Goal: Task Accomplishment & Management: Use online tool/utility

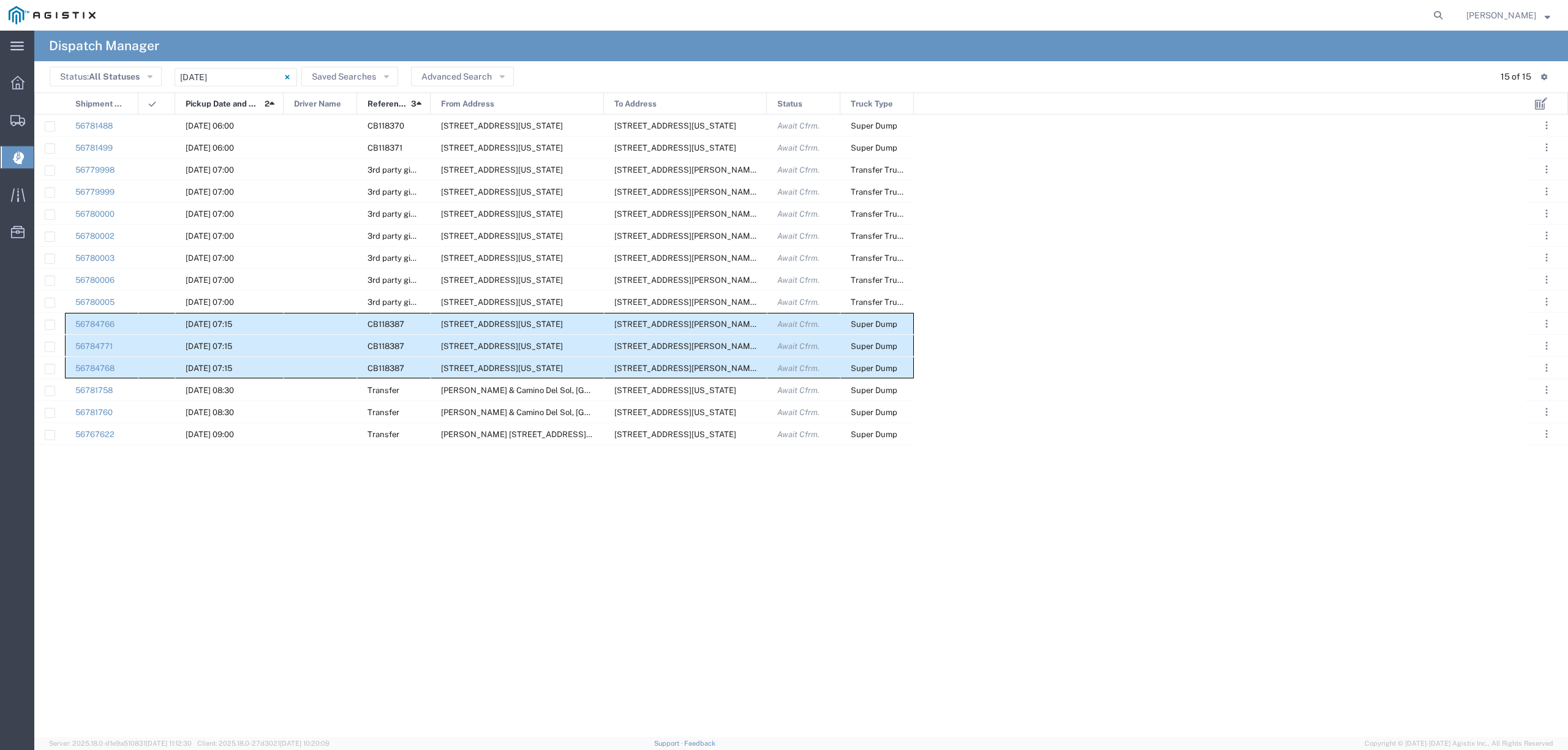
click at [21, 151] on icon at bounding box center [19, 157] width 12 height 13
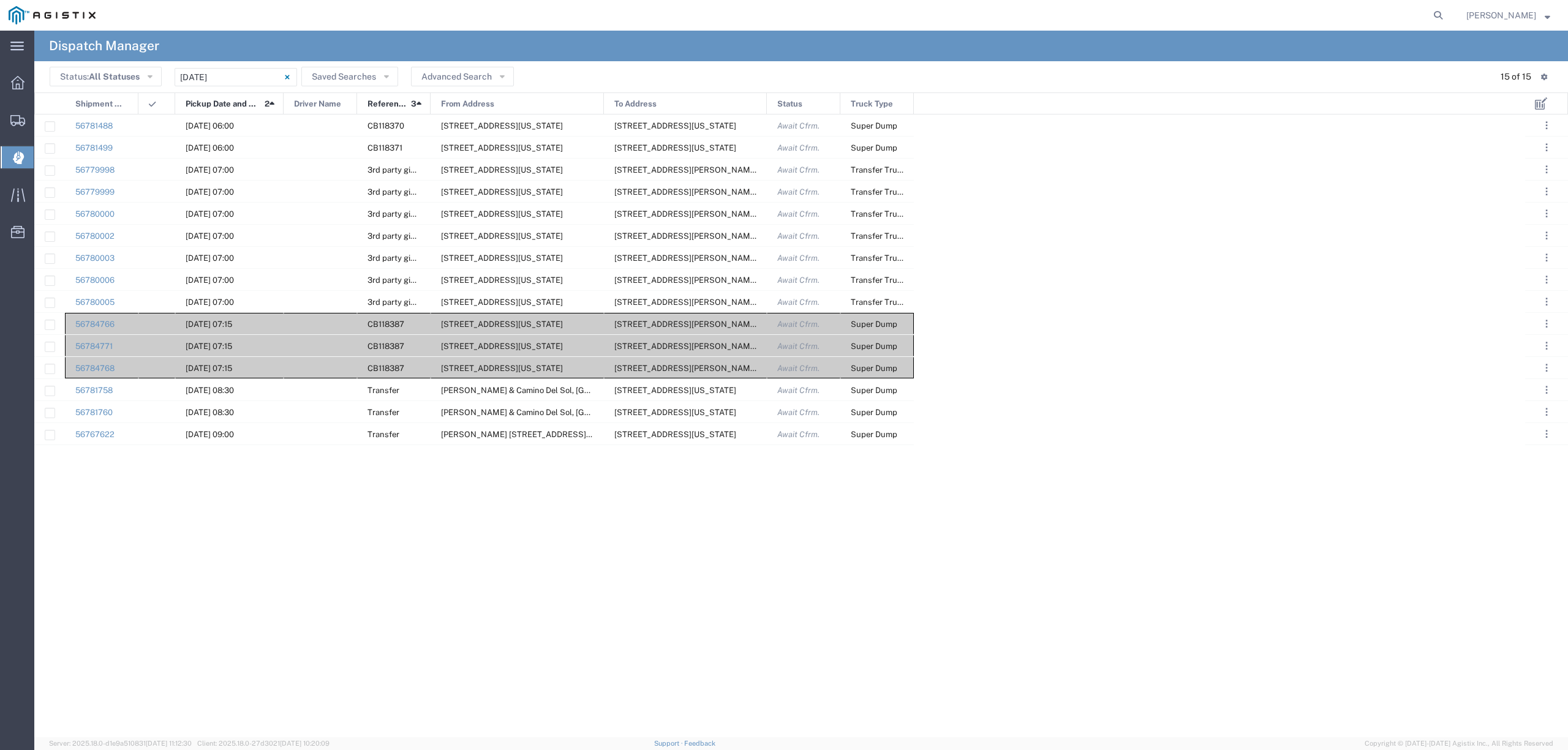
click at [43, 163] on span "Dispatch Manager" at bounding box center [39, 157] width 10 height 24
click at [43, 163] on span "Dispatch Manager" at bounding box center [39, 157] width 10 height 24
click at [11, 157] on div at bounding box center [18, 157] width 35 height 22
click at [109, 42] on h4 "Dispatch Manager" at bounding box center [104, 46] width 110 height 31
click at [64, 22] on img at bounding box center [52, 16] width 87 height 19
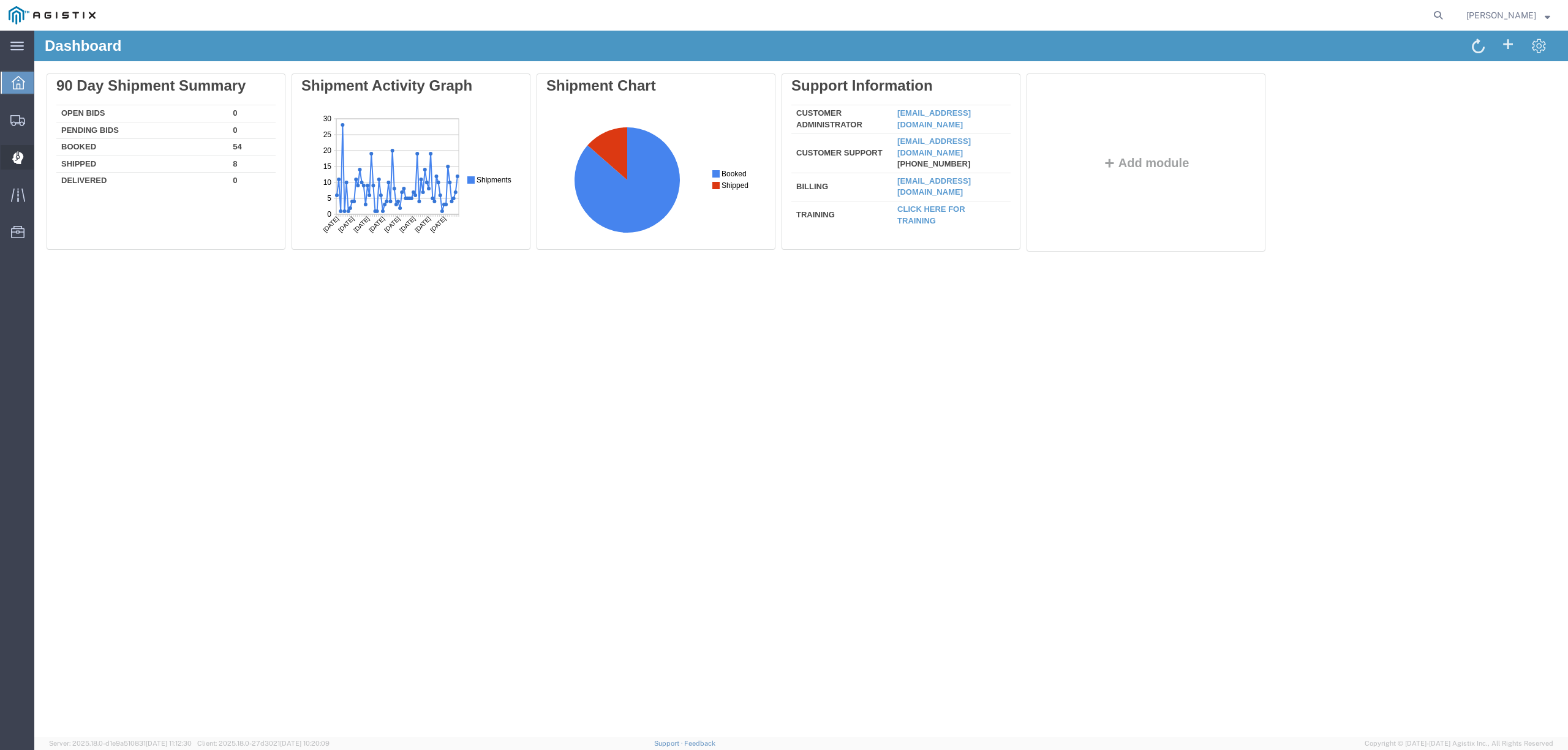
click at [42, 164] on span "Dispatch Manager" at bounding box center [38, 157] width 9 height 24
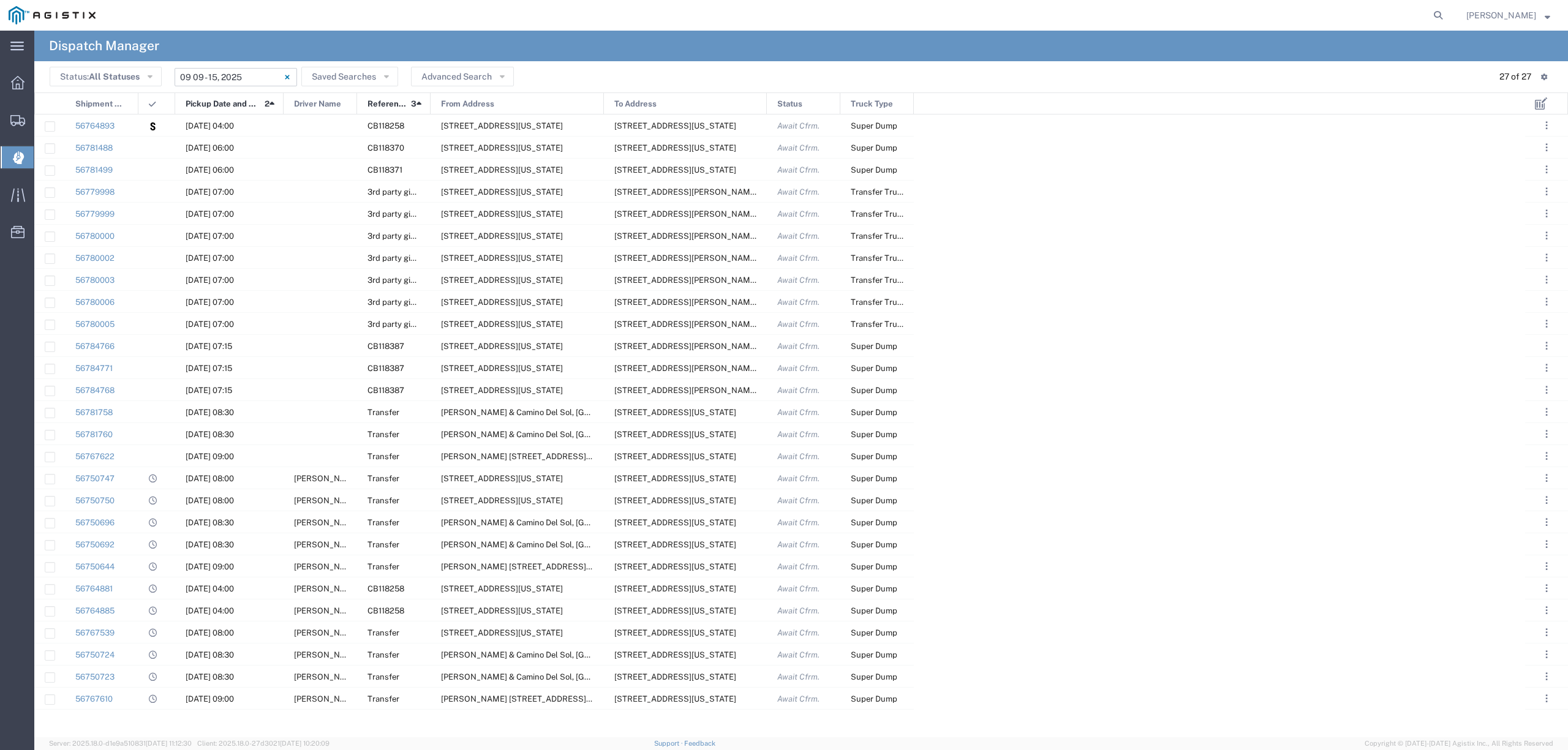
click at [206, 82] on input "09/09/2025 - 09/15/2025" at bounding box center [236, 78] width 122 height 19
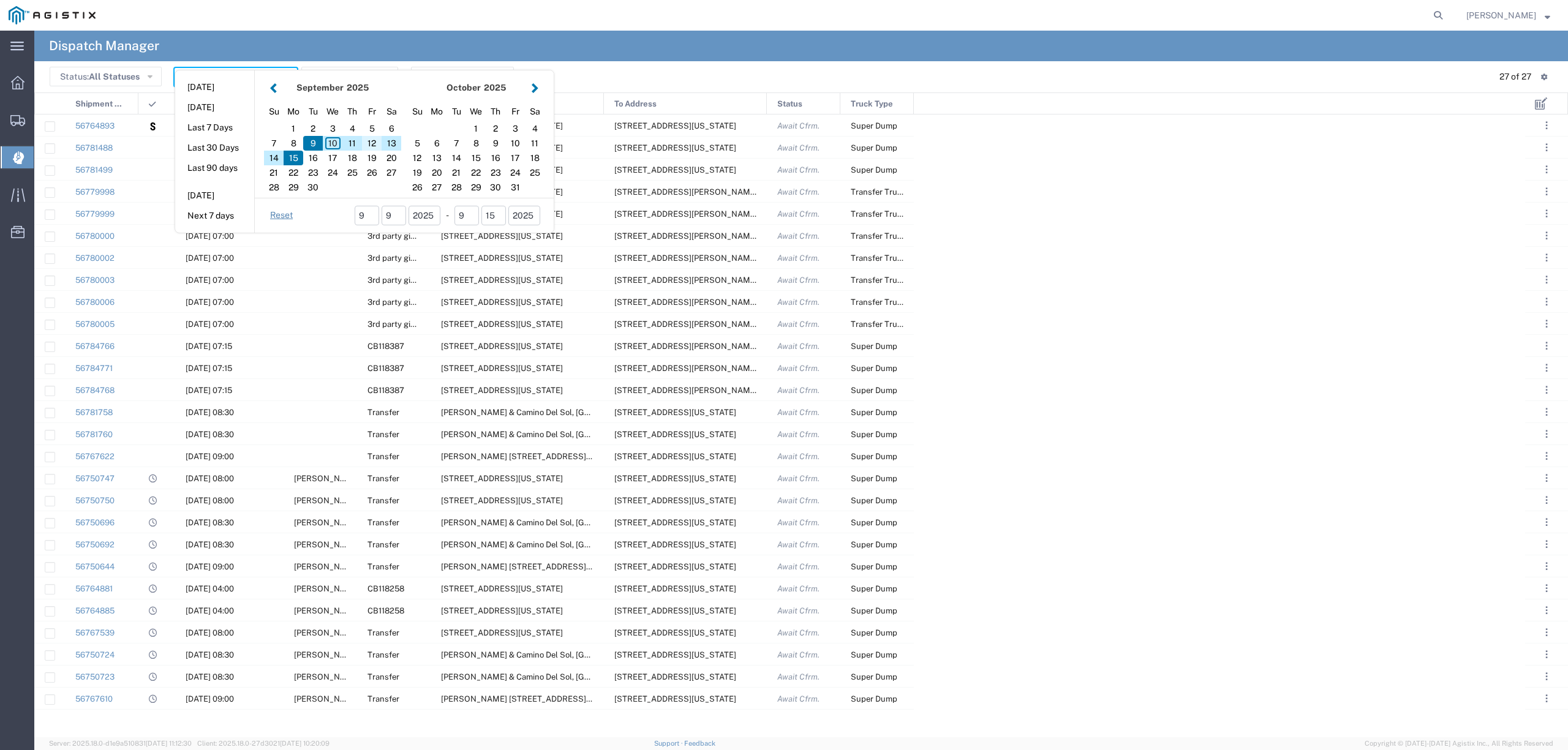
click at [370, 145] on div "12" at bounding box center [371, 143] width 19 height 14
type input "09/12/2025"
type input "09/12/2025 - 09/12/2025"
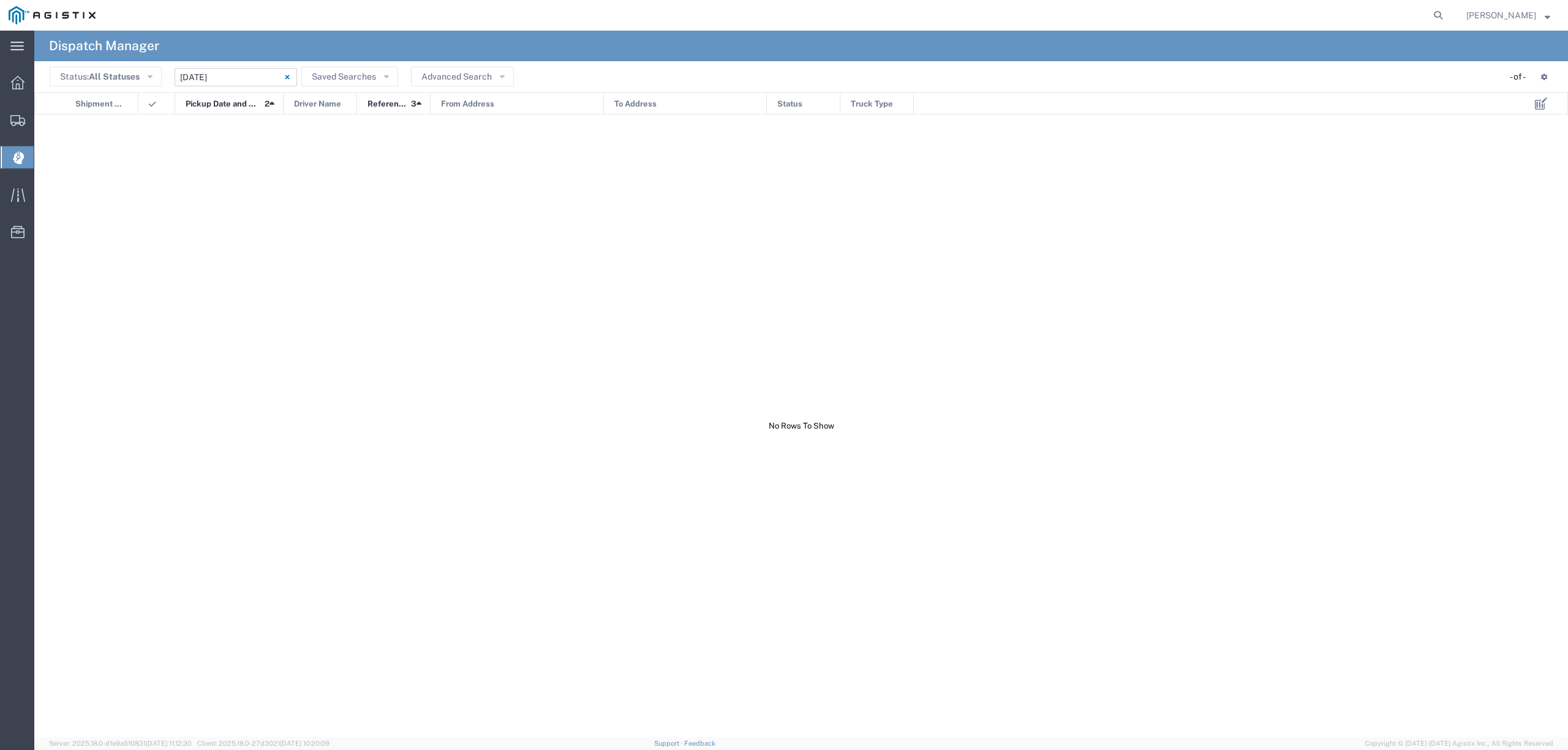
click at [257, 81] on input "09/12/2025 - 09/12/2025" at bounding box center [236, 78] width 122 height 19
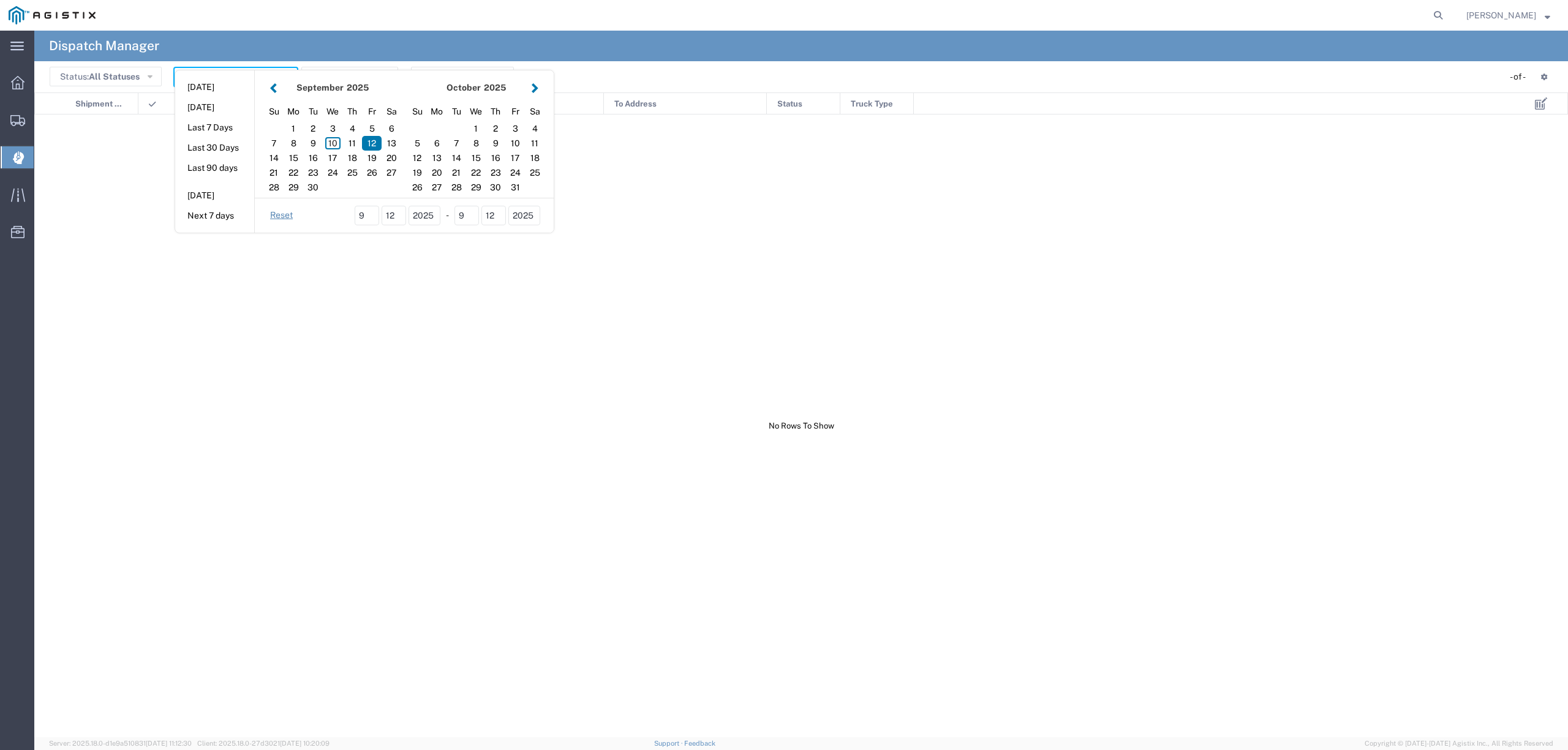
click at [270, 88] on button "button" at bounding box center [273, 88] width 13 height 17
click at [474, 173] on div "20" at bounding box center [475, 173] width 19 height 14
type input "08/20/2025"
type input "08/20/2025 - 08/20/2025"
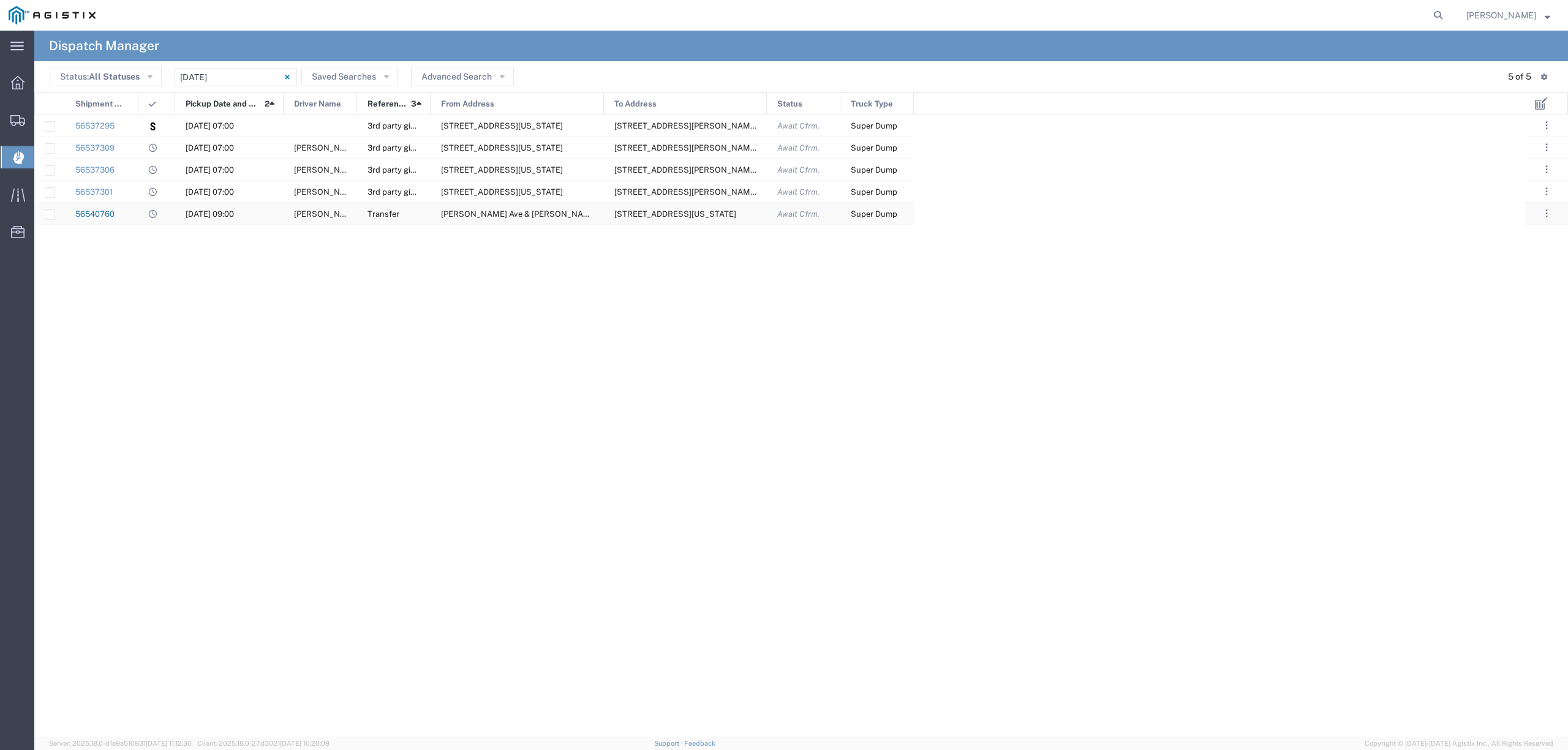
click at [101, 214] on link "56540760" at bounding box center [95, 214] width 39 height 9
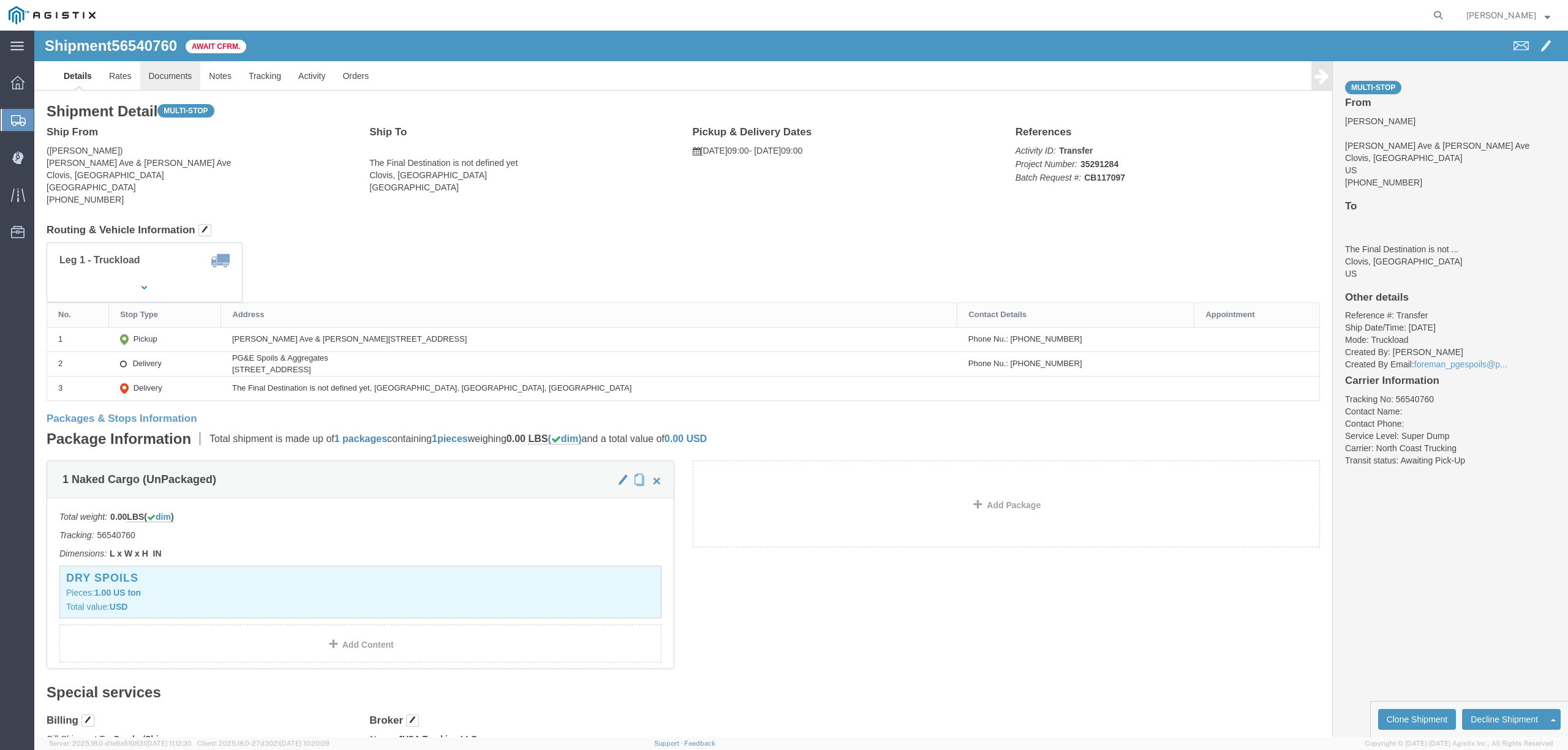
click link "Documents"
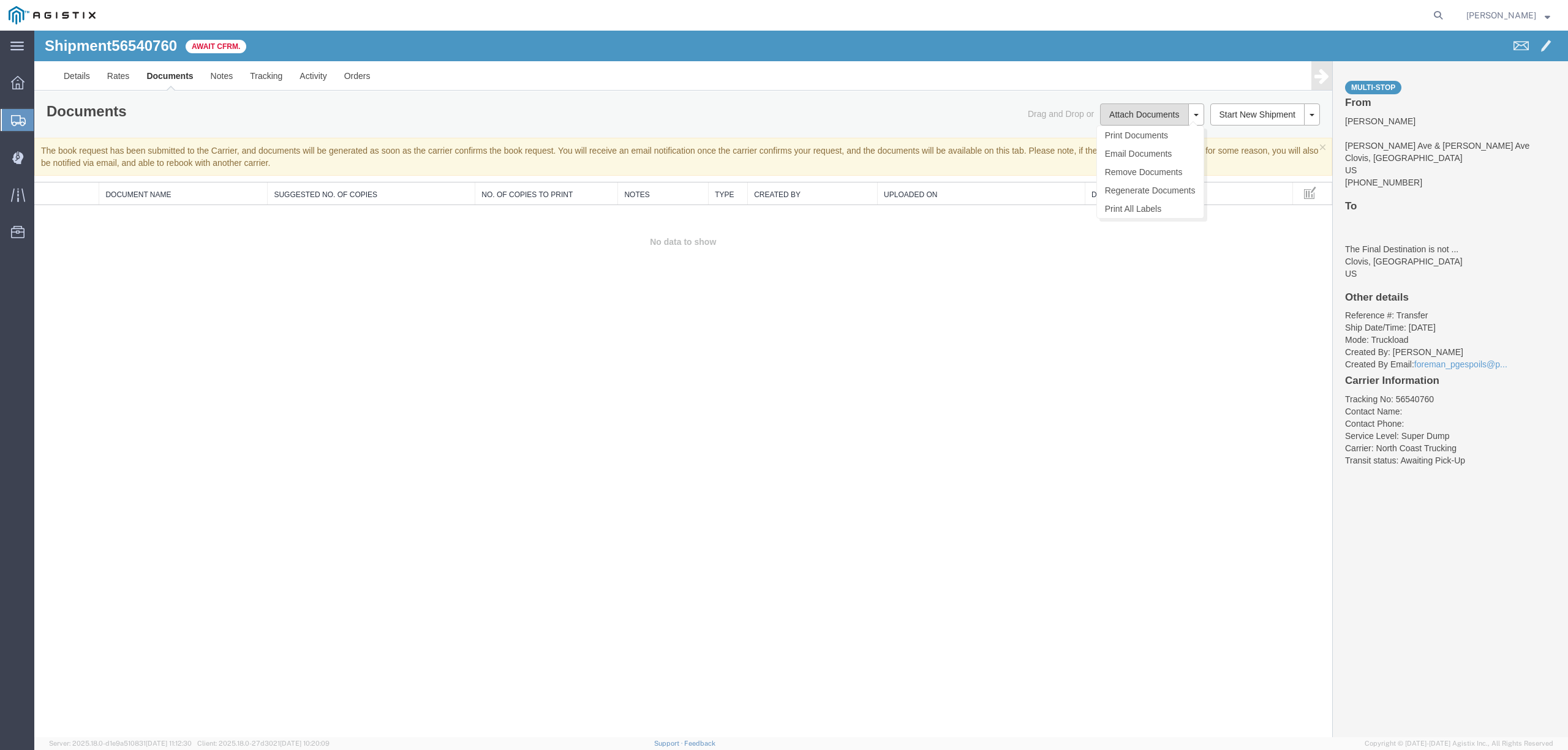
click at [1147, 113] on button "Attach Documents" at bounding box center [1144, 114] width 88 height 22
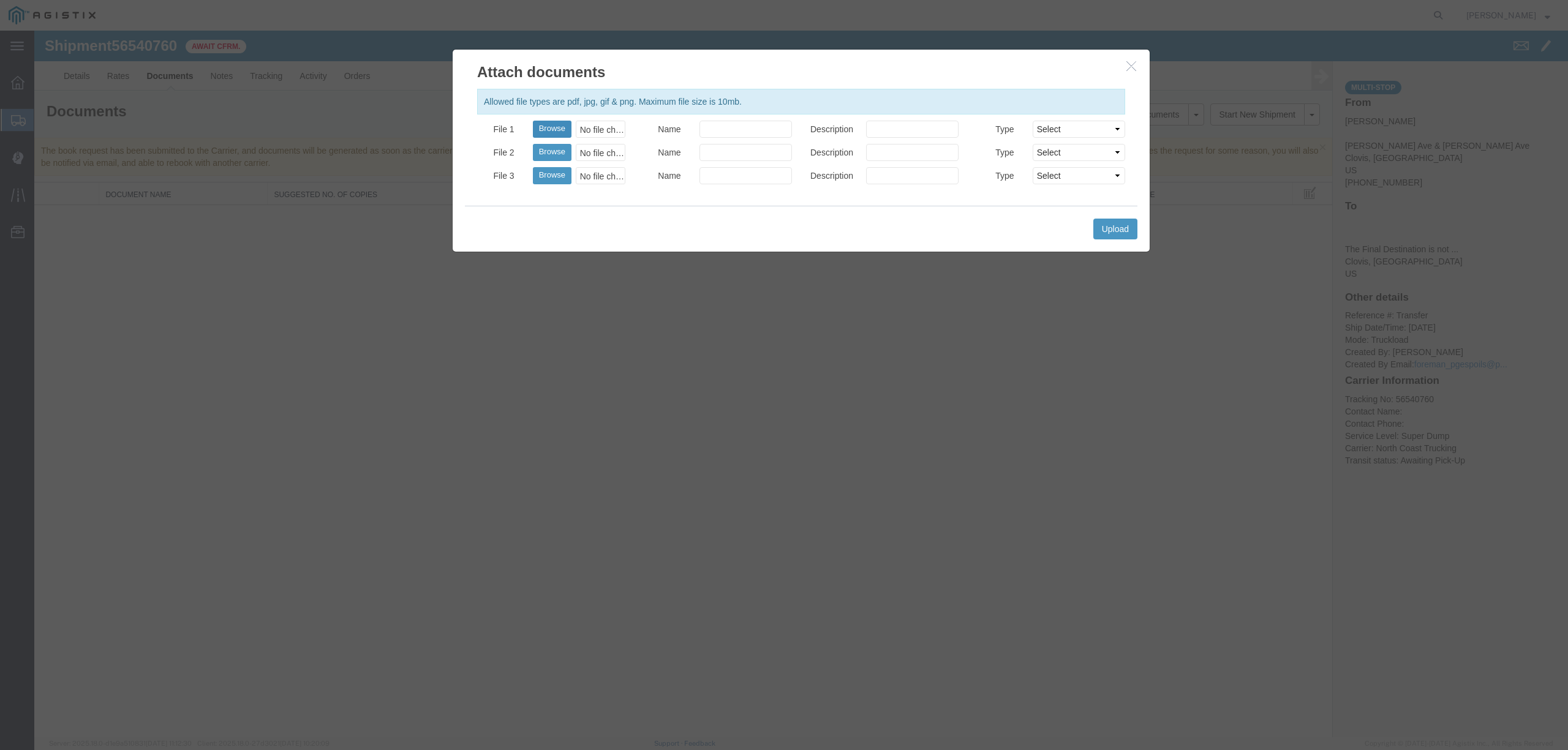
click at [561, 124] on button "Browse" at bounding box center [552, 129] width 39 height 17
type input "C:\fakepath\08.20.25 PGE 2894471-56540760 JVSA.pdf"
click at [760, 130] on input "Name" at bounding box center [745, 129] width 93 height 17
type input "Freight Bill"
click at [1093, 130] on select "Select AWB Label Bill of Lading/Air Waybill Certificate of Origin (English) Cla…" at bounding box center [1079, 129] width 93 height 17
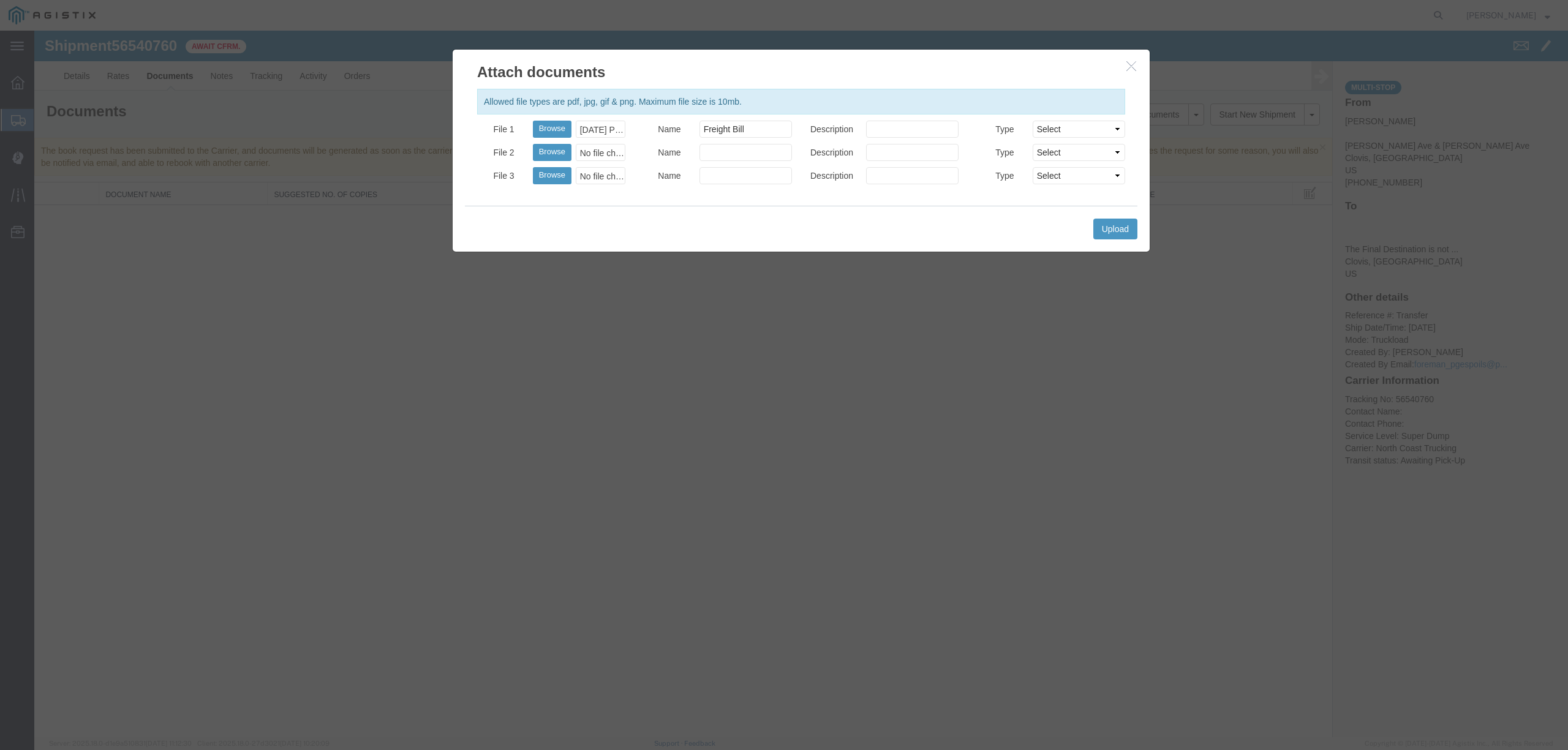
click at [1058, 91] on div "Allowed file types are pdf, jpg, gif & png. Maximum file size is 10mb." at bounding box center [801, 101] width 648 height 26
click at [1125, 227] on button "Upload" at bounding box center [1115, 229] width 44 height 21
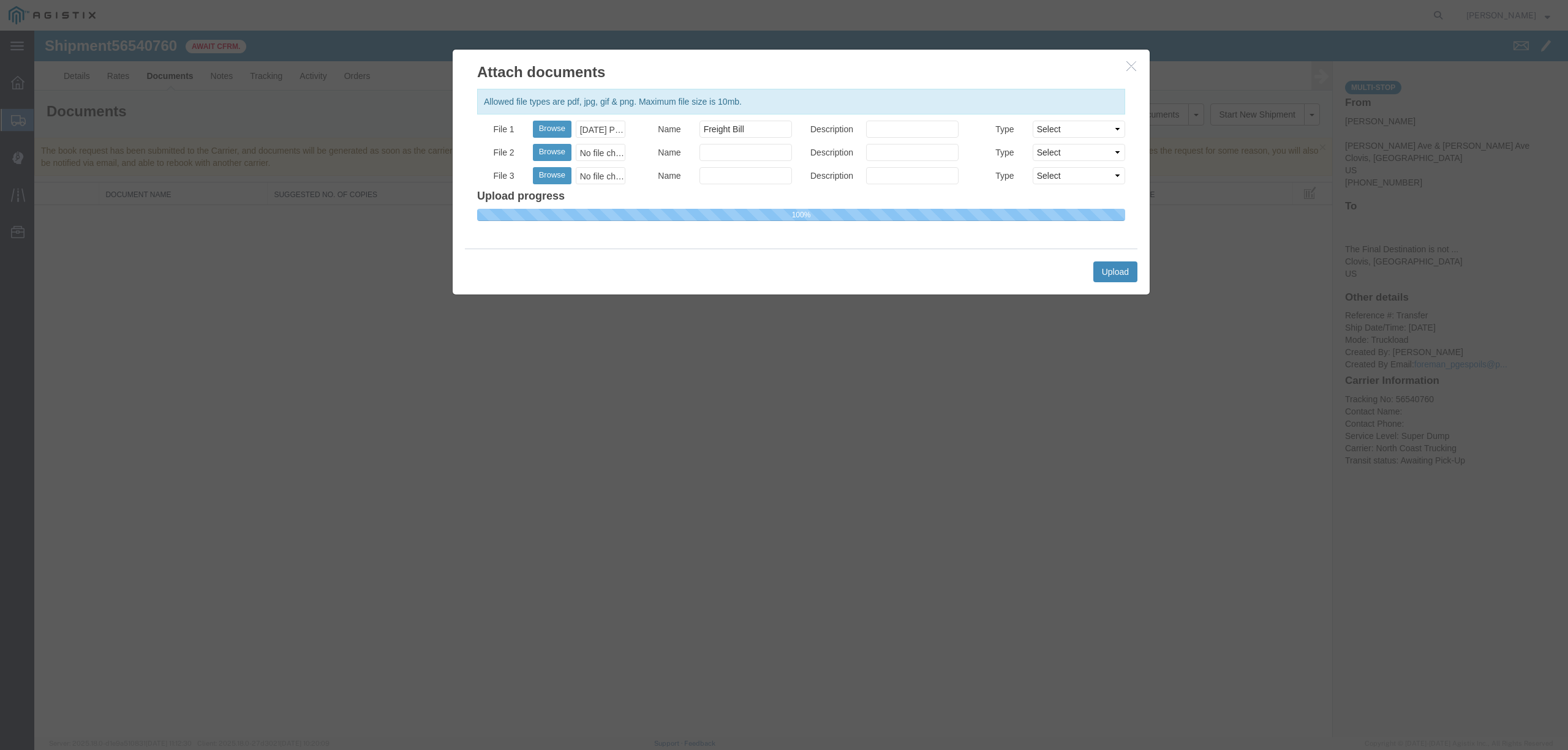
select select
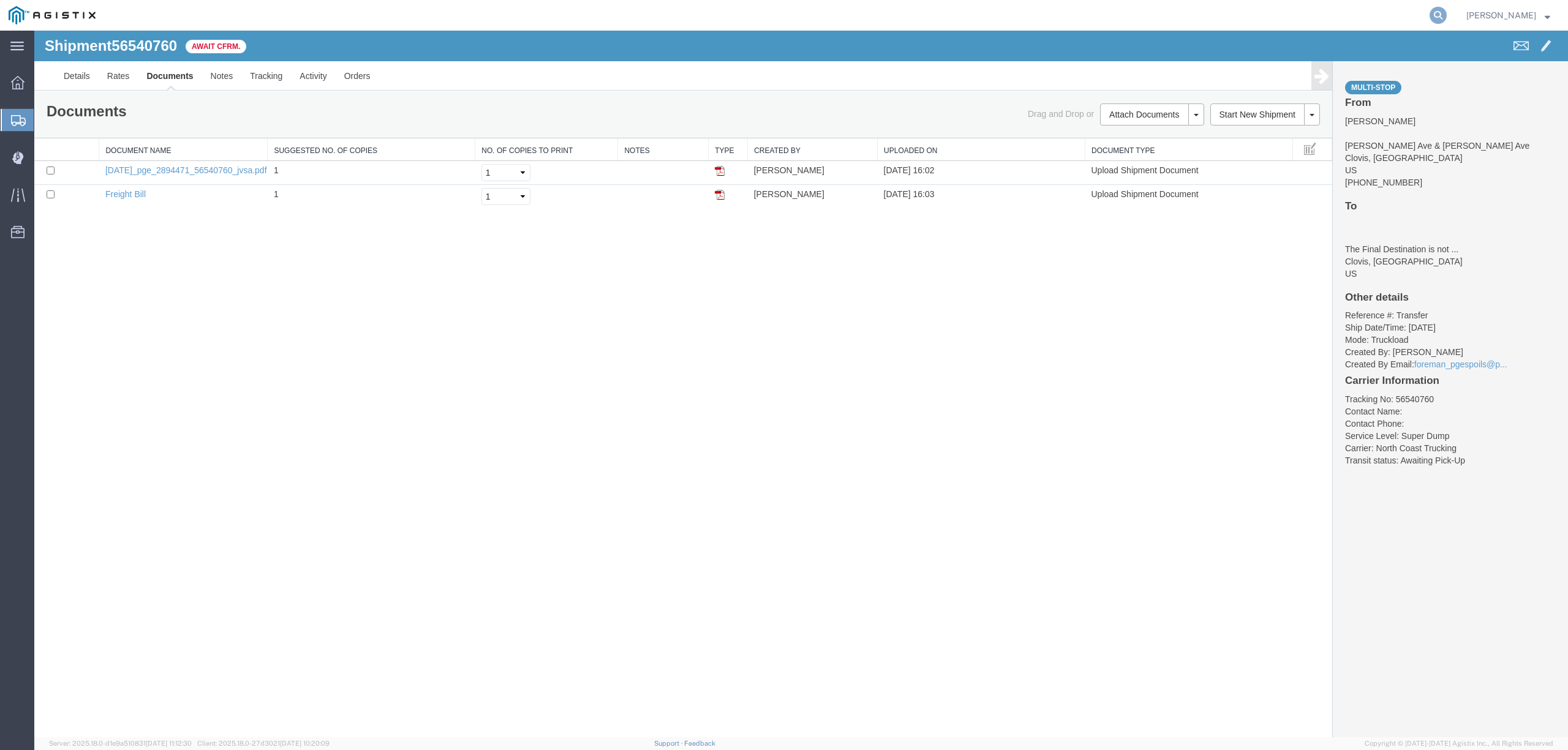
click at [1446, 15] on icon at bounding box center [1439, 15] width 17 height 17
paste input "56597279"
type input "56597279"
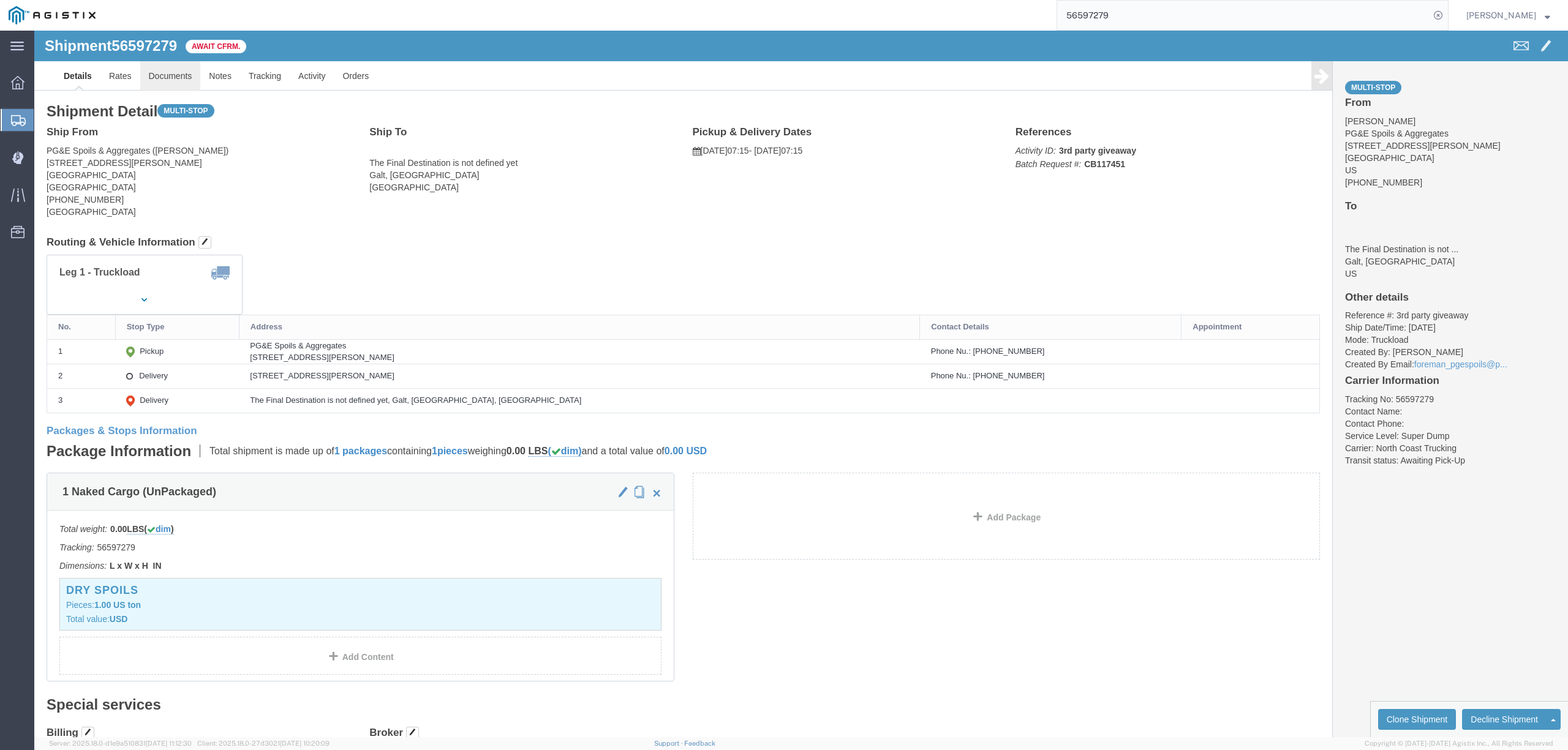
click link "Documents"
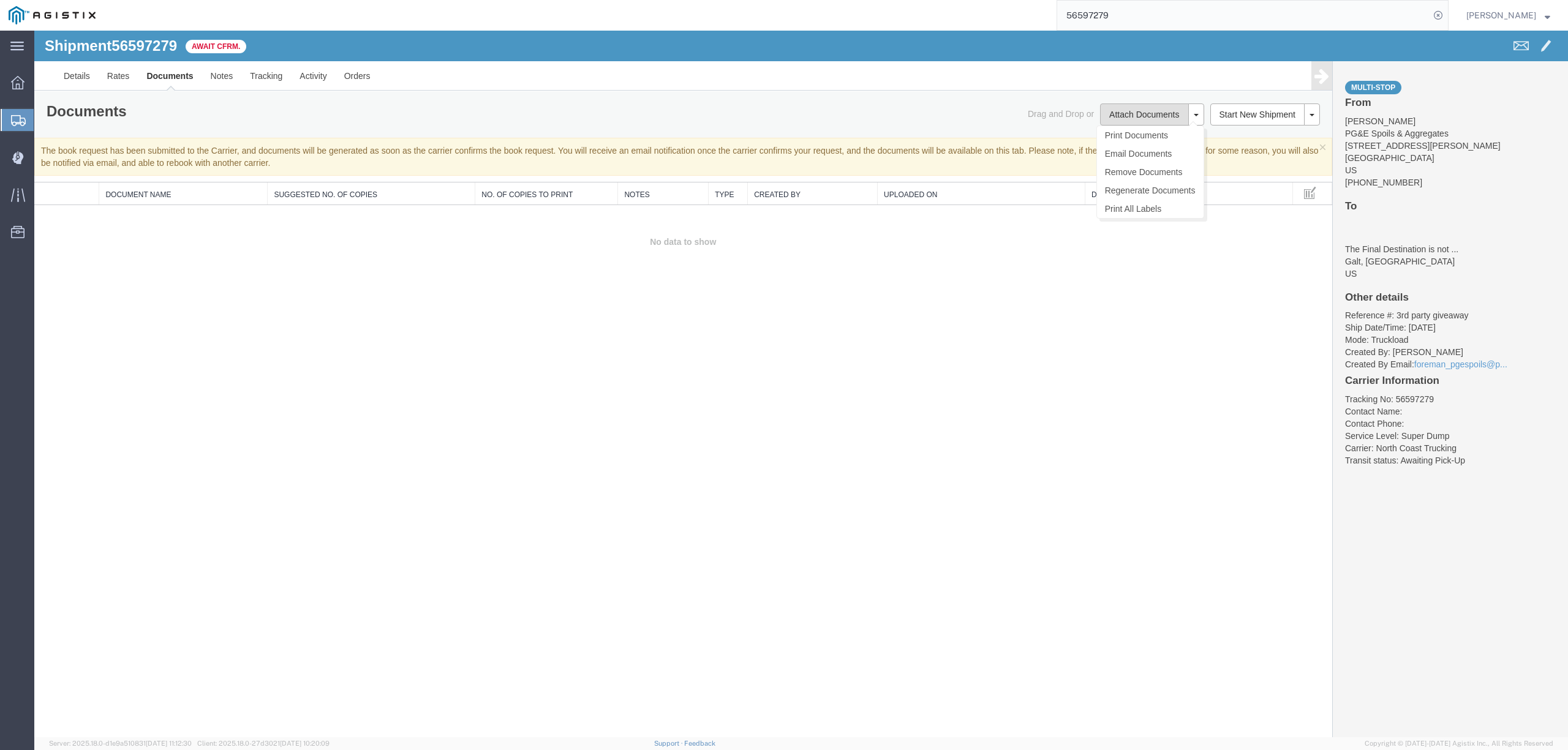
click at [1148, 118] on button "Attach Documents" at bounding box center [1144, 114] width 88 height 22
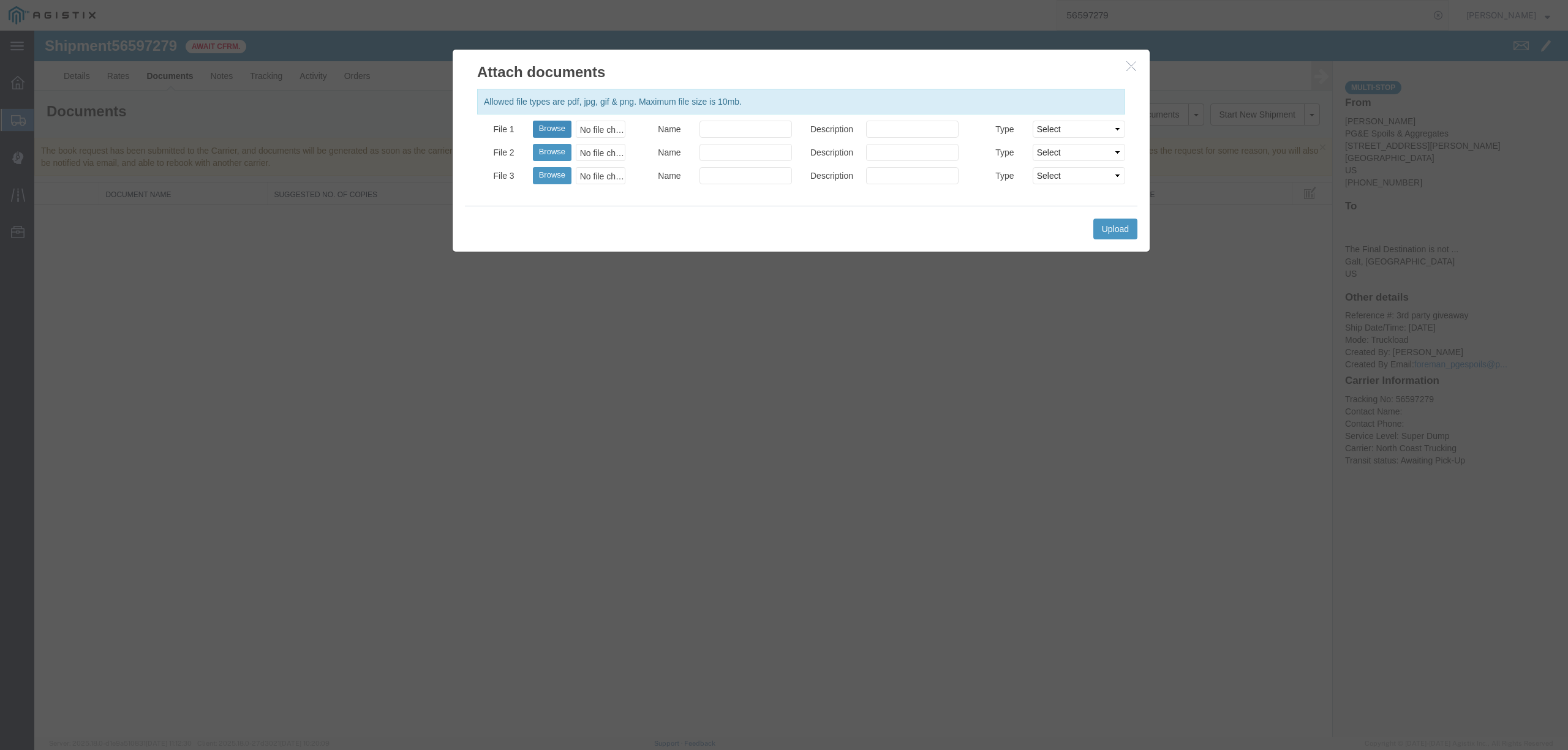
click at [554, 132] on button "Browse" at bounding box center [552, 129] width 39 height 17
type input "C:\fakepath\08.26.25 PGE 6923-56597279 Atwal C.pdf"
click at [747, 122] on input "Name" at bounding box center [745, 129] width 93 height 17
type input "Freight Bills"
click at [1106, 225] on button "Upload" at bounding box center [1115, 229] width 44 height 21
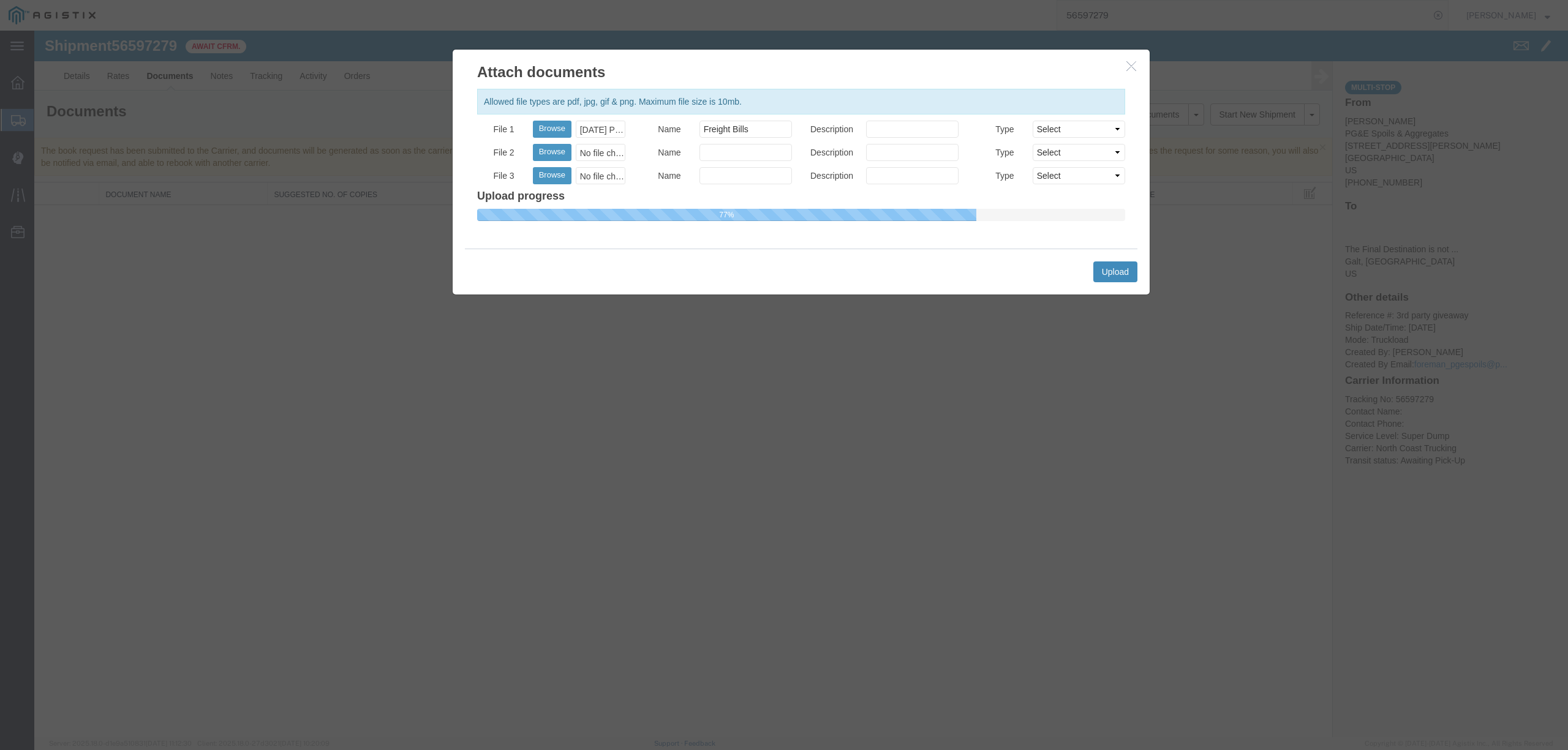
select select
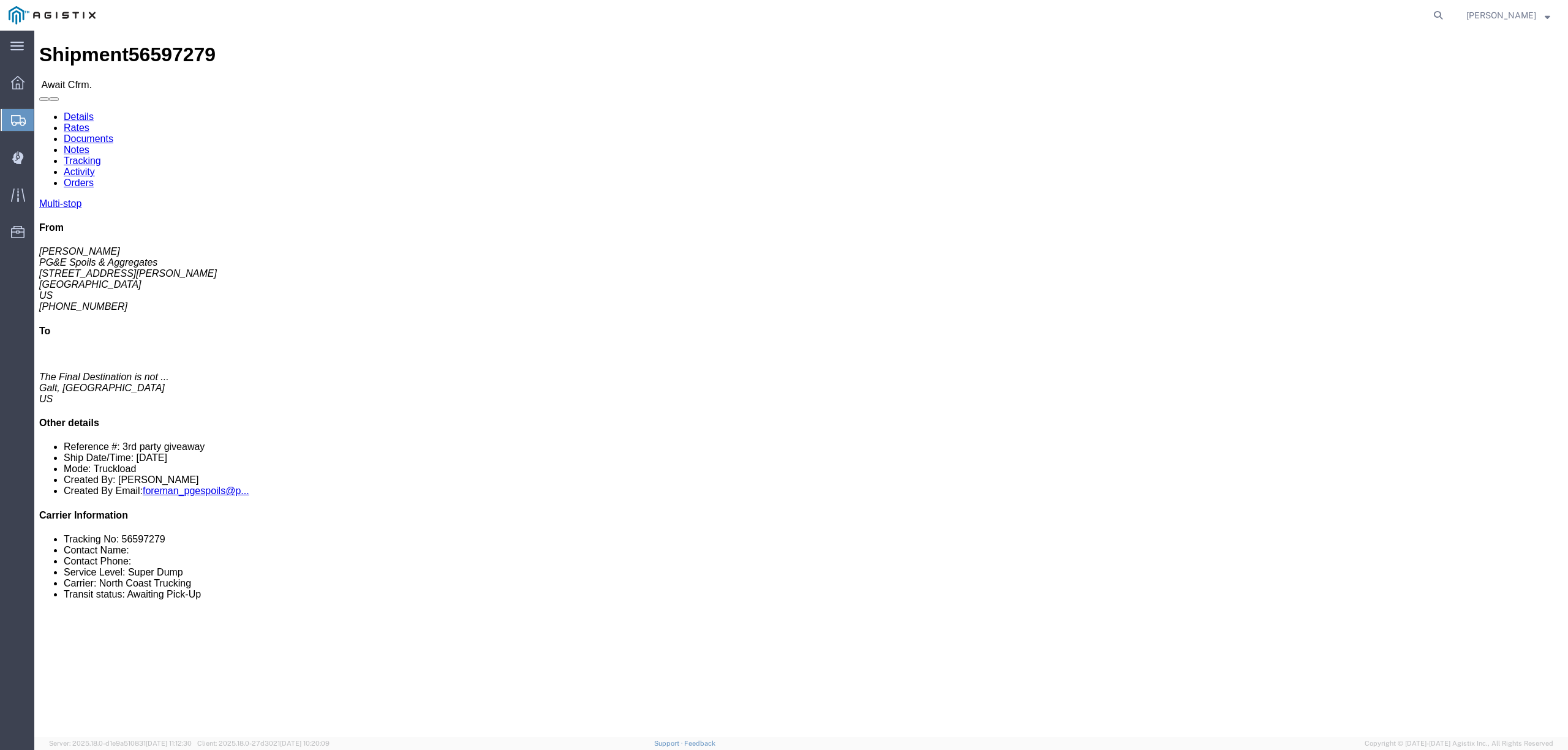
click link "Documents"
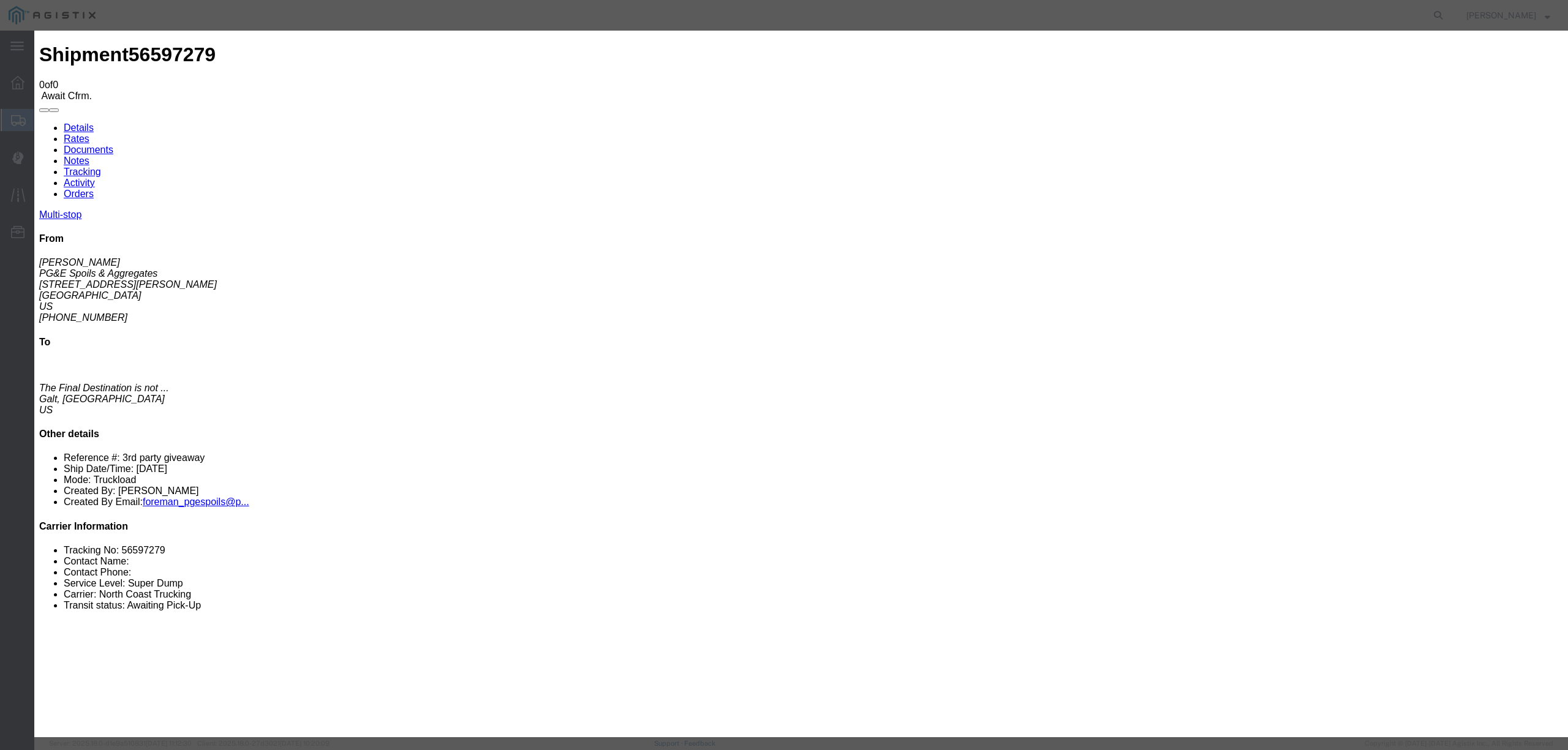
type input "C:\fakepath\08.26.25 PGE 6923-56597279 Atwal C.pdf"
type input "Freight Bills"
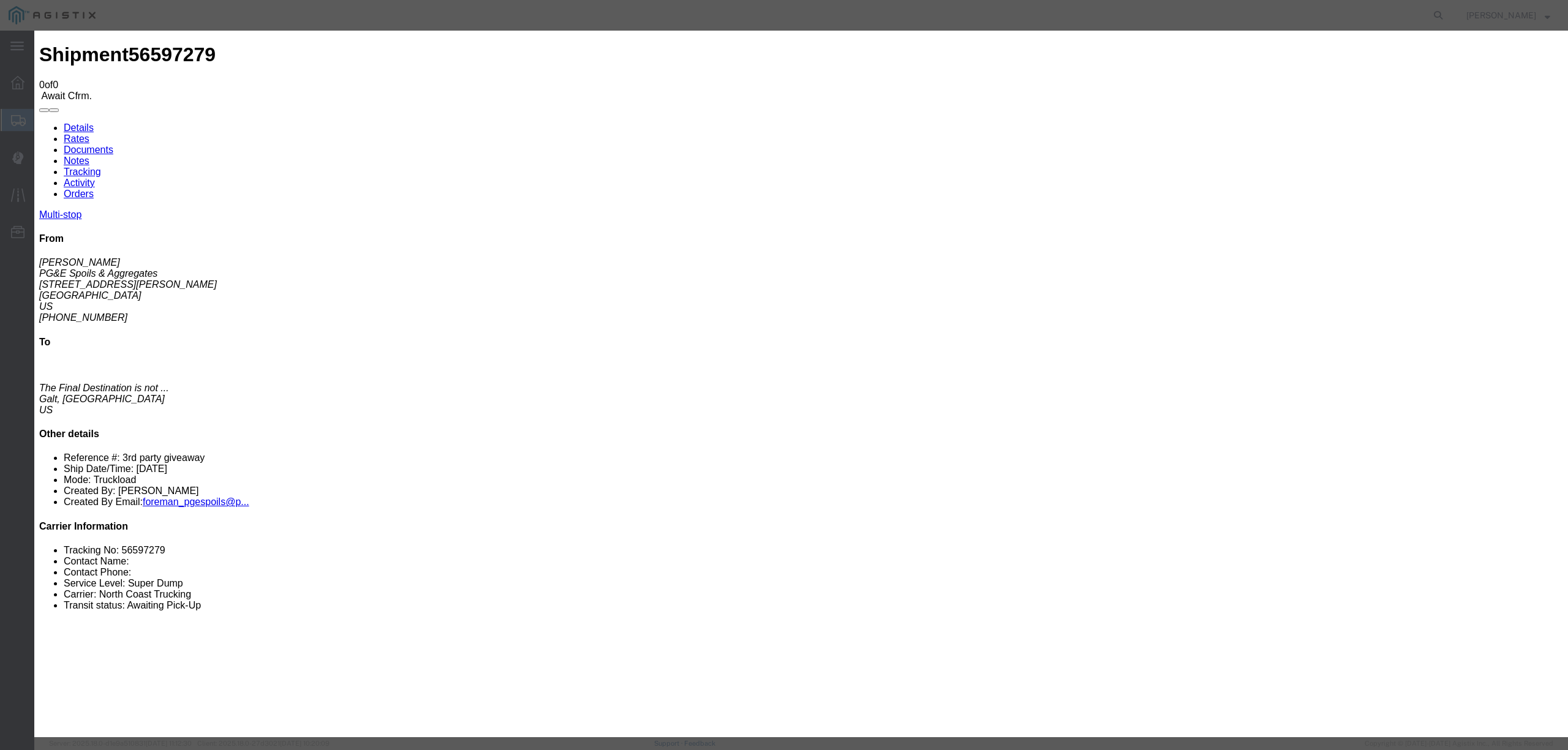
select select
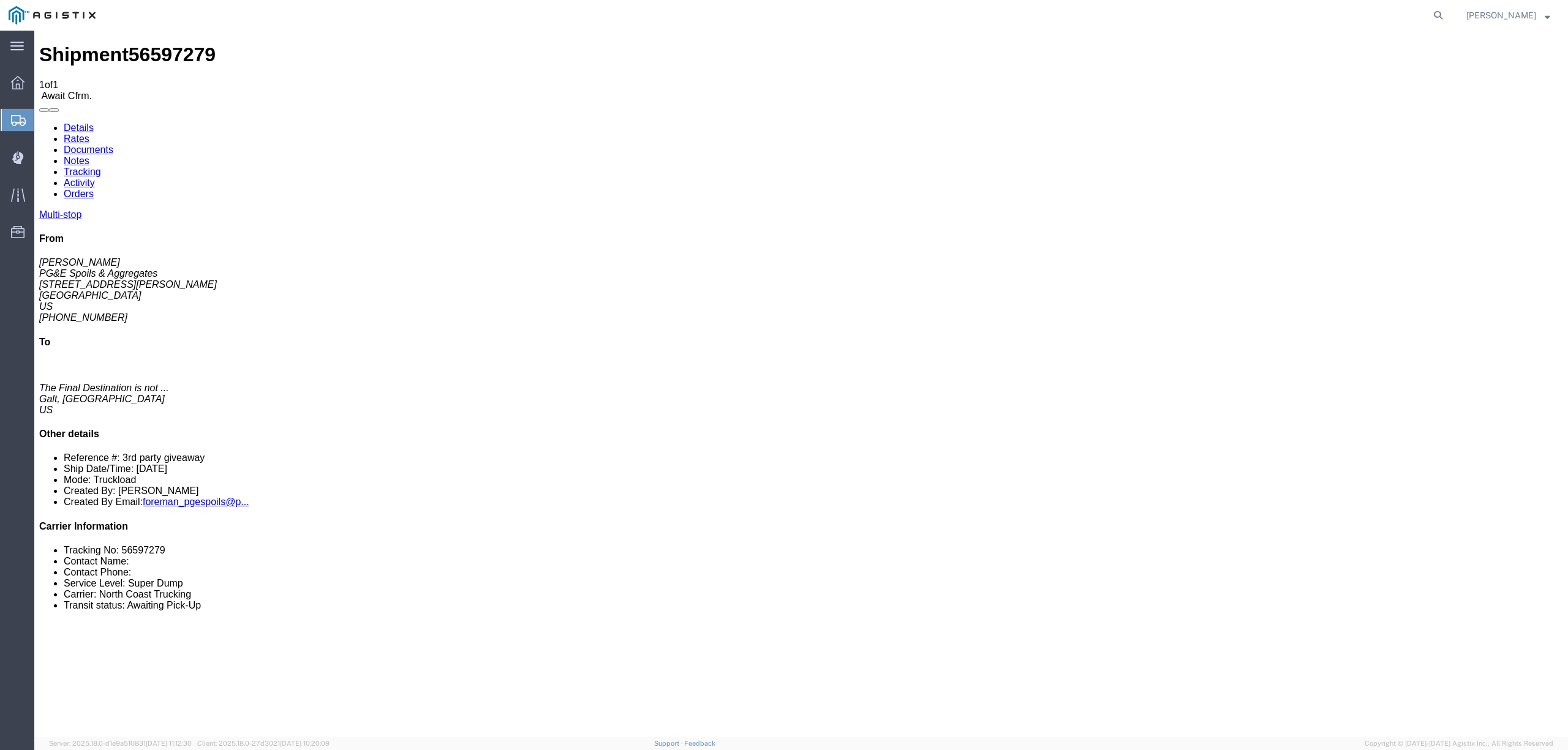
click at [1449, 16] on form at bounding box center [1439, 15] width 19 height 31
click at [1446, 16] on icon at bounding box center [1439, 15] width 17 height 17
paste input "56597270"
type input "56597270"
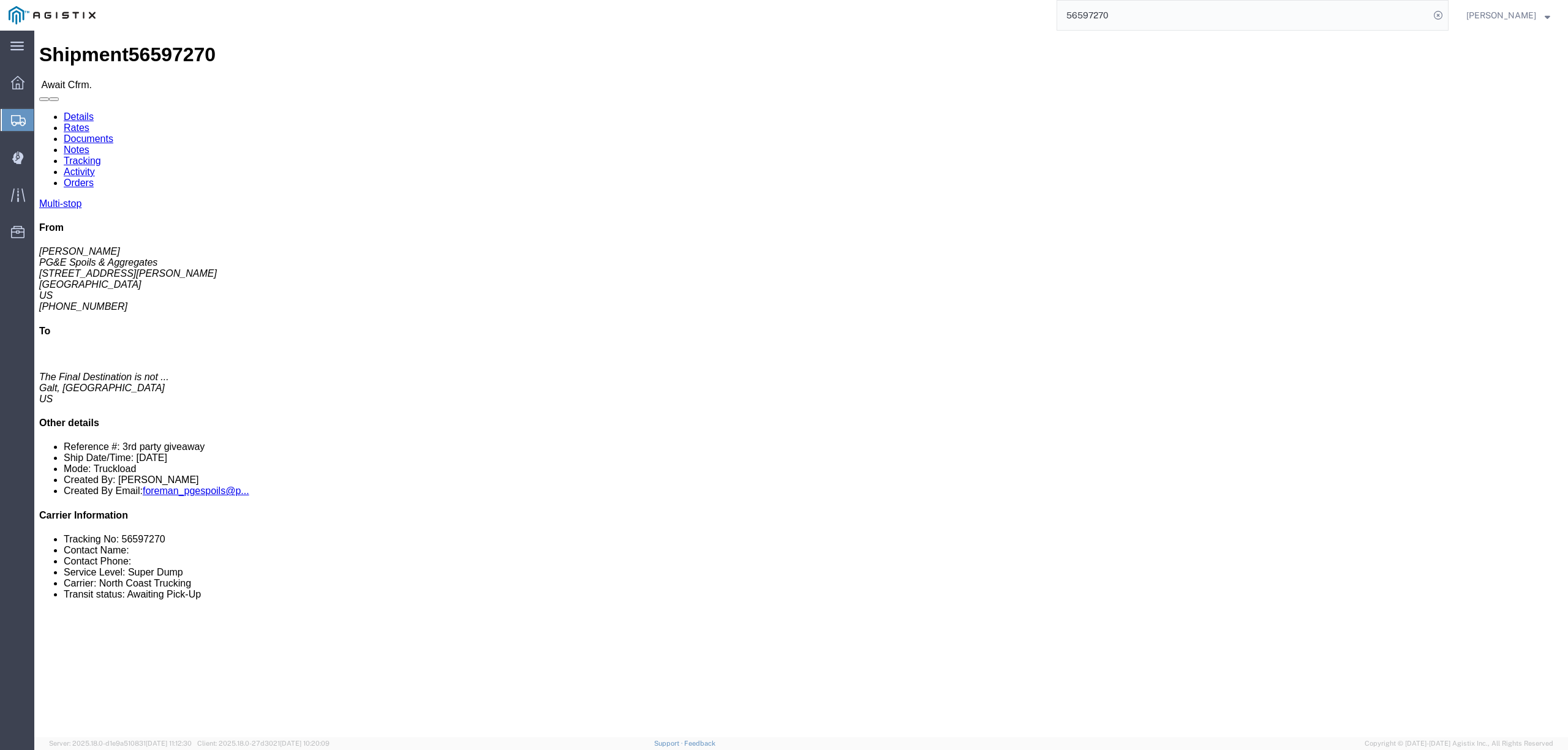
click link "Documents"
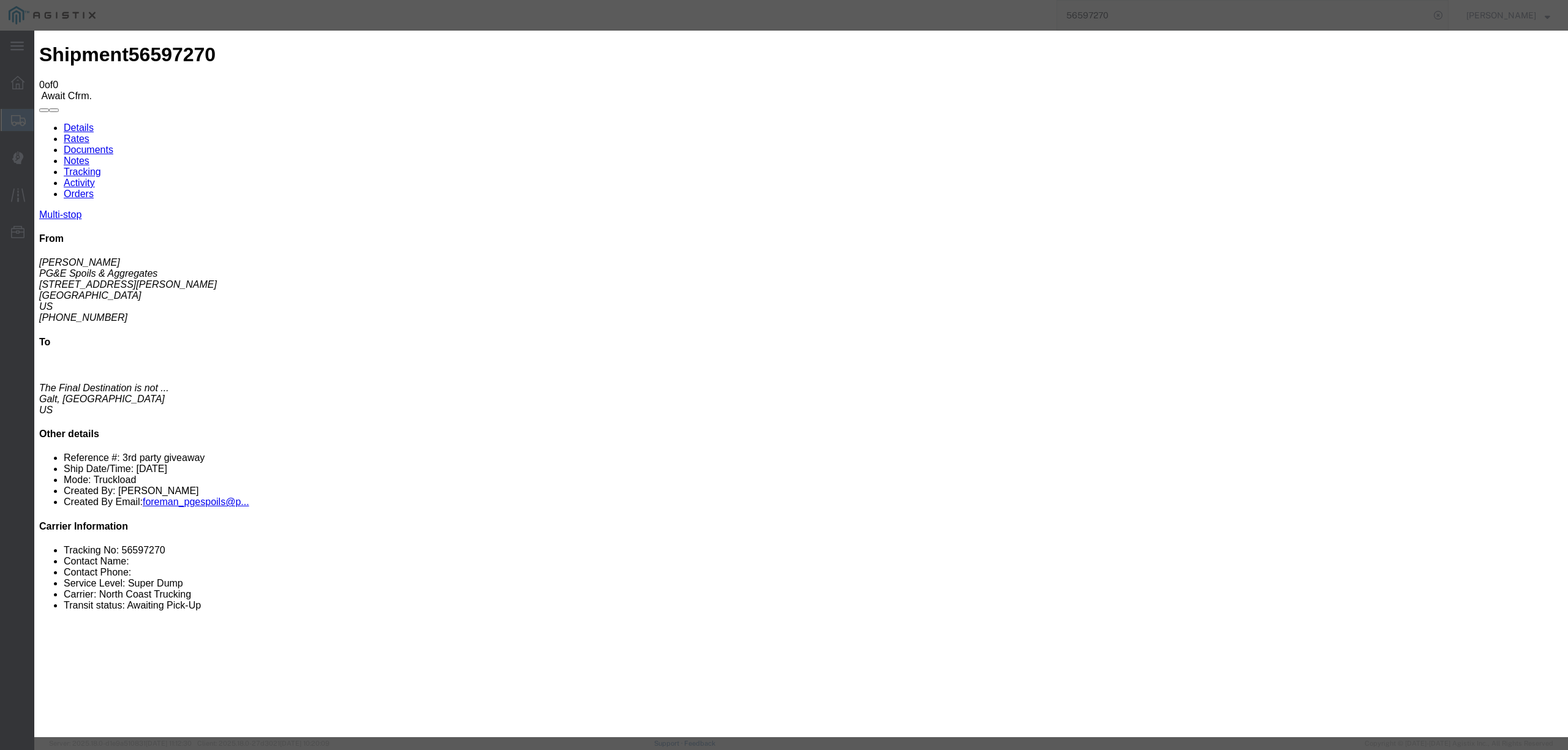
type input "C:\fakepath\08.26.25 PGE 1101-56597270 DST.pdf"
type input "Freight Bills"
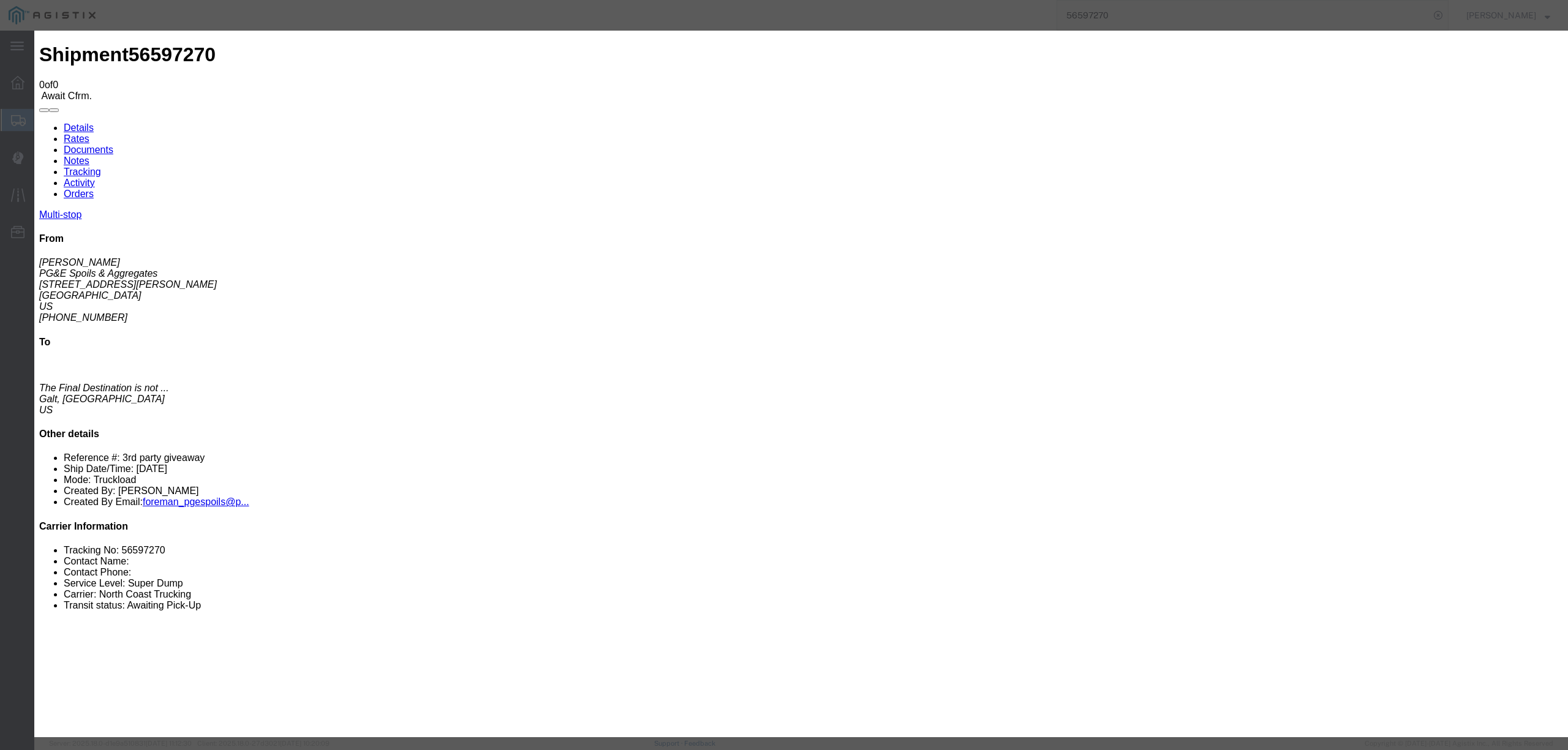
select select
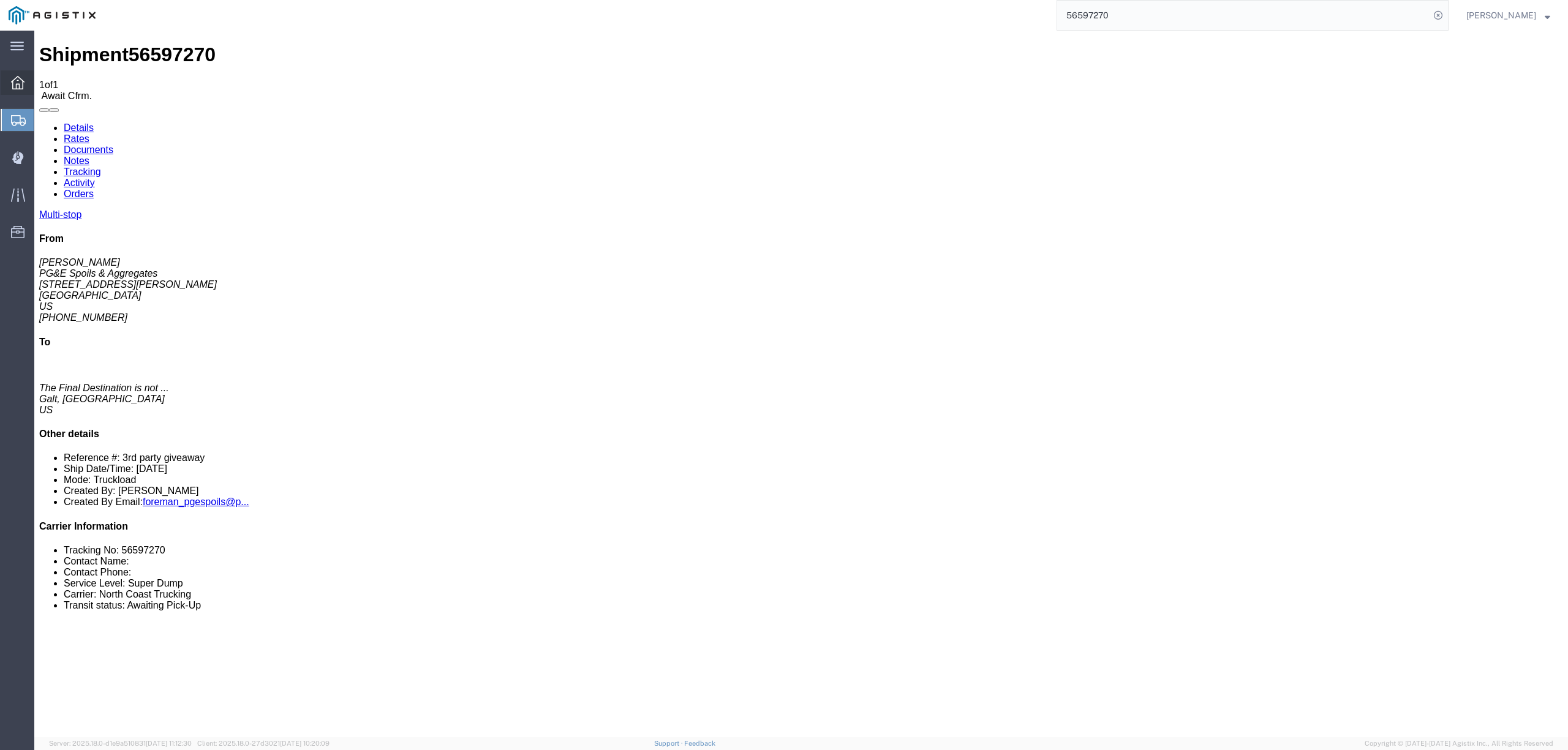
click at [19, 81] on icon at bounding box center [17, 83] width 14 height 14
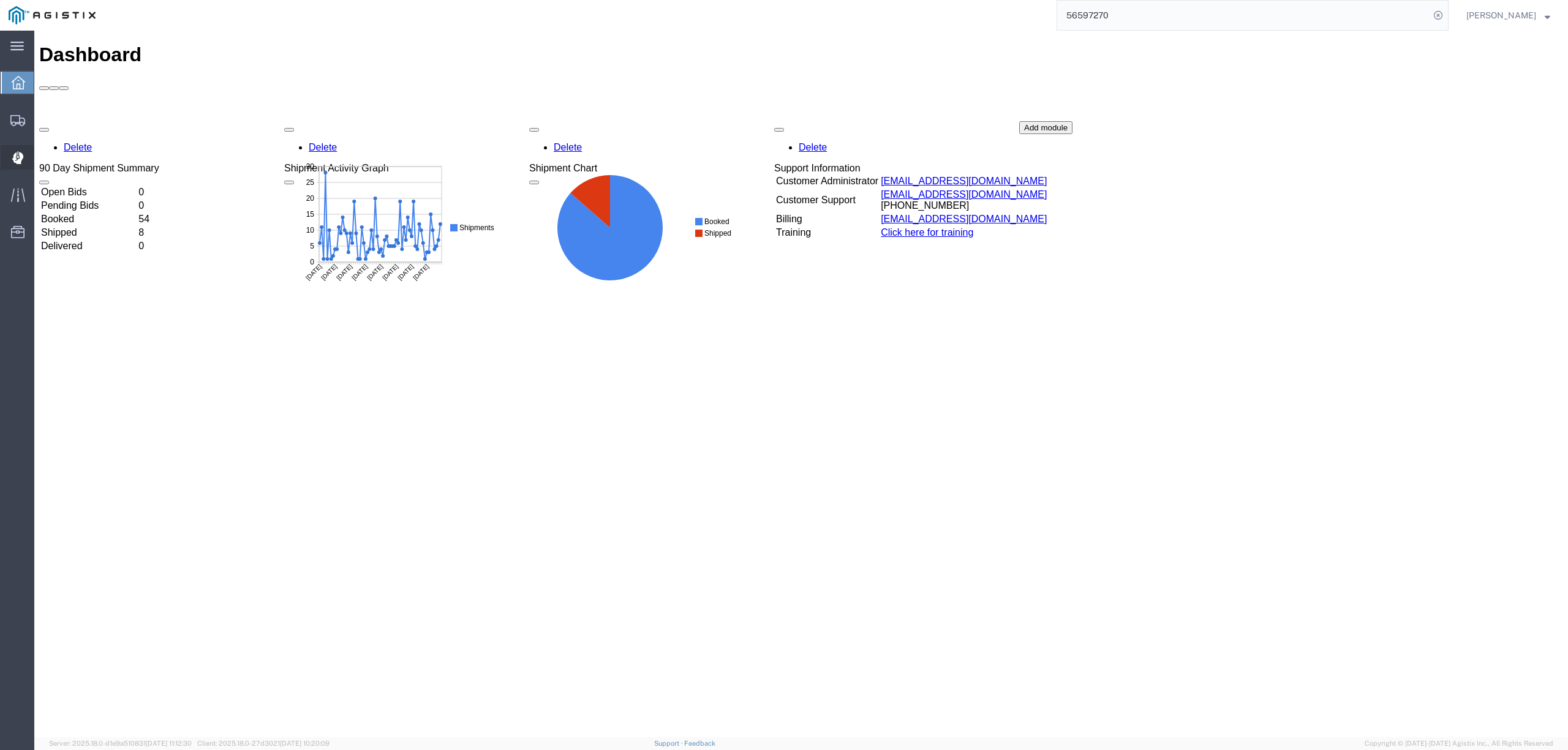
click at [42, 160] on span "Dispatch Manager" at bounding box center [38, 157] width 9 height 24
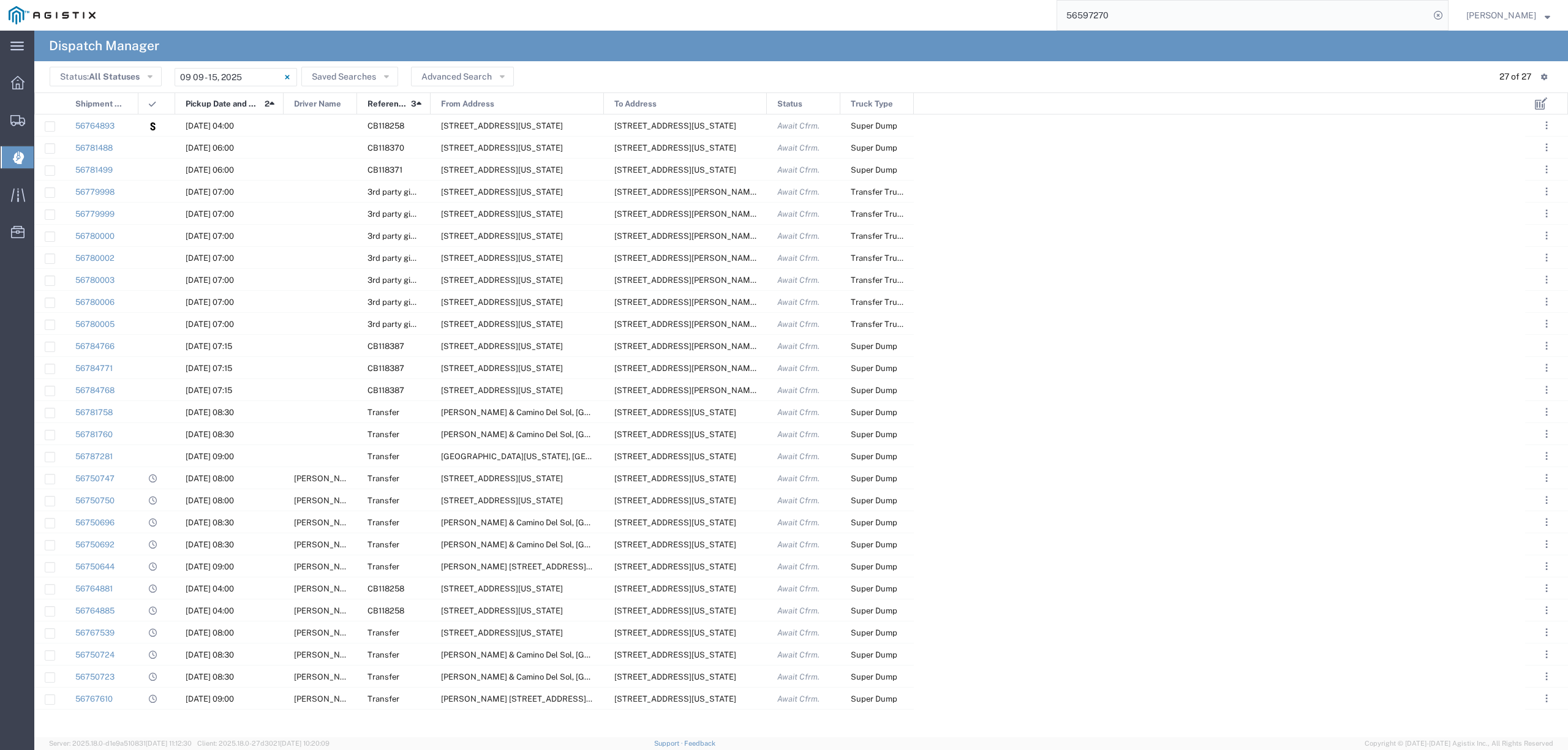
click at [247, 64] on header "Status: All Statuses All Statuses Awaiting Assignment Declined Assigned Accepte…" at bounding box center [801, 76] width 1533 height 31
click at [242, 73] on input "09/09/2025 - 09/15/2025" at bounding box center [236, 78] width 122 height 19
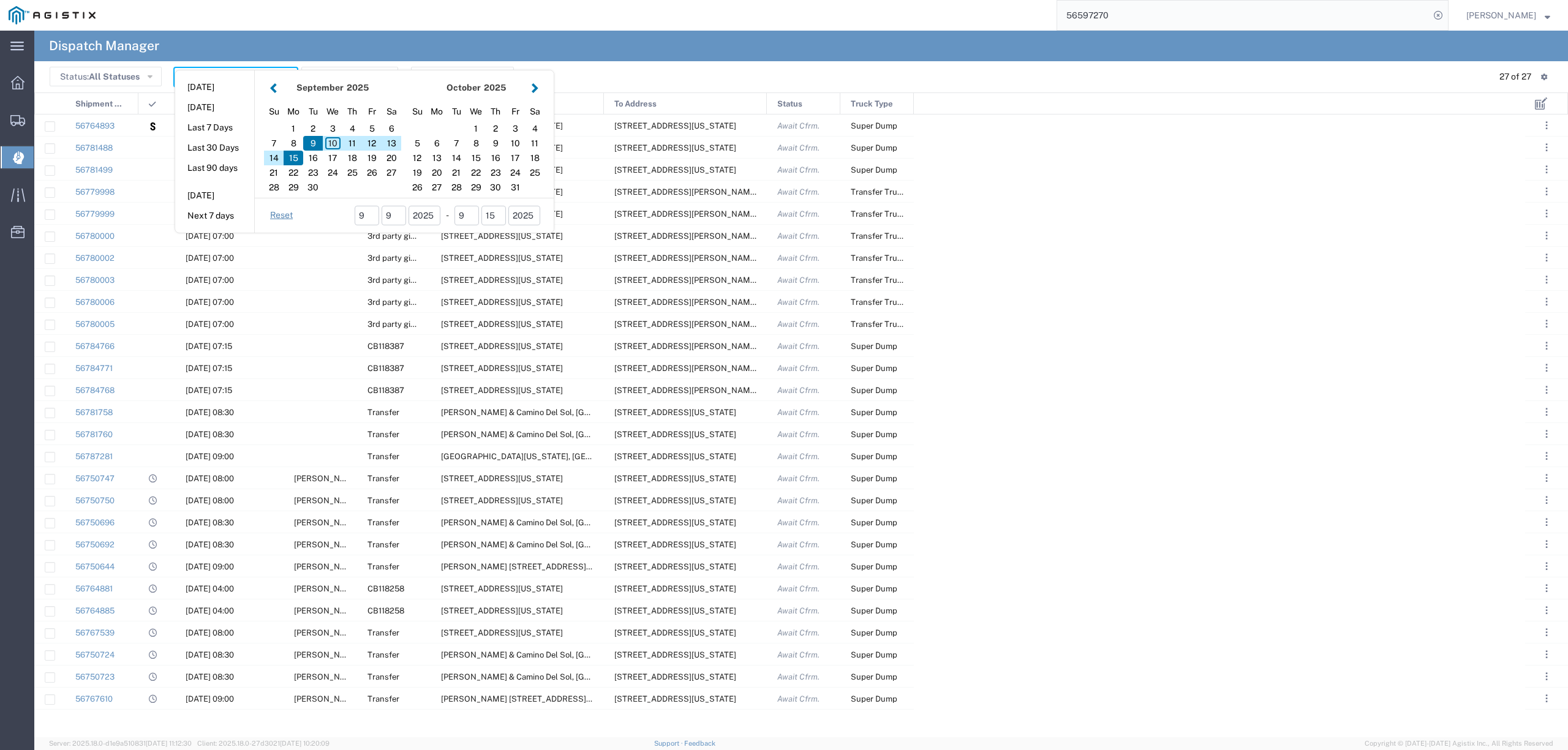
click at [273, 89] on button "button" at bounding box center [273, 88] width 13 height 17
click at [1364, 19] on input "56597270" at bounding box center [1244, 15] width 373 height 29
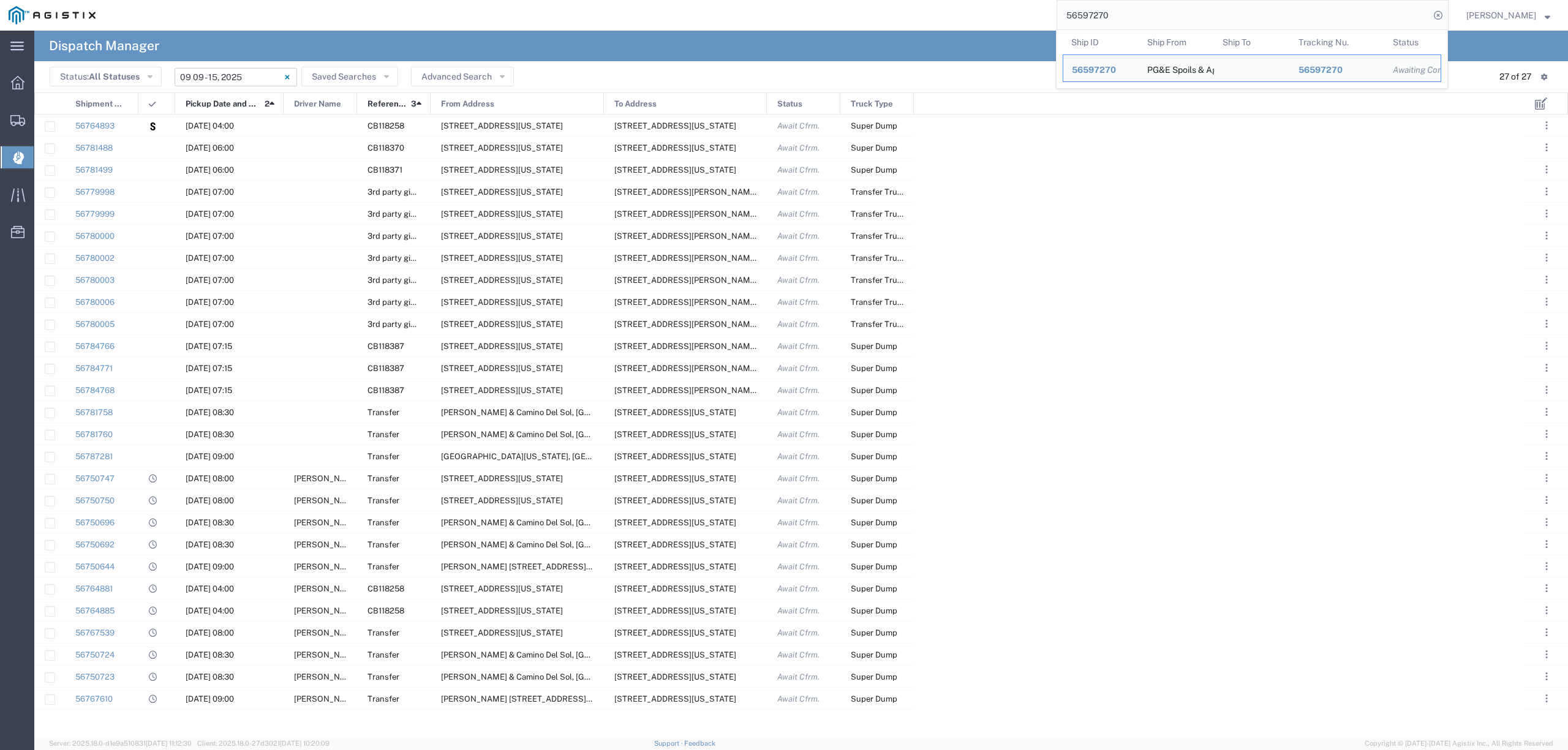
paste input "4743"
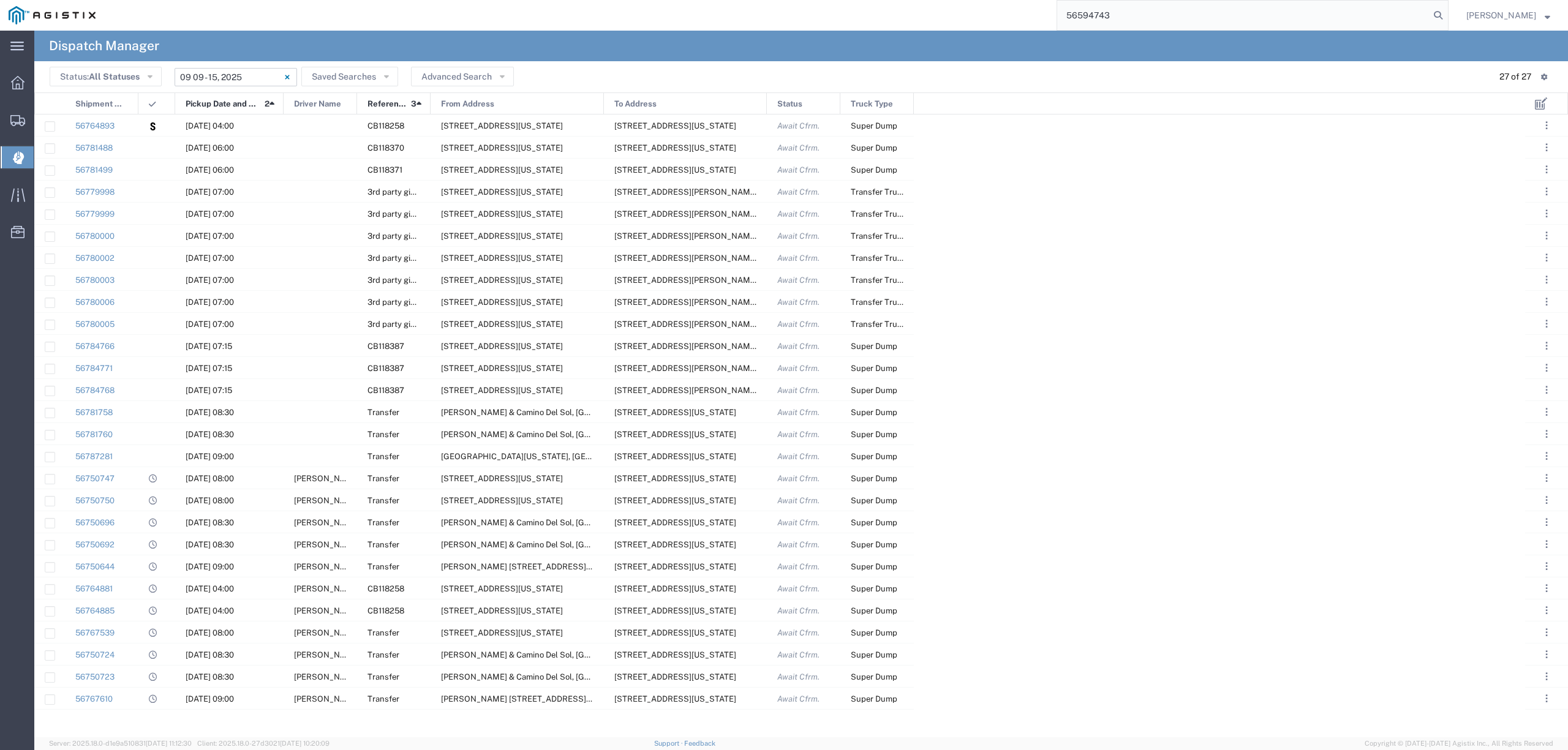
type input "56594743"
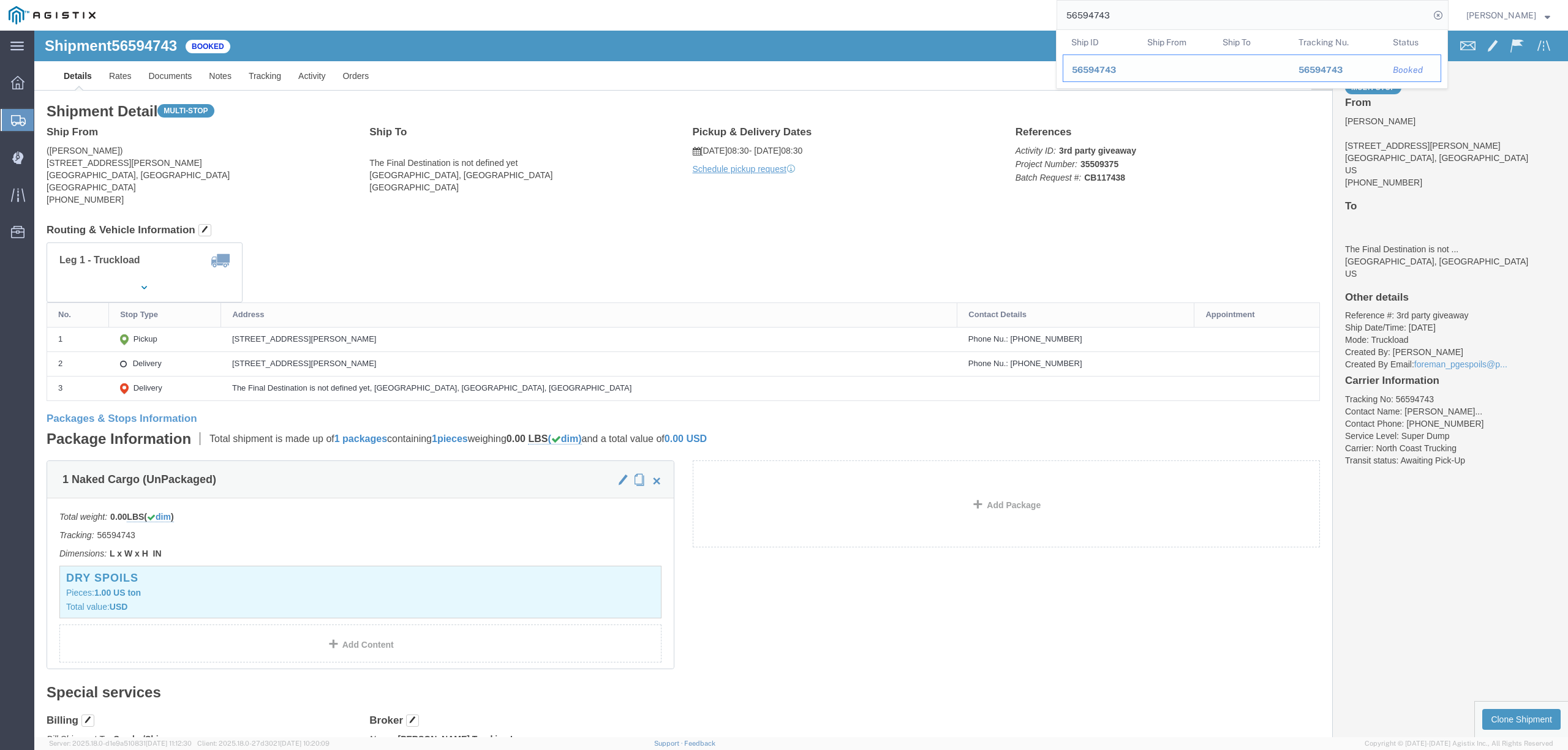
click at [1130, 67] on div "56594743" at bounding box center [1100, 70] width 58 height 13
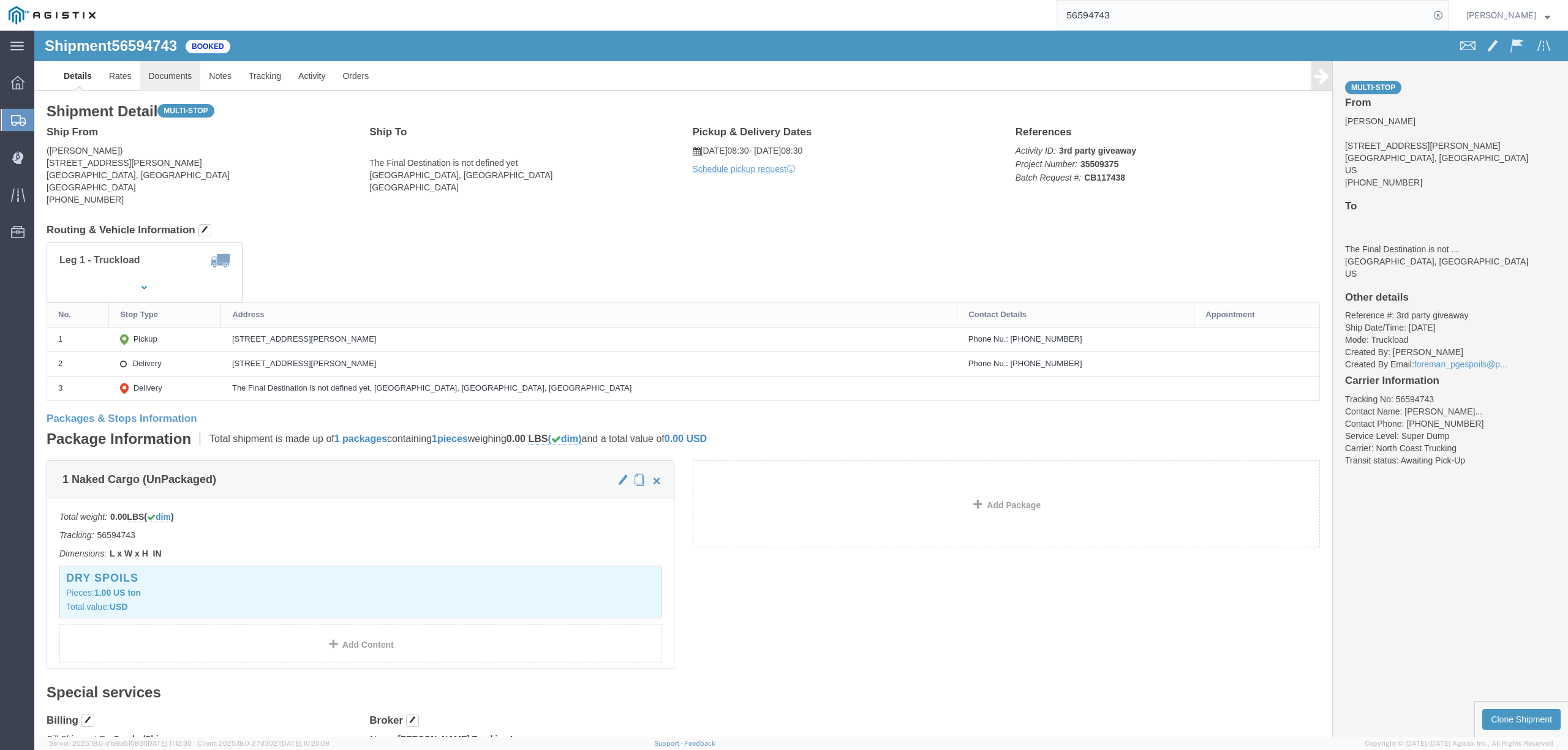
click link "Documents"
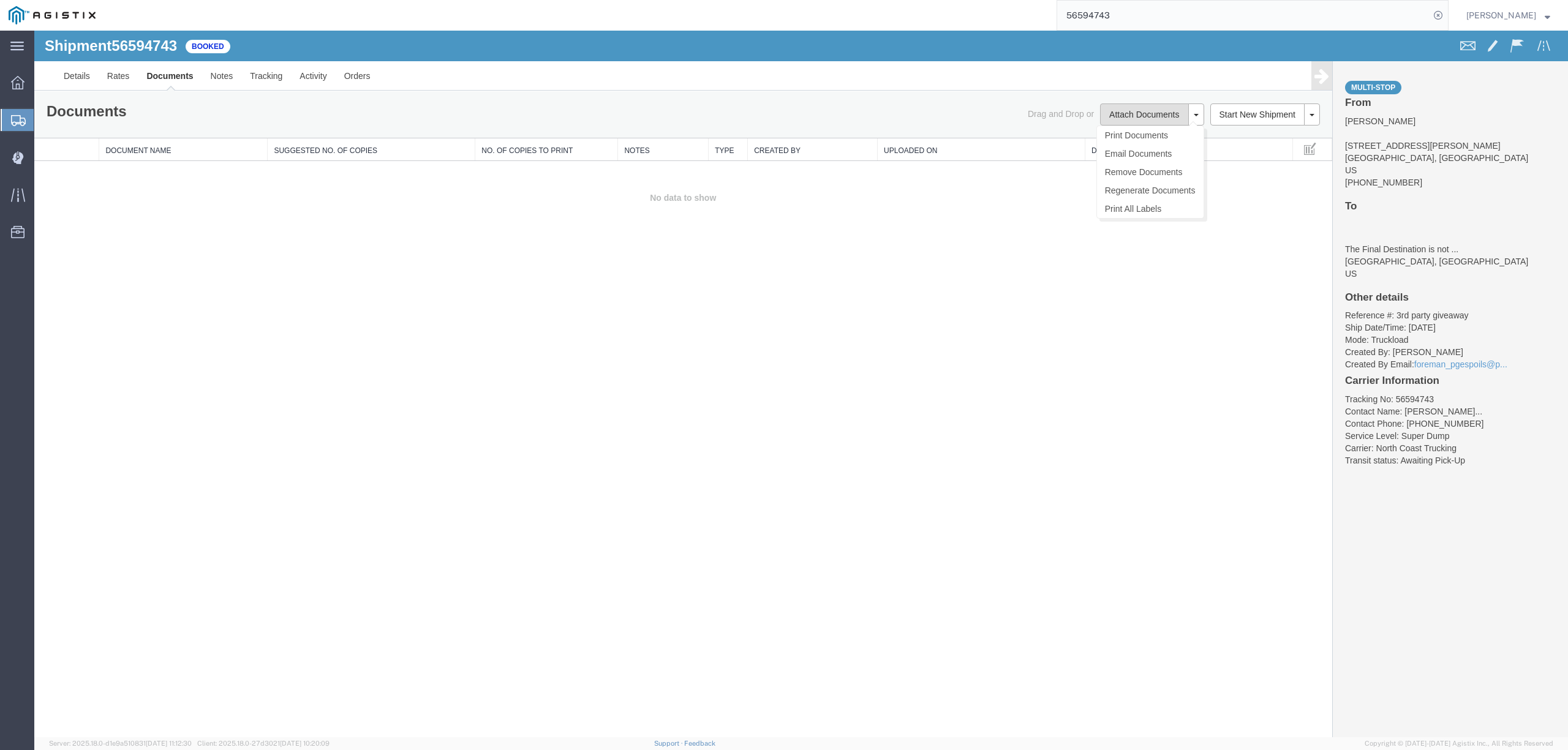
click at [1124, 124] on button "Attach Documents" at bounding box center [1144, 114] width 88 height 22
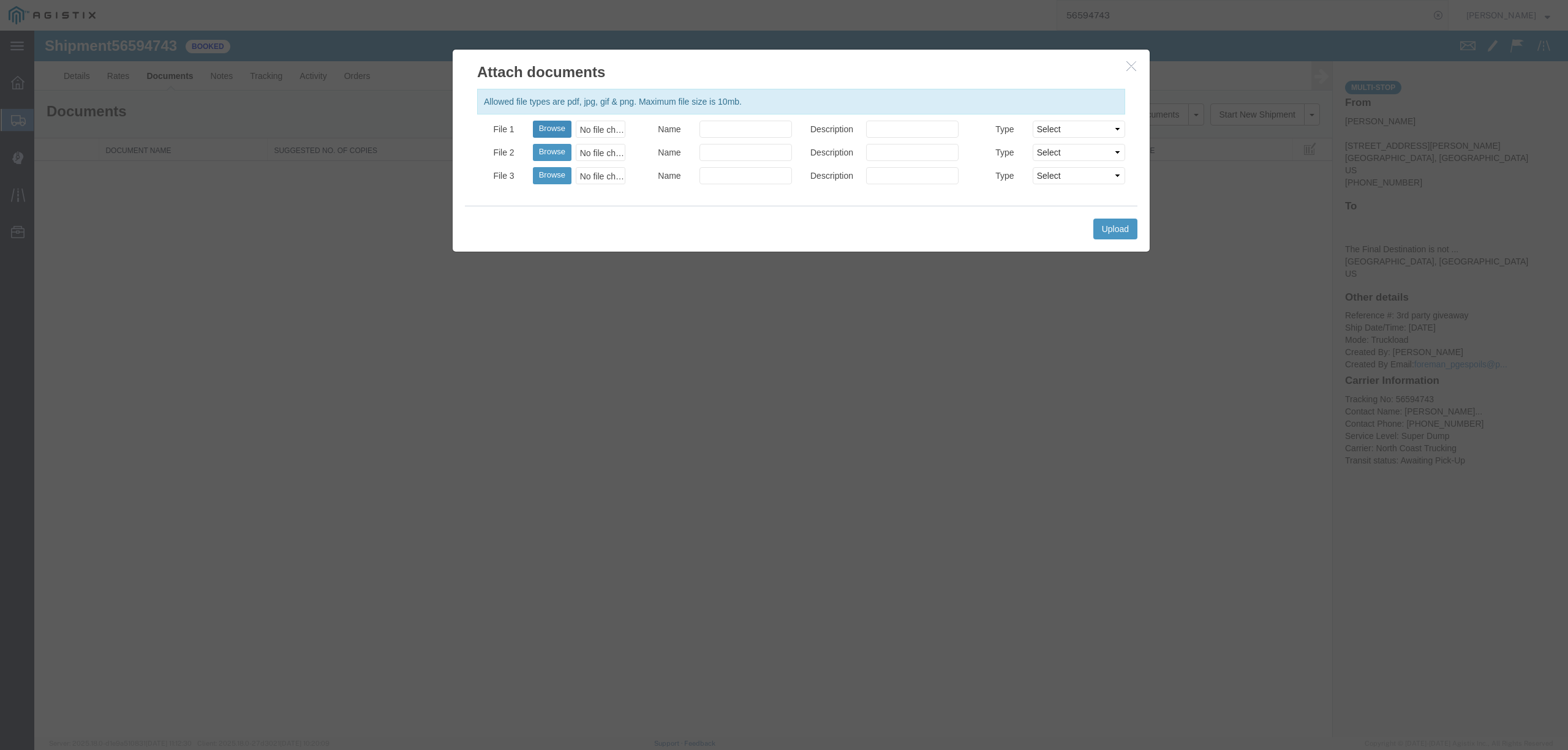
click at [561, 126] on button "Browse" at bounding box center [552, 129] width 39 height 17
type input "C:\fakepath\08.27.25 PGE 0980983-56594743 Tamayos.pdf"
click at [728, 126] on input "Name" at bounding box center [745, 129] width 93 height 17
type input "Freight Bills"
click at [1128, 237] on button "Upload" at bounding box center [1115, 229] width 44 height 21
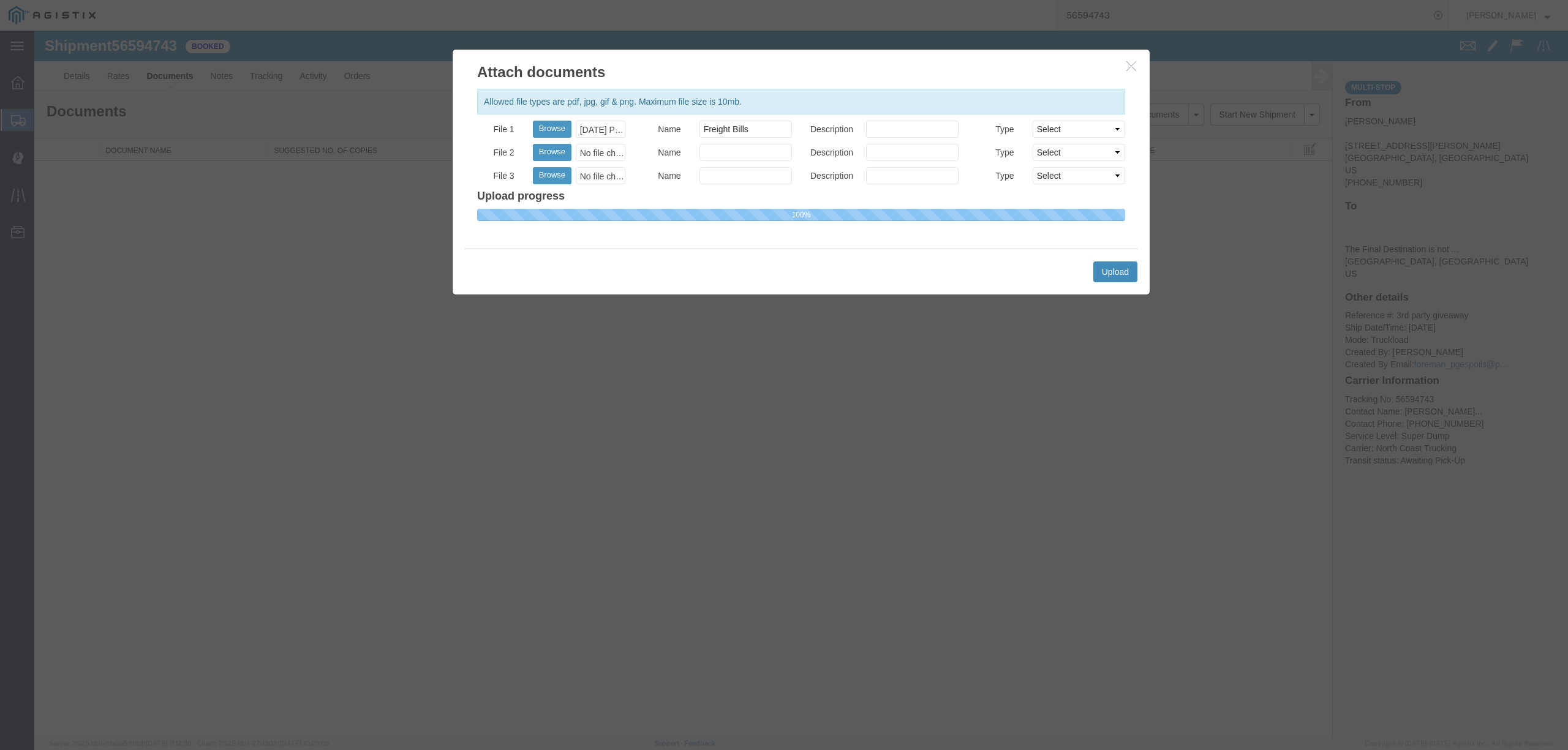
select select
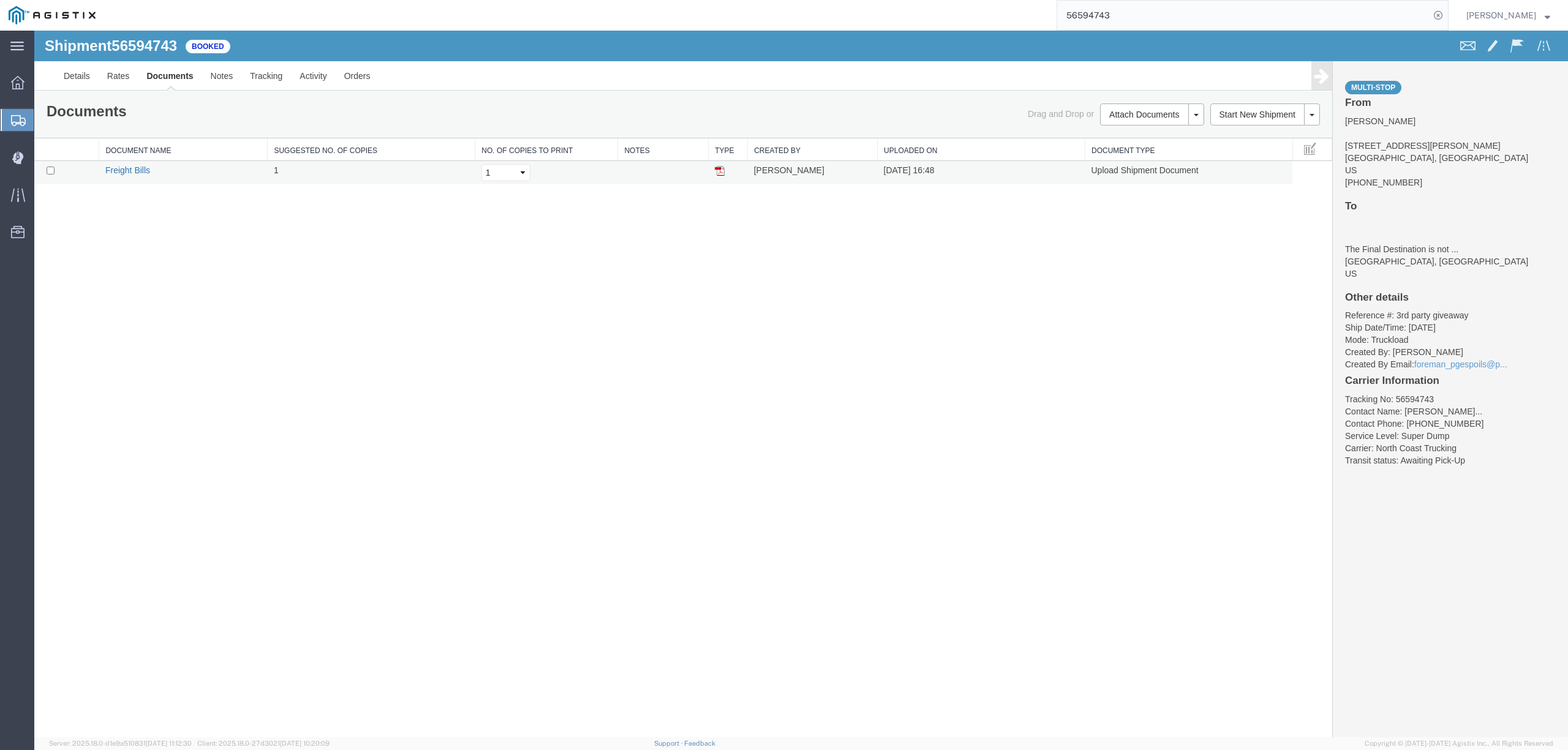
click at [146, 171] on link "Freight Bills" at bounding box center [127, 170] width 45 height 10
click at [1108, 23] on input "56594743" at bounding box center [1244, 15] width 373 height 29
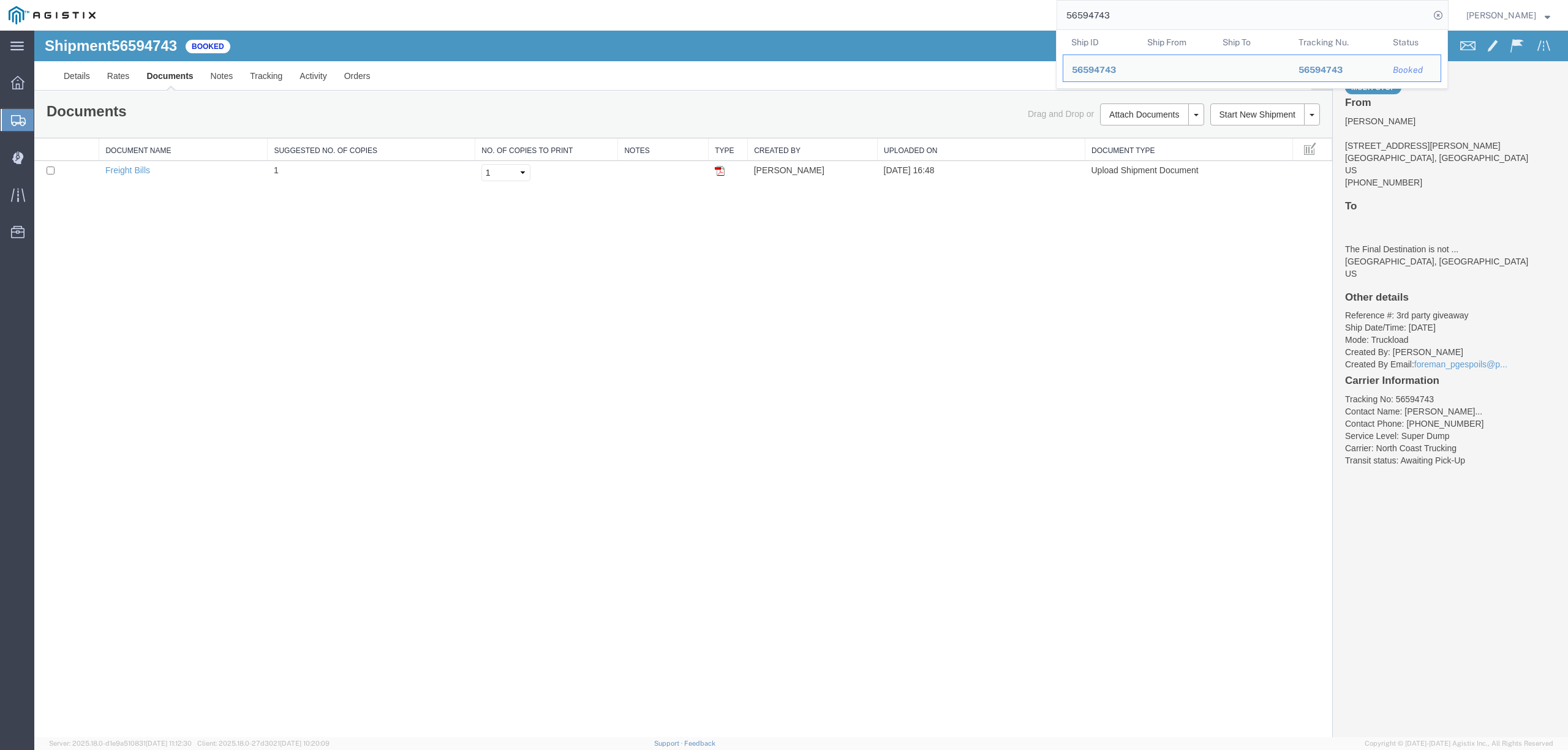
click at [1108, 23] on input "56594743" at bounding box center [1244, 15] width 373 height 29
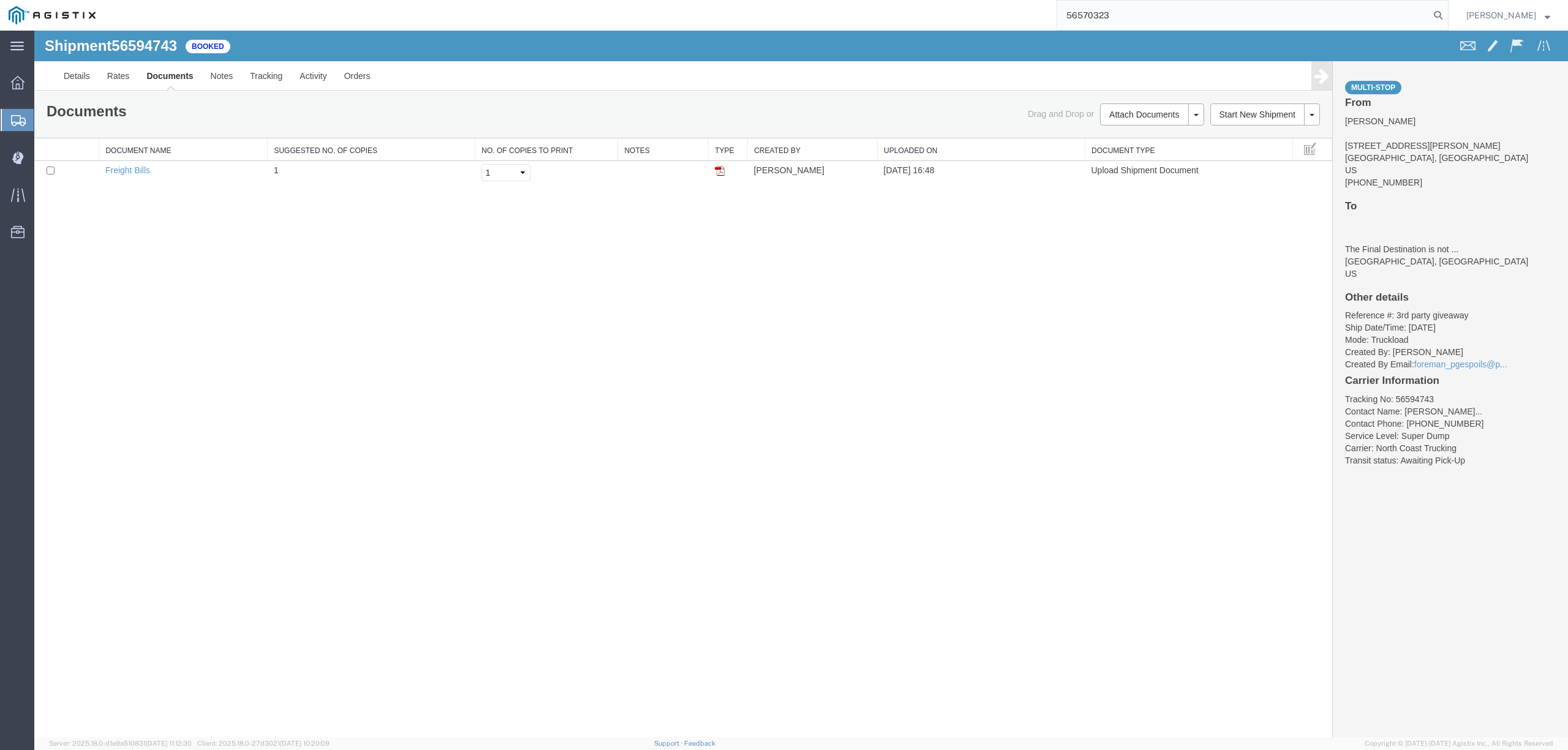
type input "56570323"
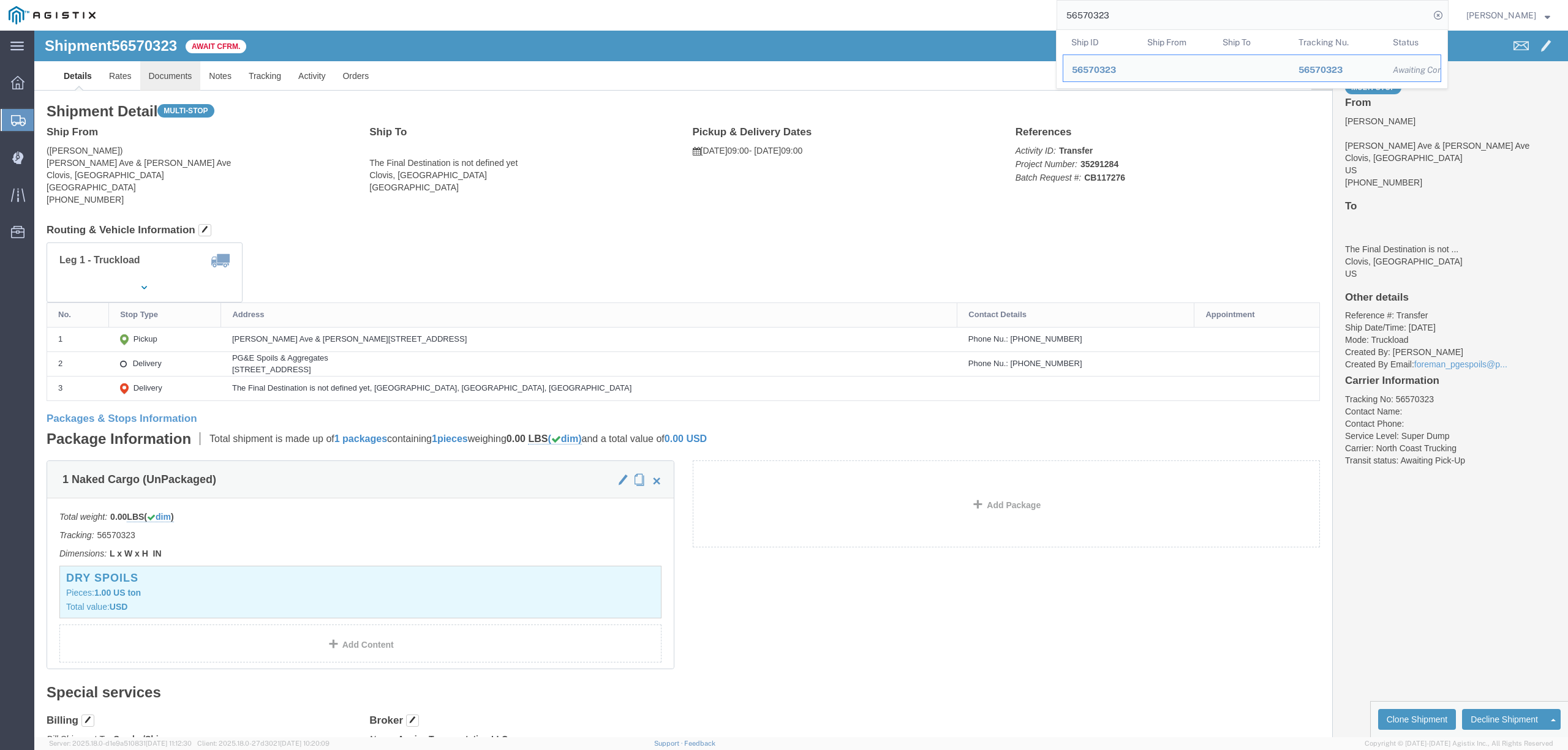
click link "Documents"
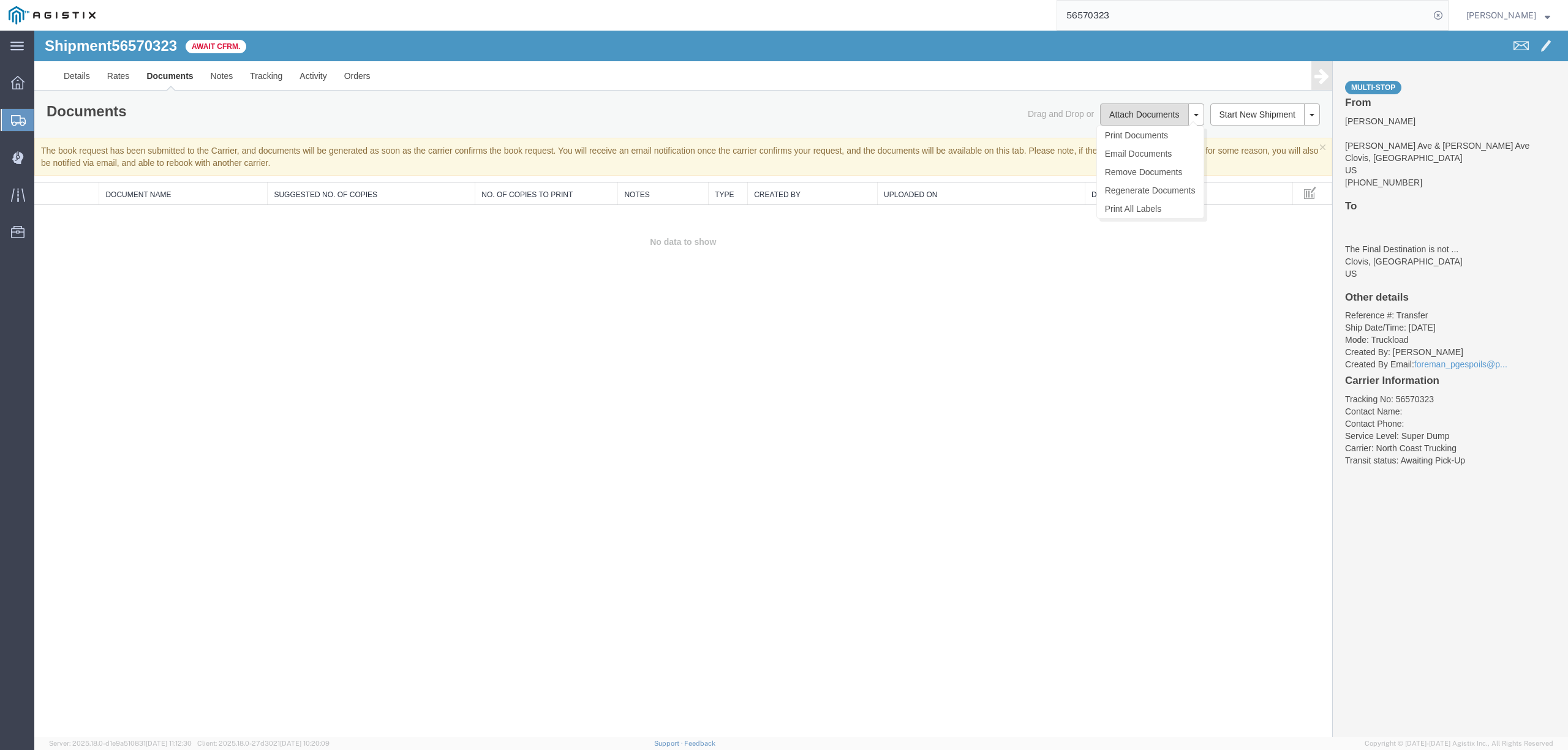
click at [1136, 111] on button "Attach Documents" at bounding box center [1144, 114] width 88 height 22
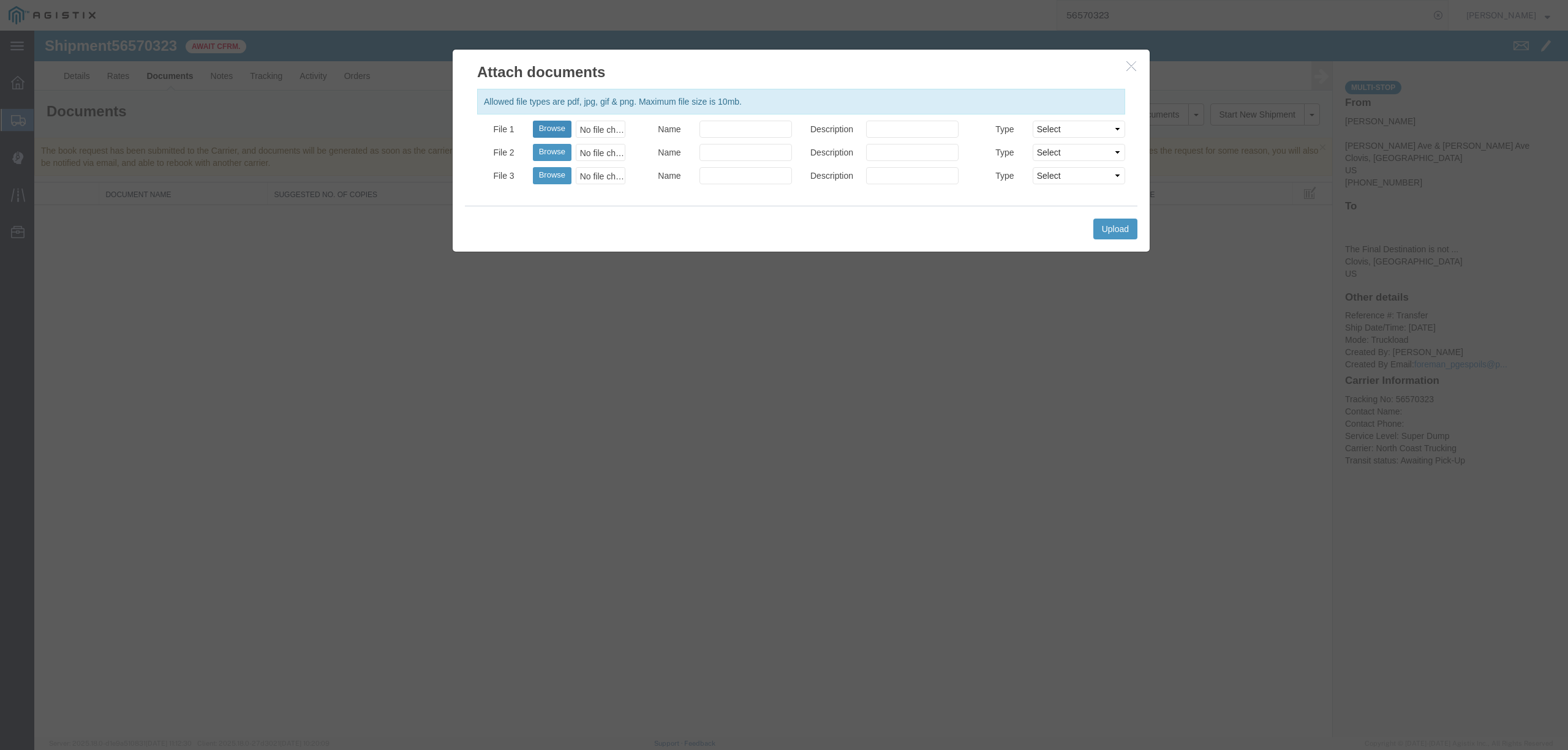
click at [552, 130] on button "Browse" at bounding box center [552, 129] width 39 height 17
type input "C:\fakepath\08.28.25 PGE 1922999-56570323 Augies.pdf"
click at [757, 137] on input "Name" at bounding box center [745, 129] width 93 height 17
type input "Freight Bill"
click at [1111, 225] on button "Upload" at bounding box center [1115, 229] width 44 height 21
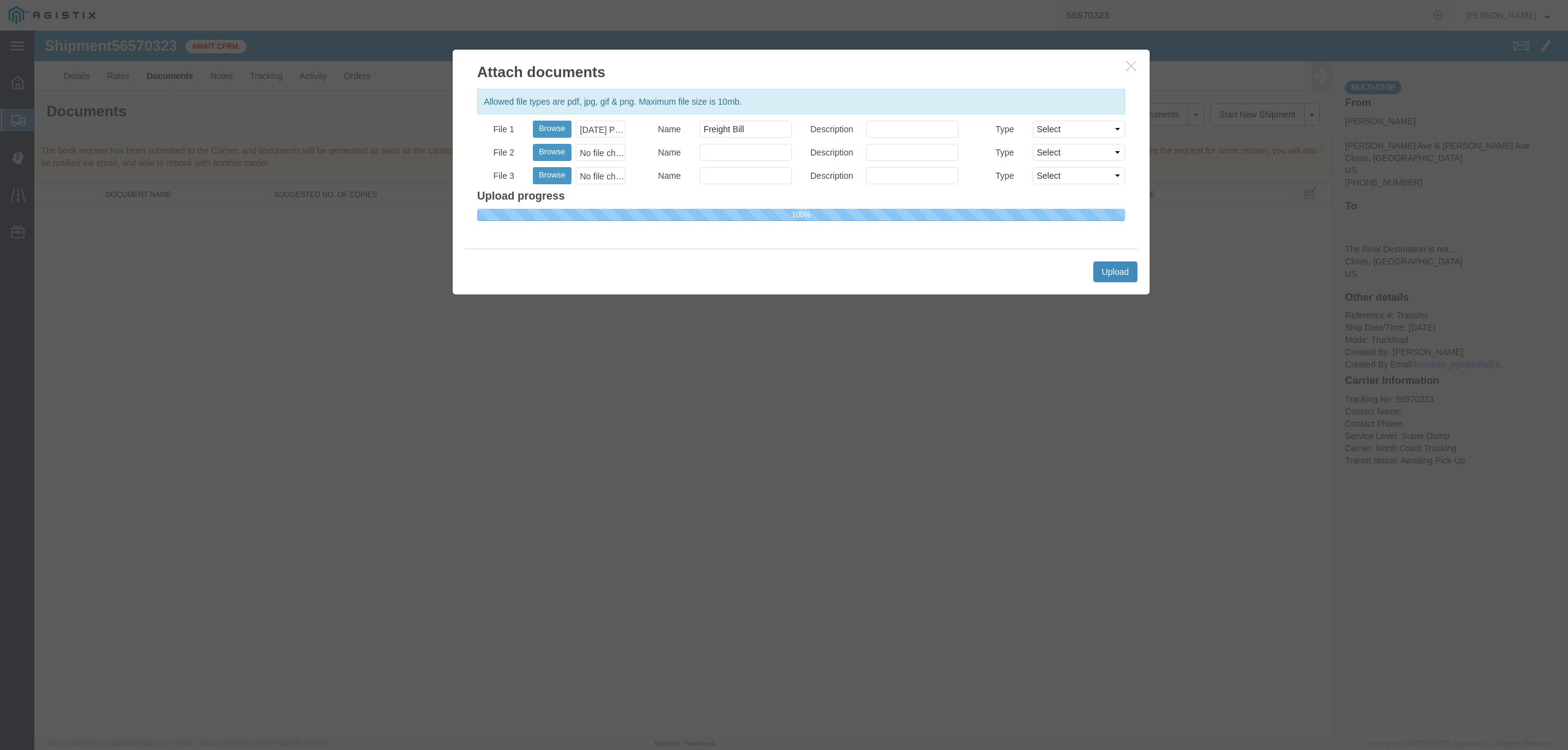
select select
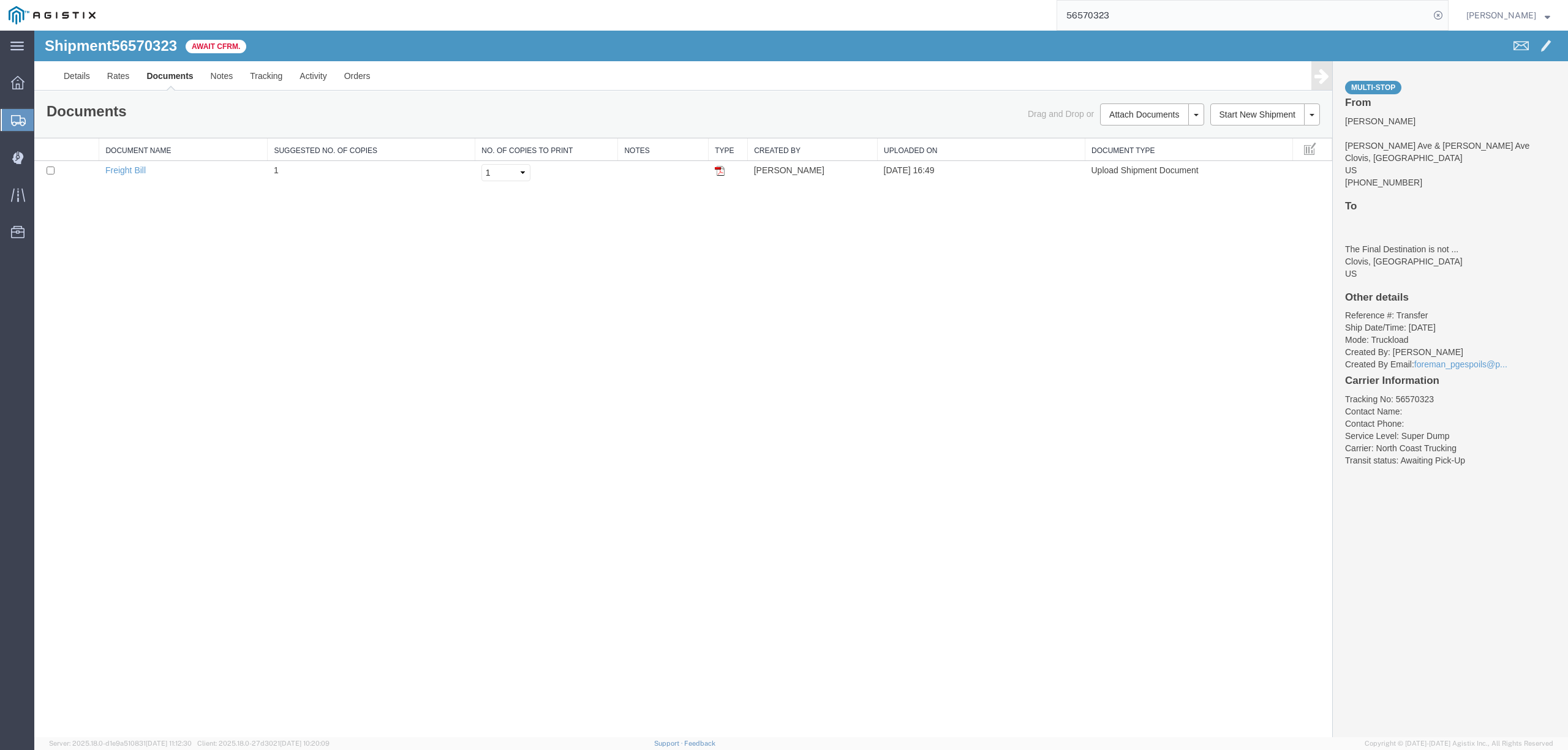
click at [1211, 27] on input "56570323" at bounding box center [1244, 15] width 373 height 29
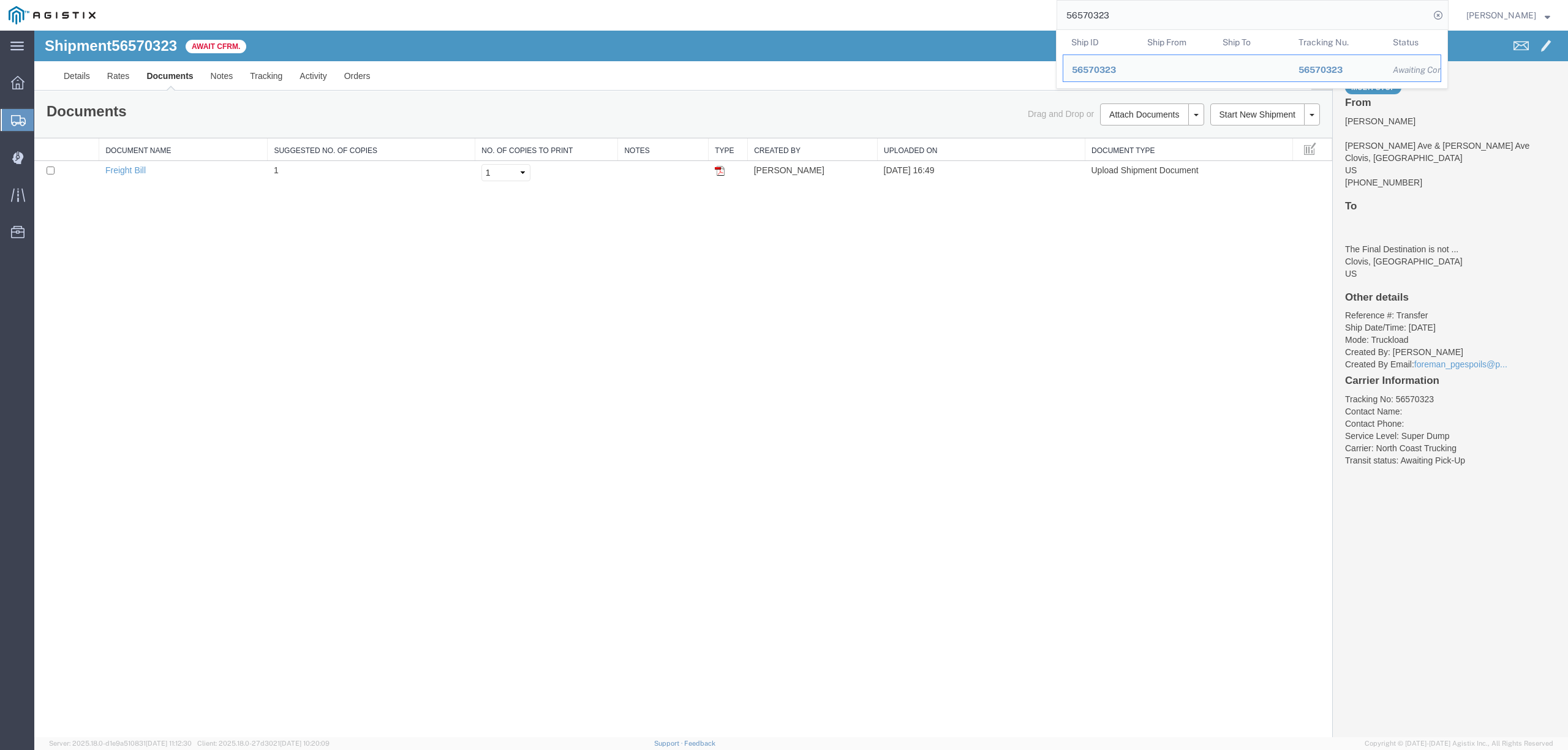
click at [1211, 22] on input "56570323" at bounding box center [1244, 15] width 373 height 29
paste input "617692"
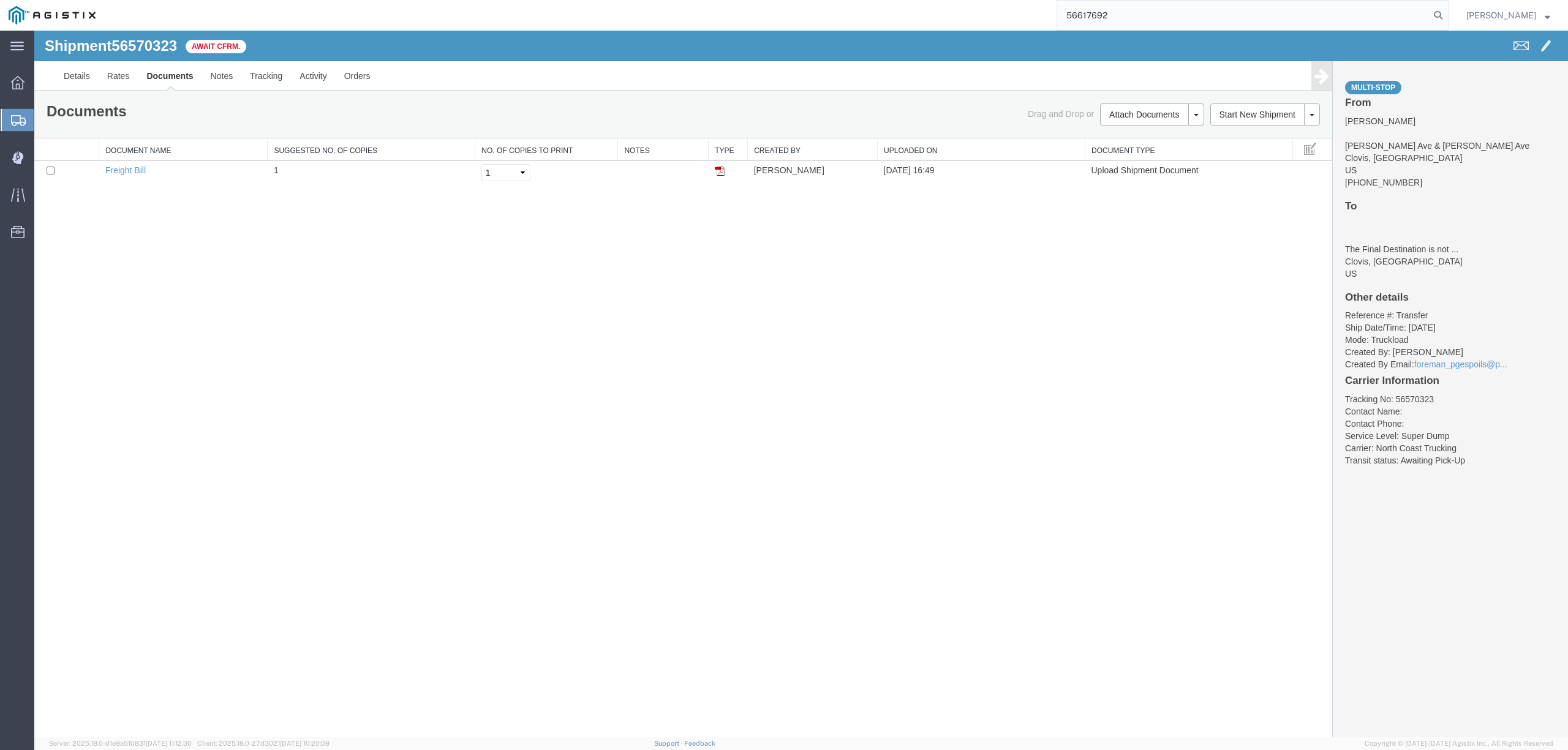
type input "56617692"
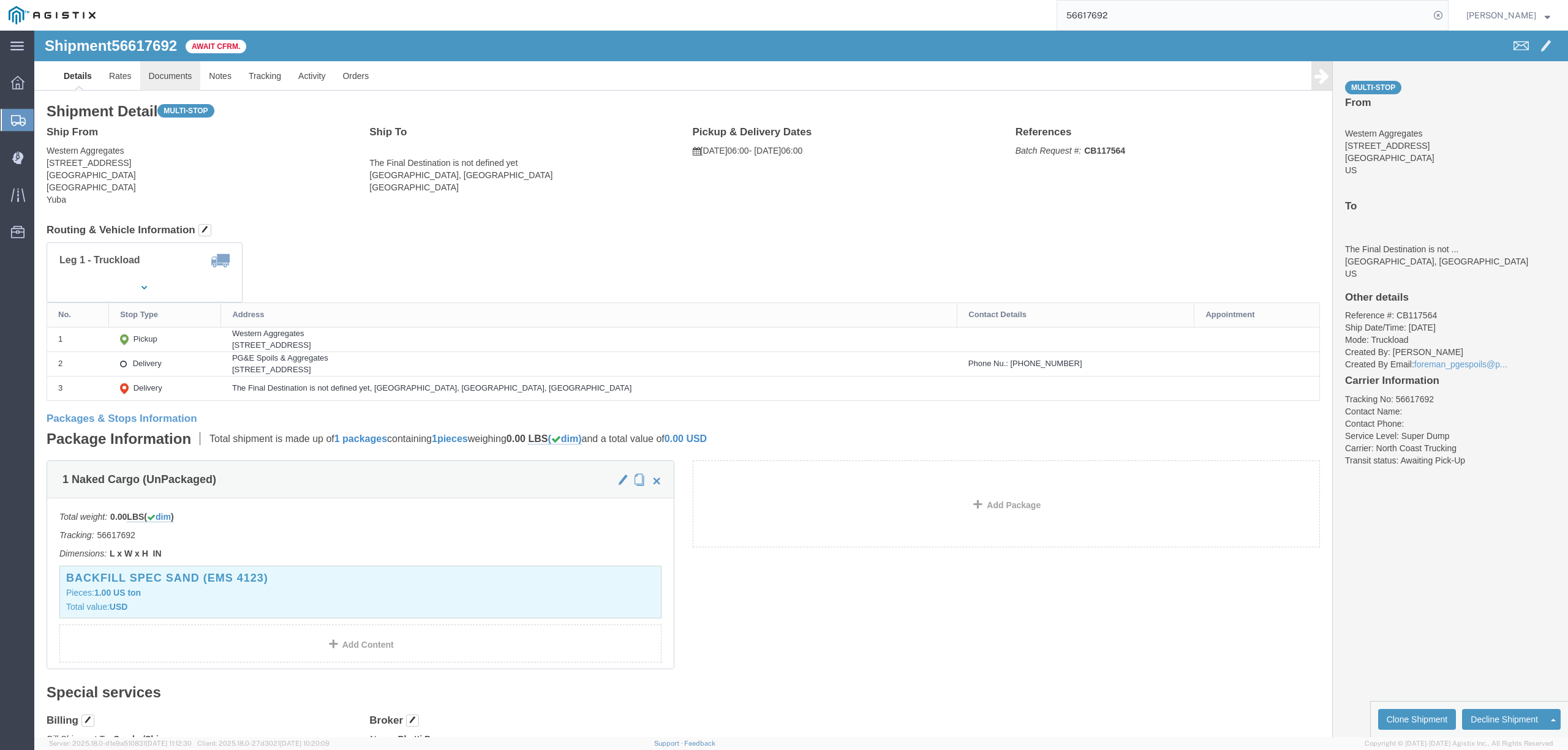
click link "Documents"
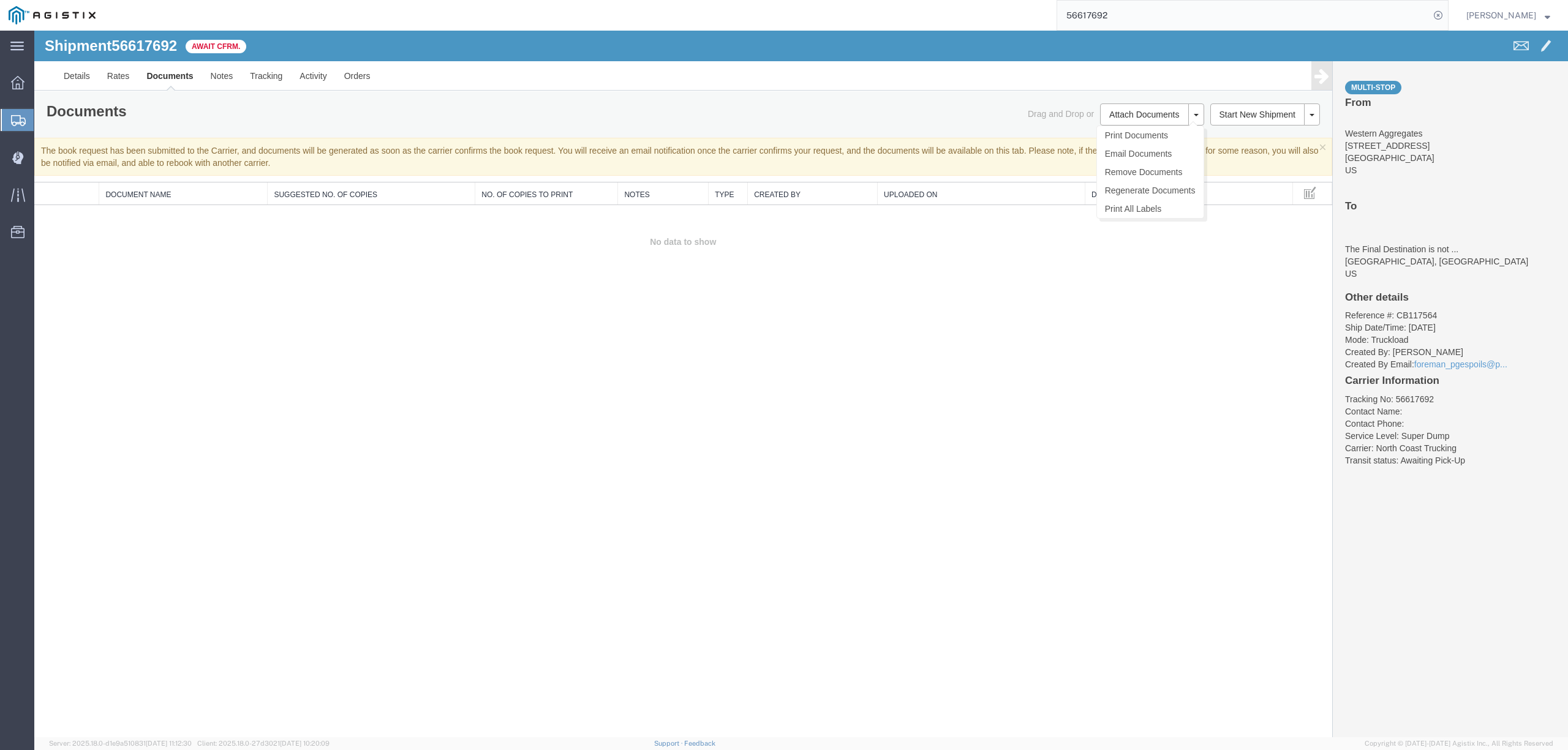
click at [1128, 126] on ul "Print Documents Email Documents Remove Documents Regenerate Documents Print All…" at bounding box center [1150, 172] width 108 height 93
click at [1133, 114] on button "Attach Documents" at bounding box center [1144, 114] width 88 height 22
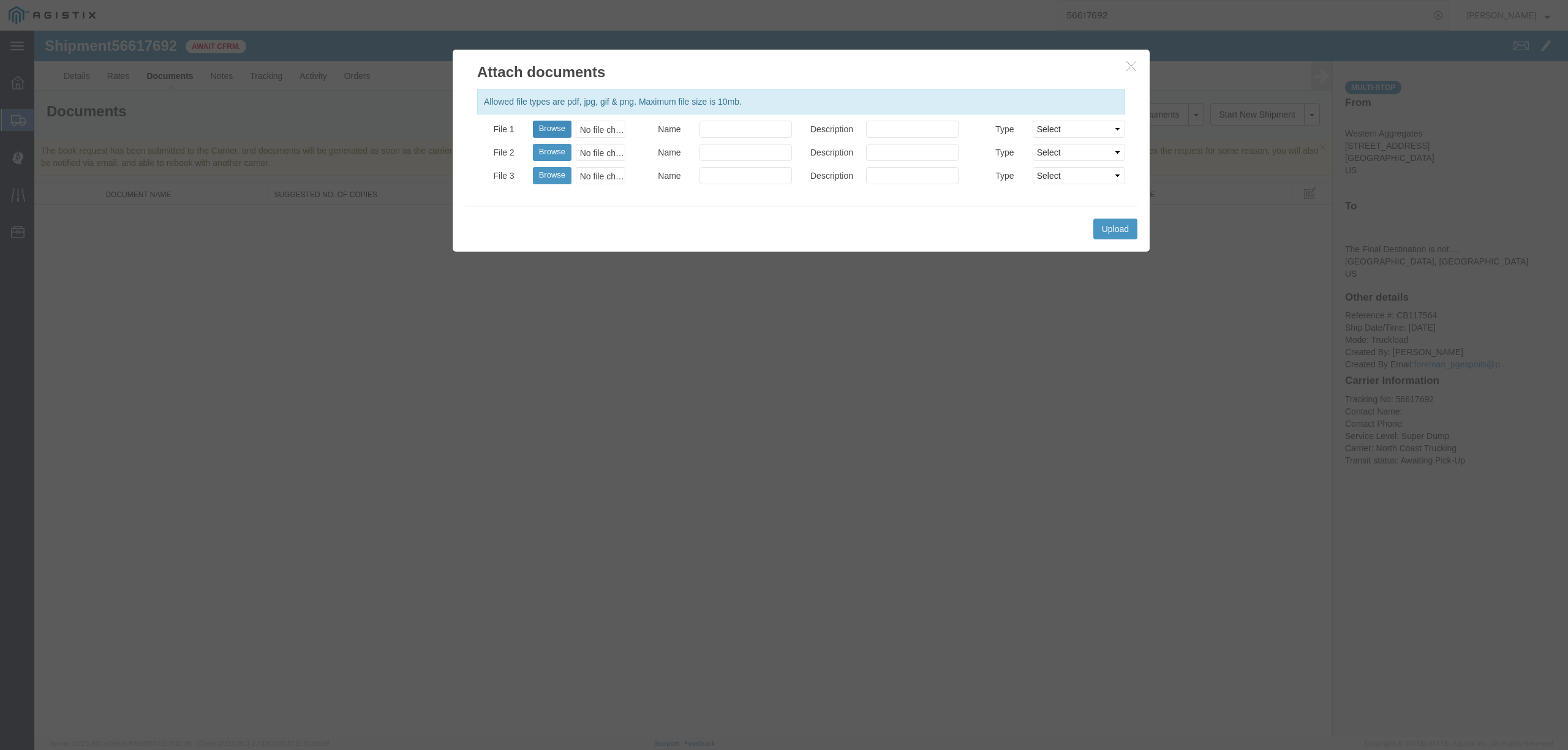
click at [547, 130] on button "Browse" at bounding box center [552, 129] width 39 height 17
type input "C:\fakepath\08.28.25 PGE 4923-56617692 Bhatti.pdf"
click at [709, 129] on input "Name" at bounding box center [745, 129] width 93 height 17
type input "Freight Bill"
click at [1110, 229] on button "Upload" at bounding box center [1115, 229] width 44 height 21
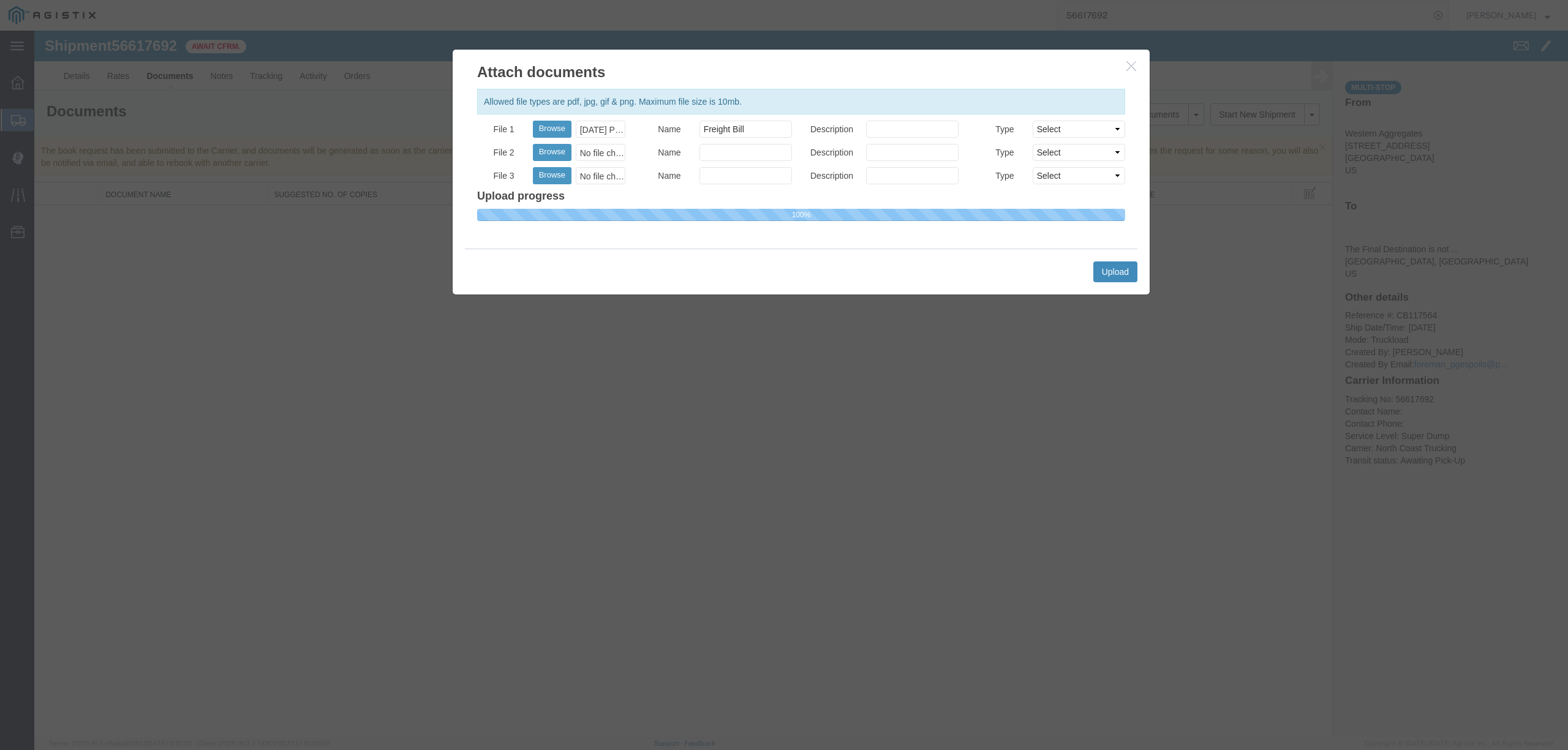
select select
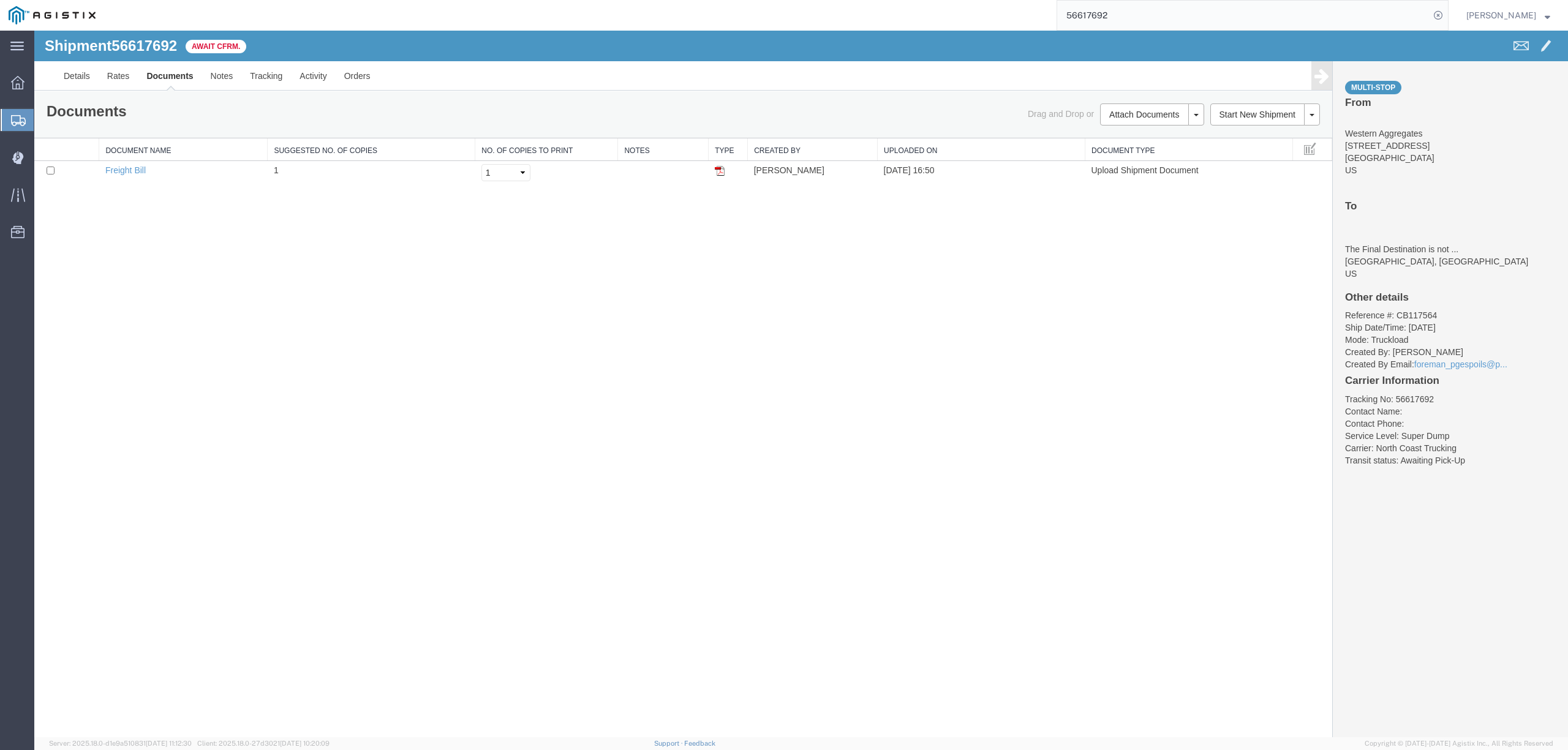
click at [1139, 12] on input "56617692" at bounding box center [1244, 15] width 373 height 29
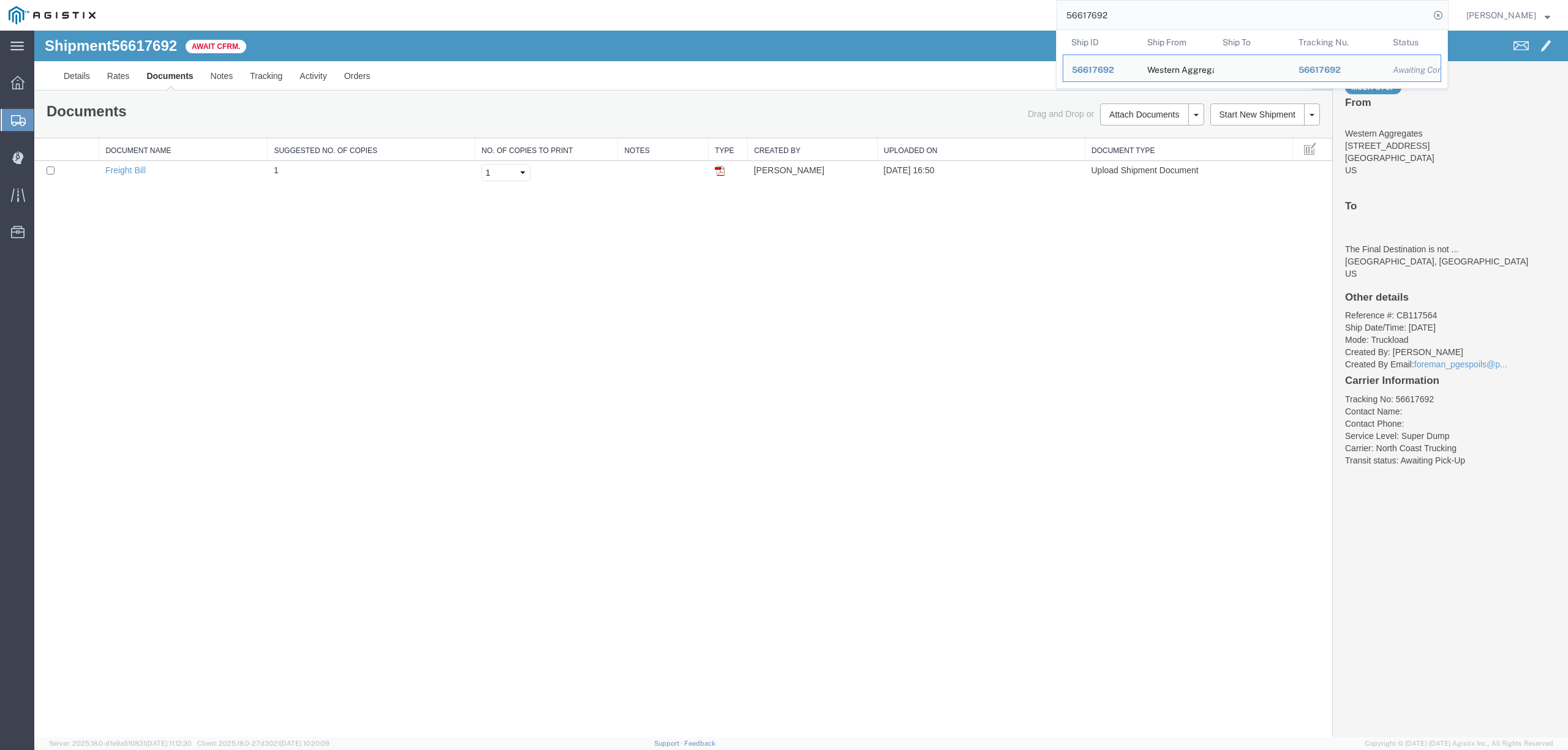
click at [1140, 12] on input "56617692" at bounding box center [1244, 15] width 373 height 29
paste input "570331"
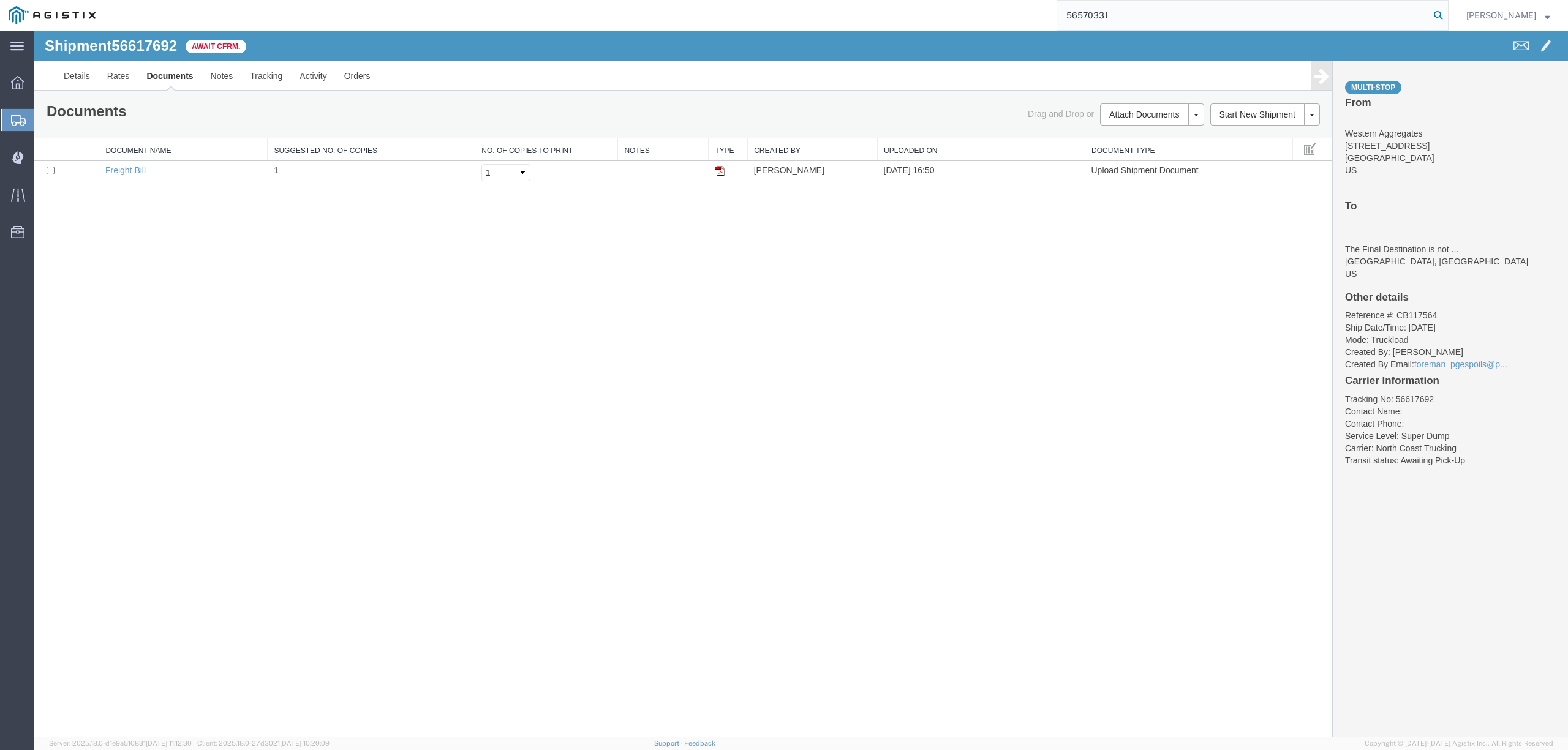
type input "56570331"
click at [1446, 17] on icon at bounding box center [1439, 15] width 17 height 17
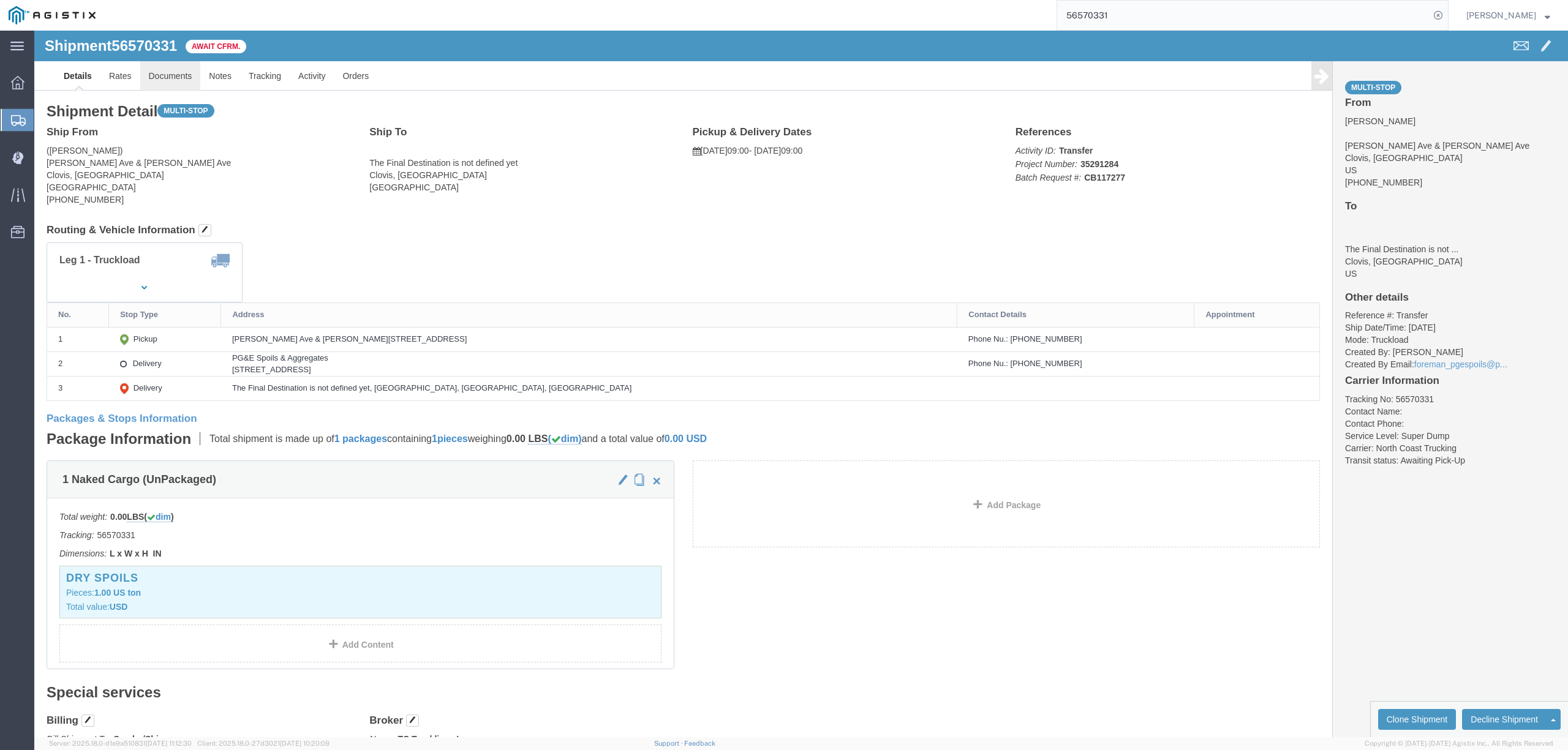
click link "Documents"
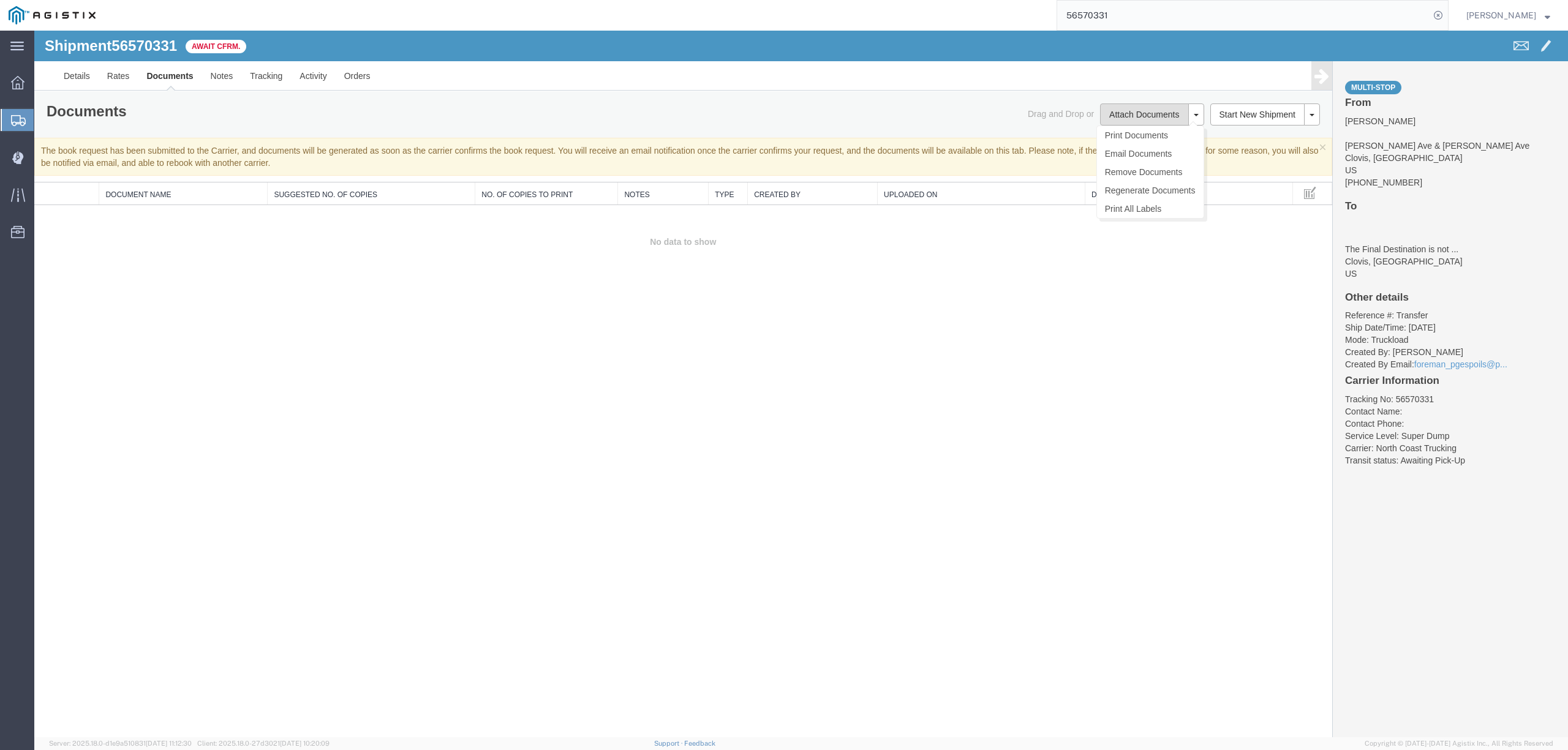
click at [1134, 120] on button "Attach Documents" at bounding box center [1144, 114] width 88 height 22
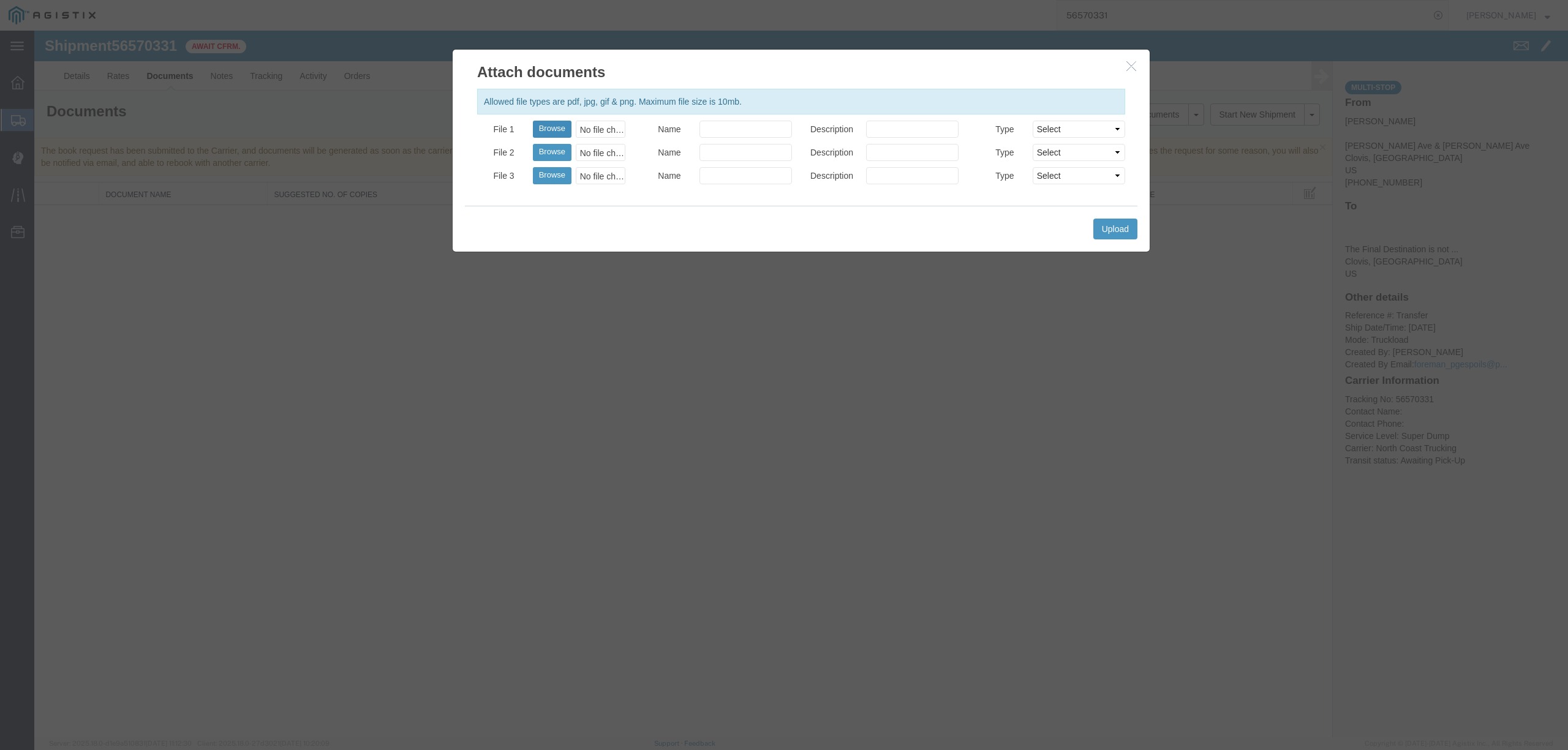
click at [549, 133] on button "Browse" at bounding box center [552, 129] width 39 height 17
type input "C:\fakepath\08.29.25 PGE 00195-56570331 TC.pdf"
click at [720, 125] on input "Name" at bounding box center [745, 129] width 93 height 17
type input "Freight Bills"
click at [1113, 237] on button "Upload" at bounding box center [1115, 229] width 44 height 21
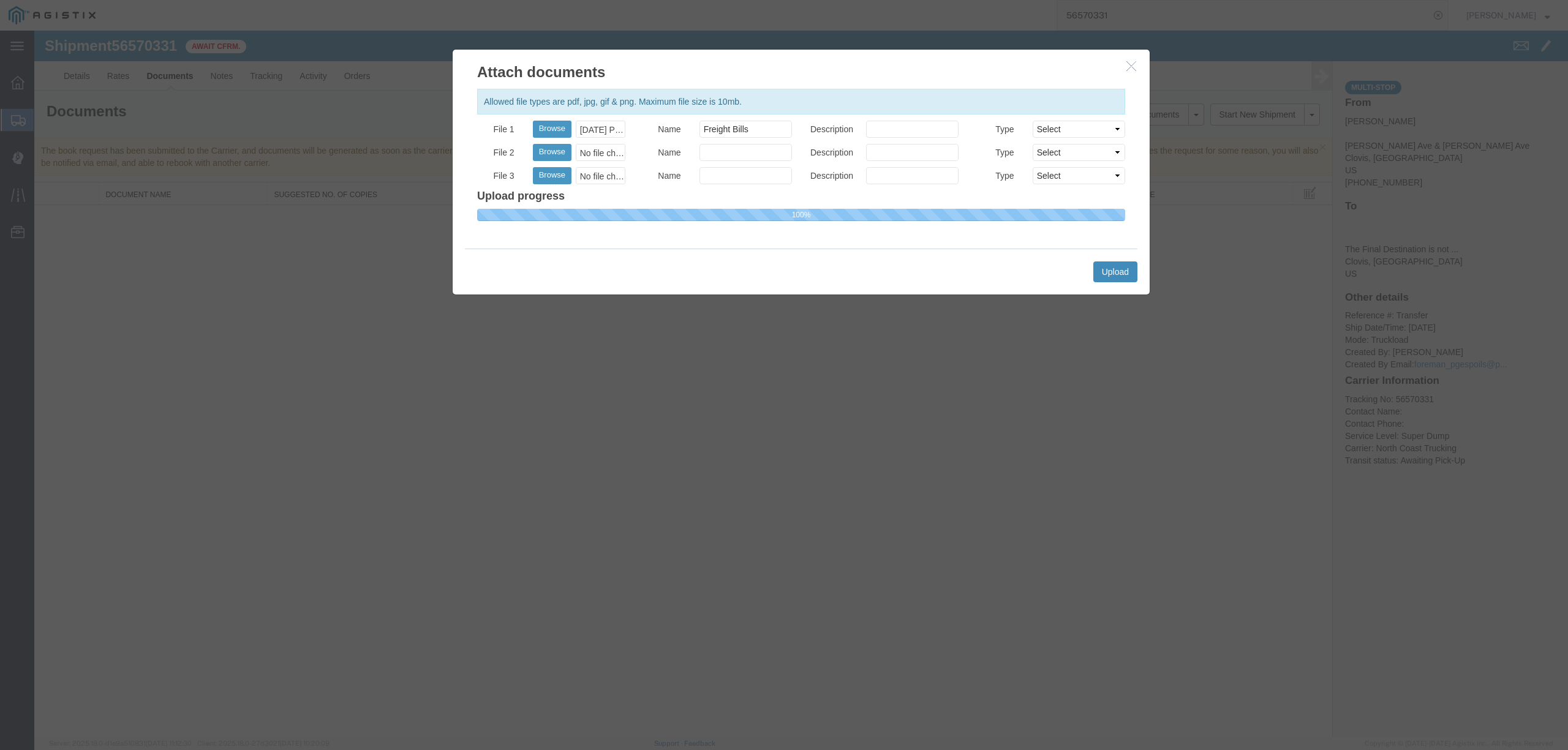
select select
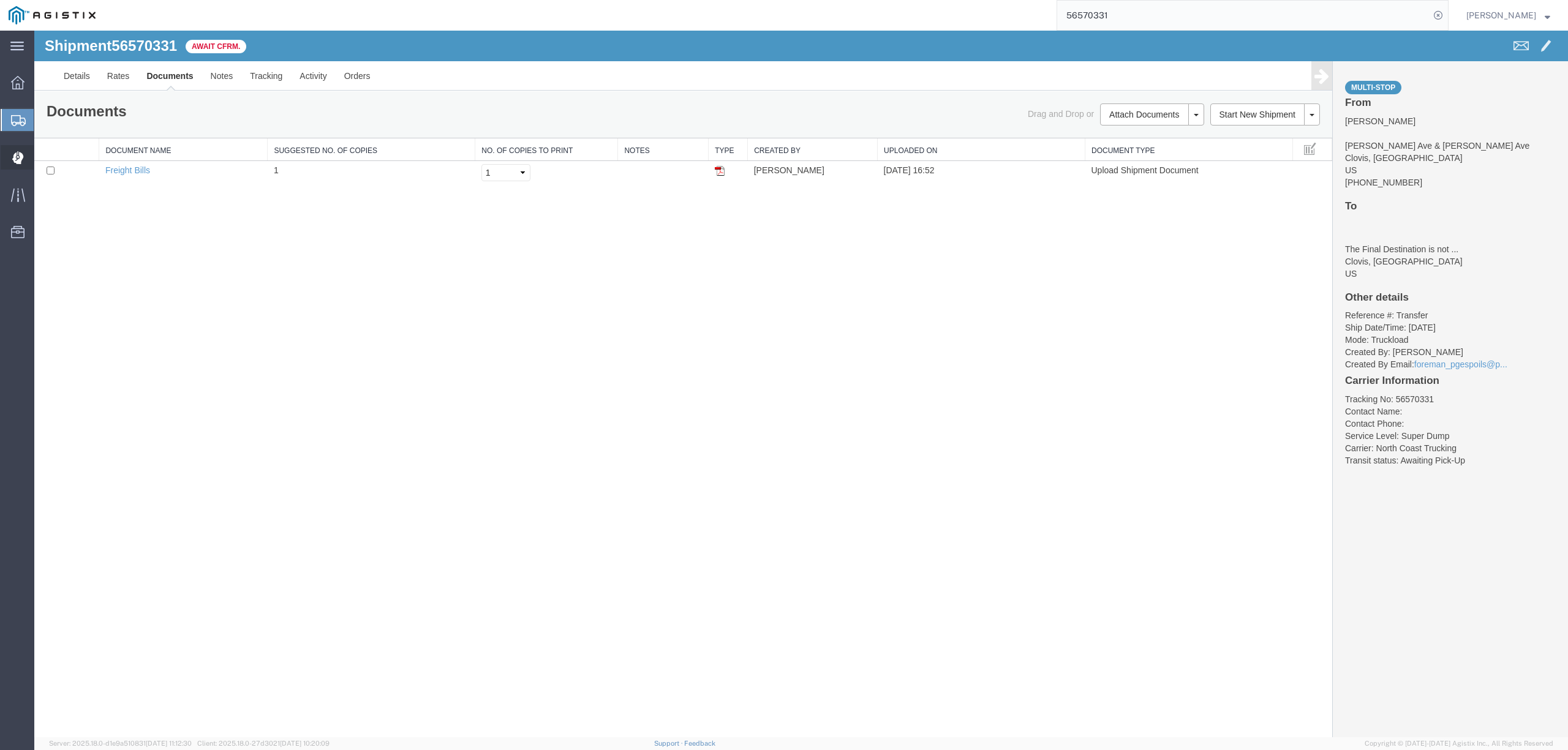
click at [17, 169] on div at bounding box center [18, 157] width 35 height 24
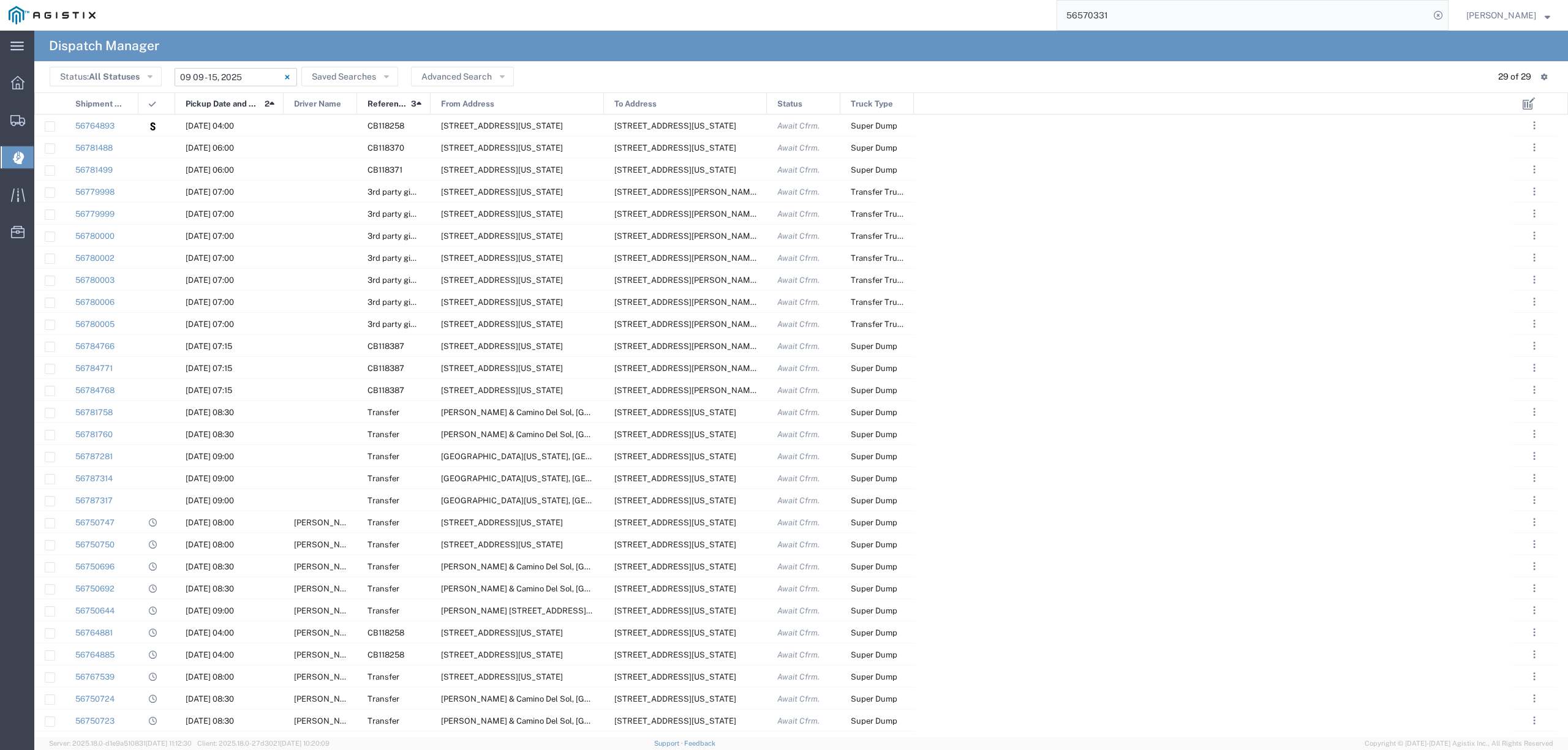
click at [222, 75] on input "09/09/2025 - 09/15/2025" at bounding box center [236, 78] width 122 height 19
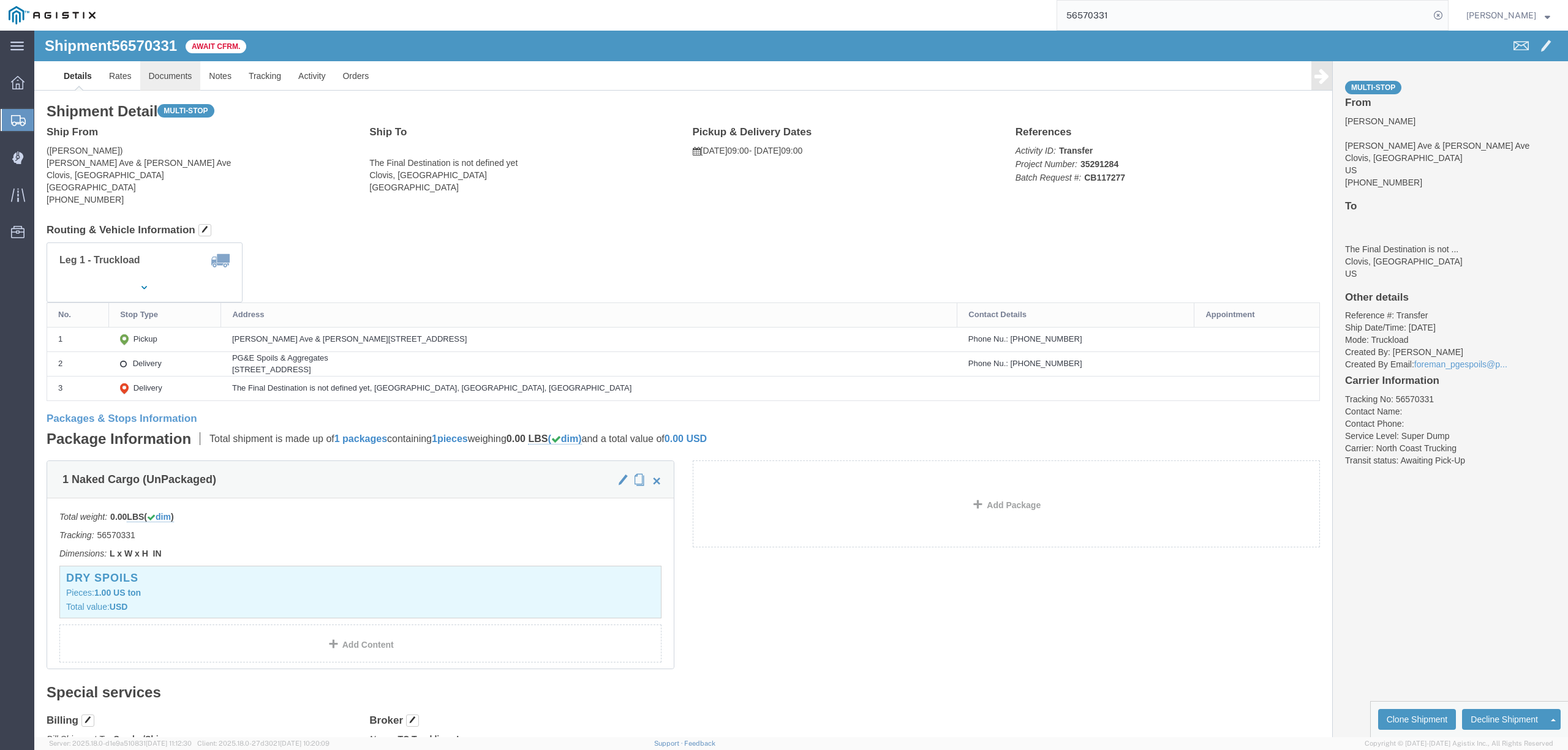
click link "Documents"
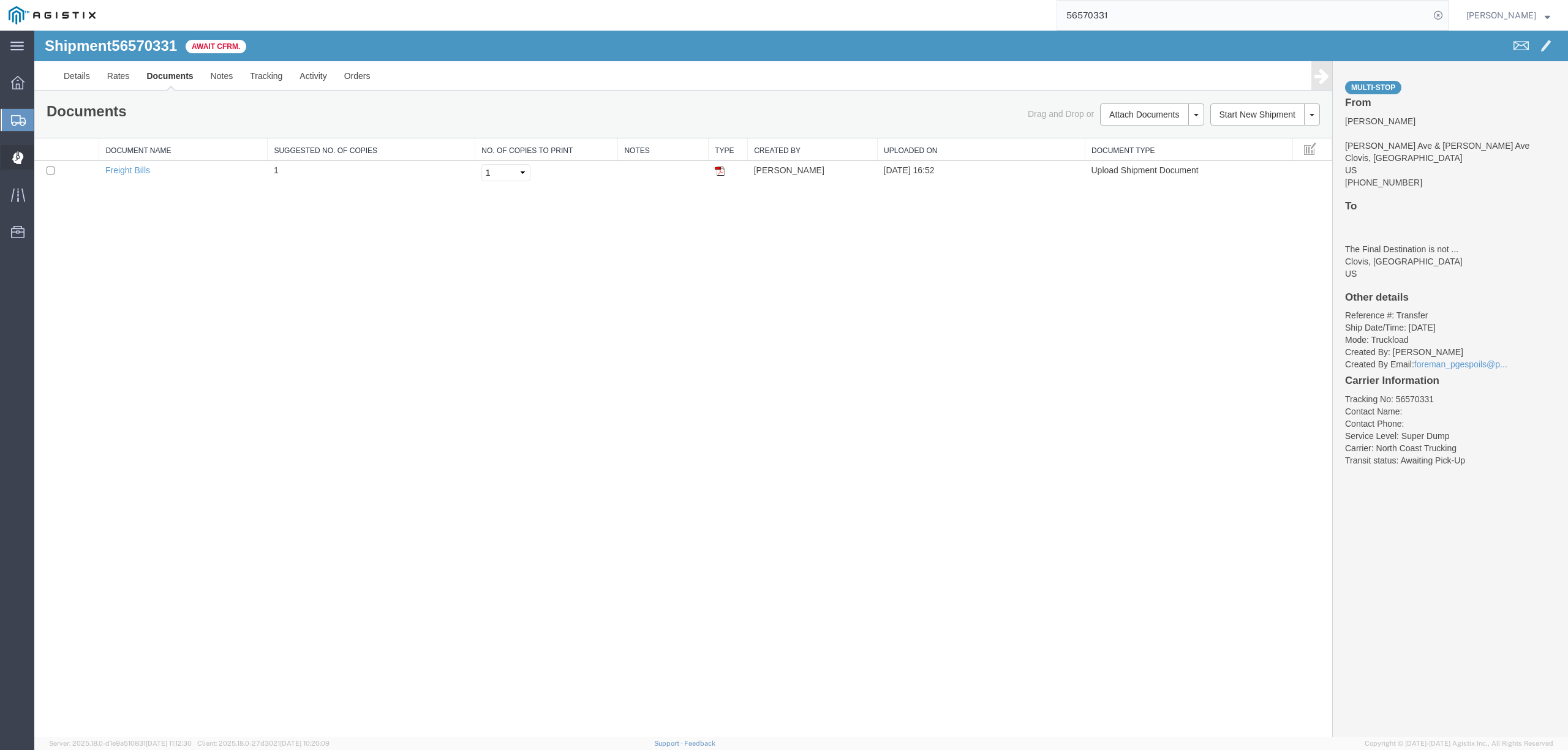
click at [42, 162] on span "Dispatch Manager" at bounding box center [38, 157] width 9 height 24
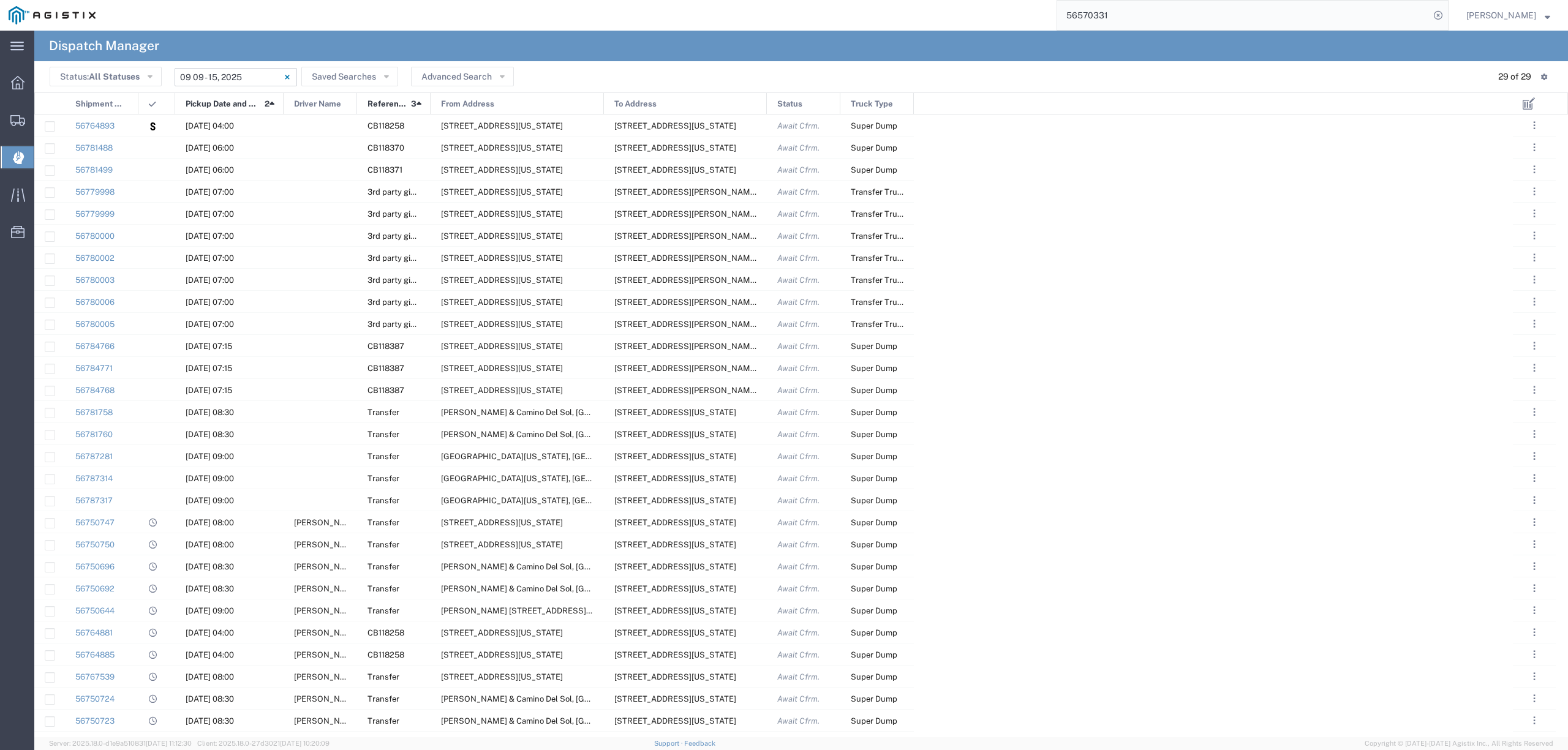
click at [223, 74] on input "09/09/2025 - 09/15/2025" at bounding box center [236, 78] width 122 height 19
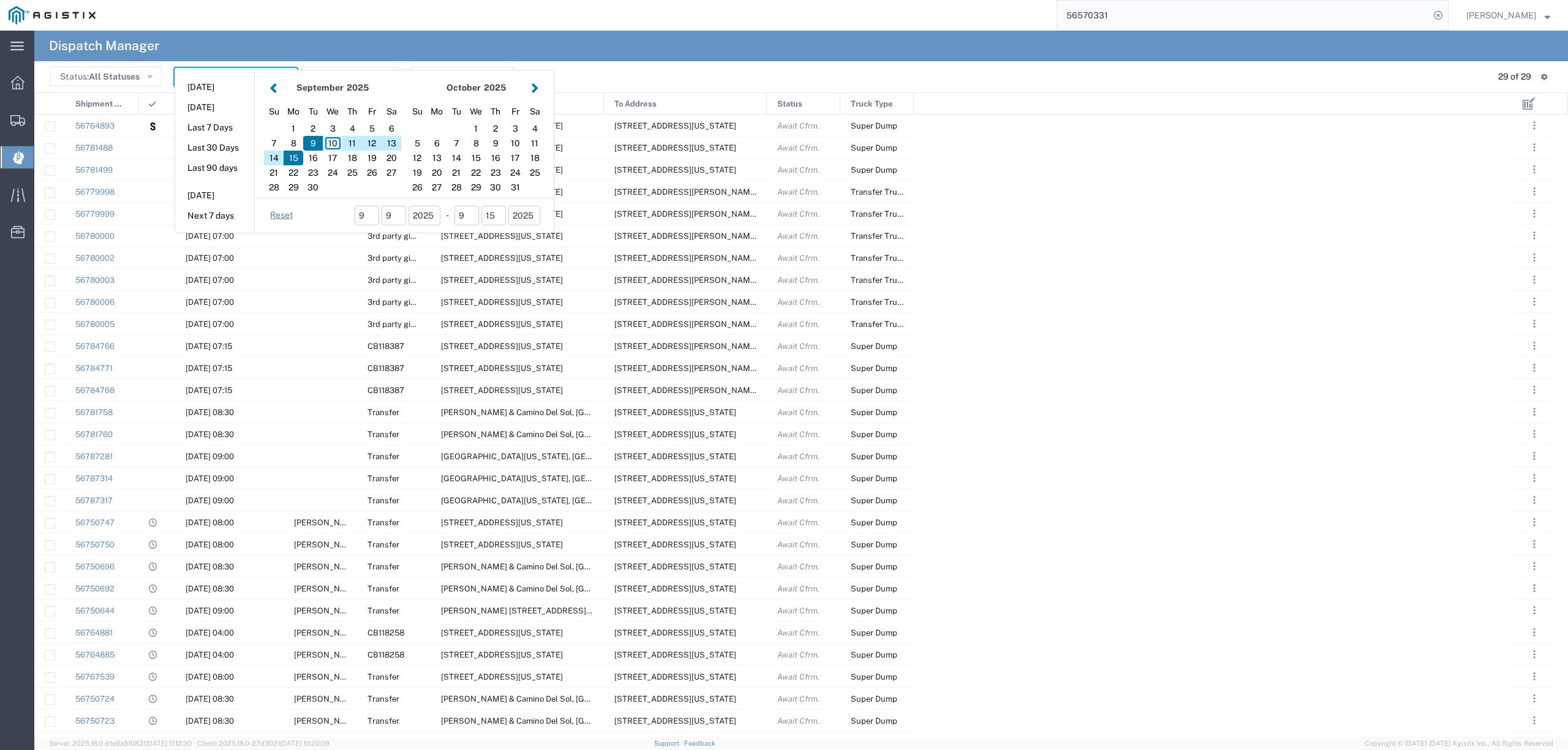
click at [334, 142] on div "10" at bounding box center [332, 143] width 19 height 14
type input "09/10/2025"
type input "09/10/2025 - 09/10/2025"
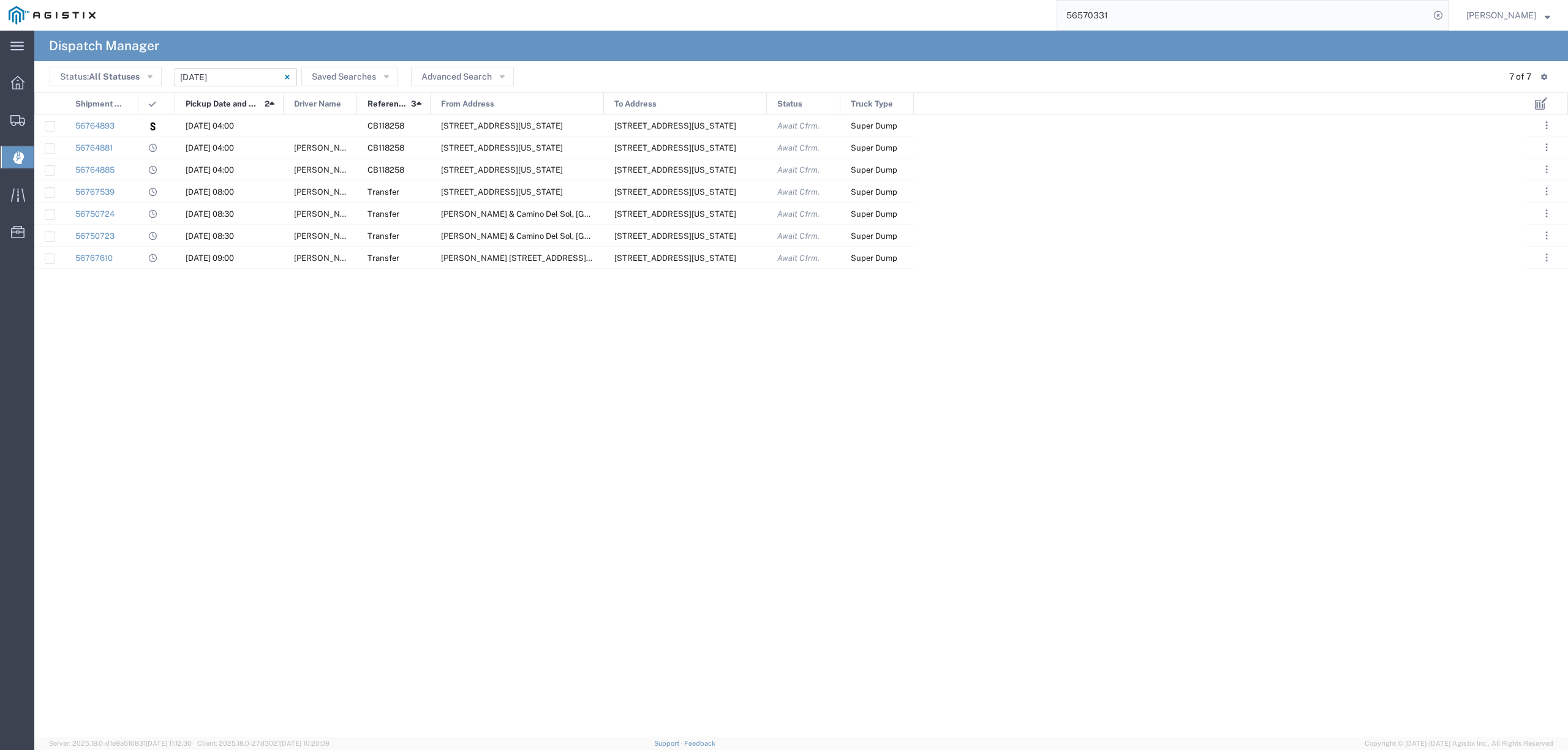
click at [224, 86] on header "Status: All Statuses All Statuses Awaiting Assignment Declined Assigned Accepte…" at bounding box center [801, 76] width 1533 height 31
click at [231, 74] on input "09/10/2025 - 09/10/2025" at bounding box center [236, 78] width 122 height 19
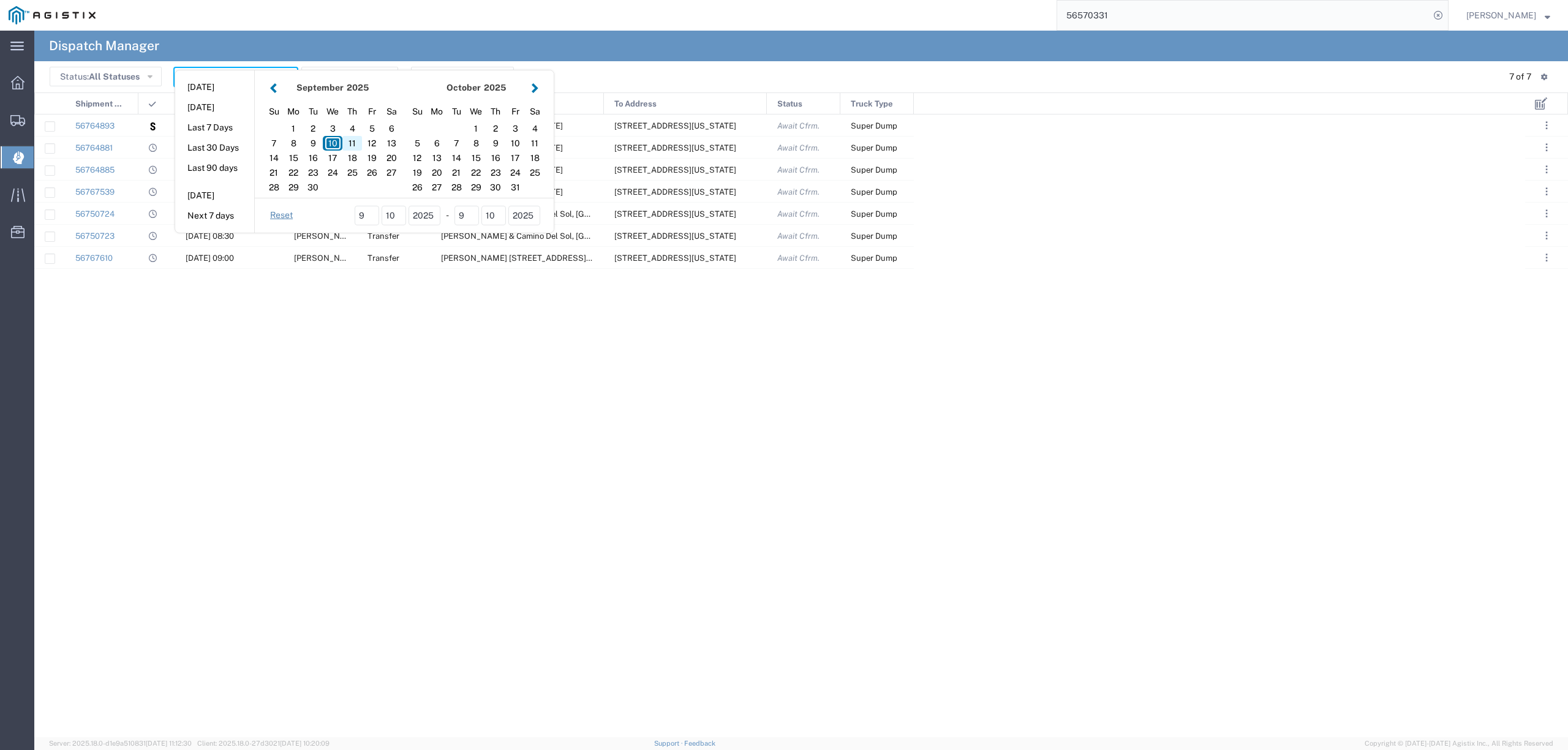
click at [354, 146] on div "11" at bounding box center [352, 143] width 19 height 14
type input "09/11/2025"
type input "09/11/2025 - 09/11/2025"
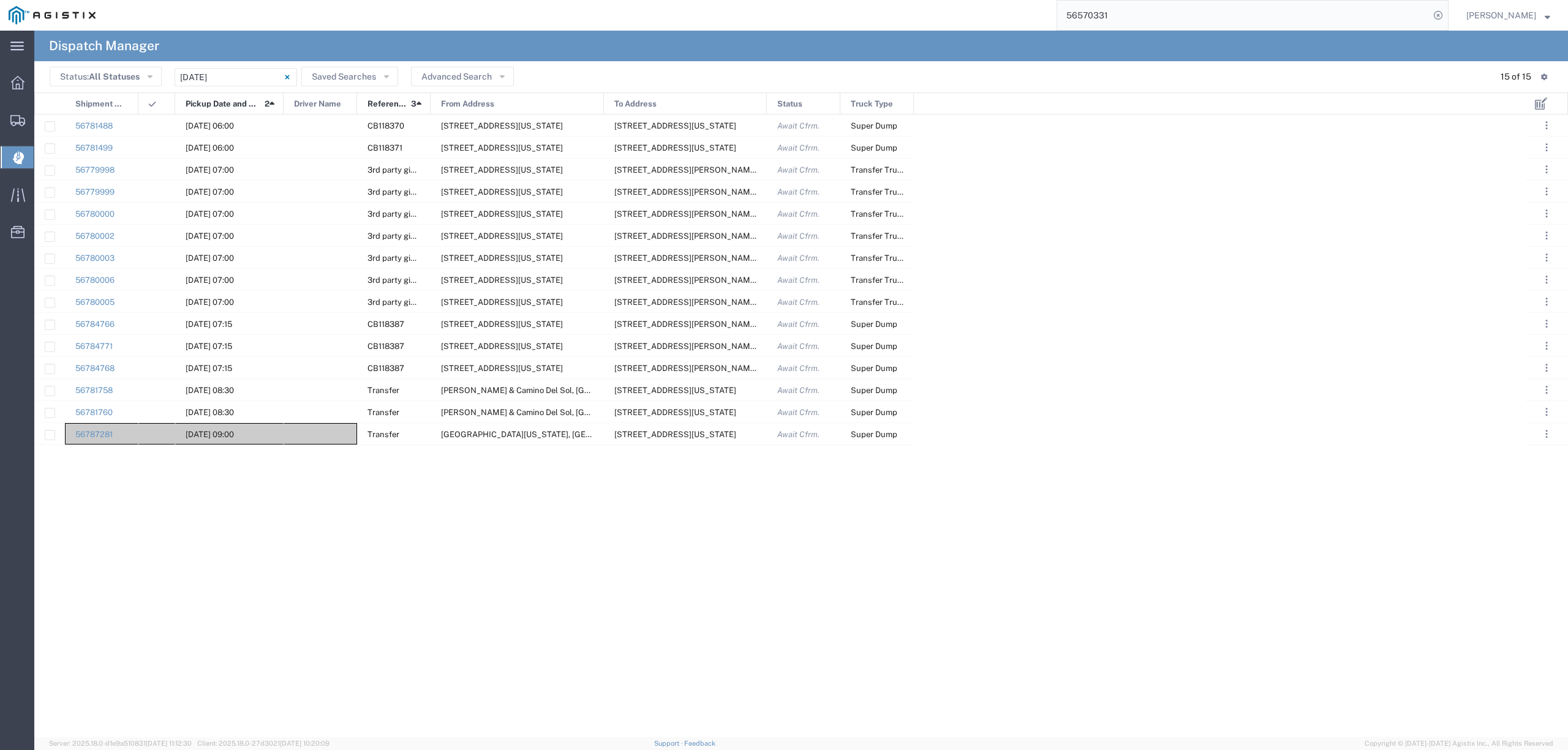
click at [248, 596] on div "56781488 09/11/2025, 06:00 CB118370 3417 Grantline Rd, Rancho Cordova, Californ…" at bounding box center [780, 426] width 1491 height 623
click at [127, 580] on div "56781488 09/11/2025, 06:00 CB118370 3417 Grantline Rd, Rancho Cordova, Californ…" at bounding box center [780, 426] width 1491 height 623
click at [299, 115] on div at bounding box center [320, 125] width 73 height 22
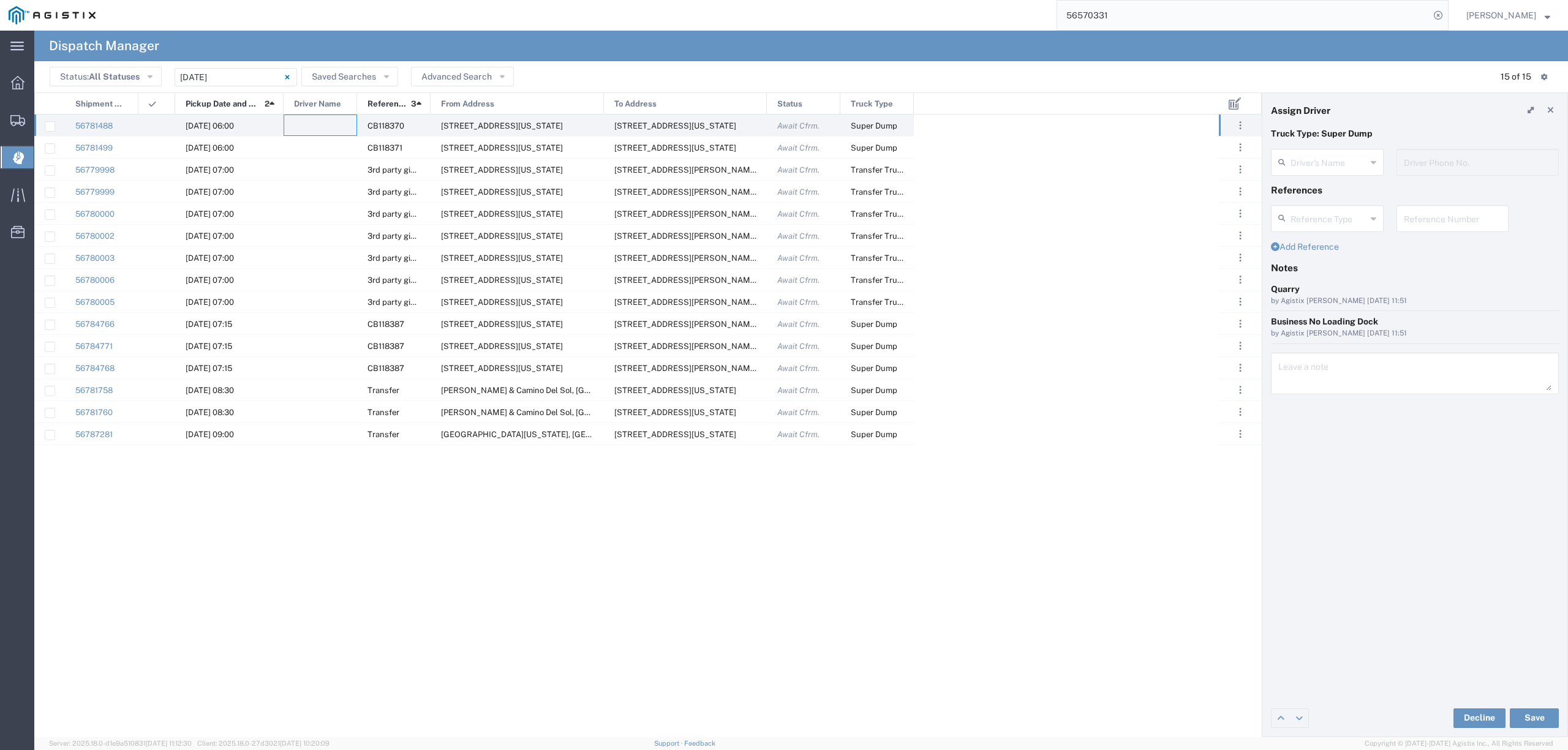
type input "Jorge Soton"
type input "5107754104"
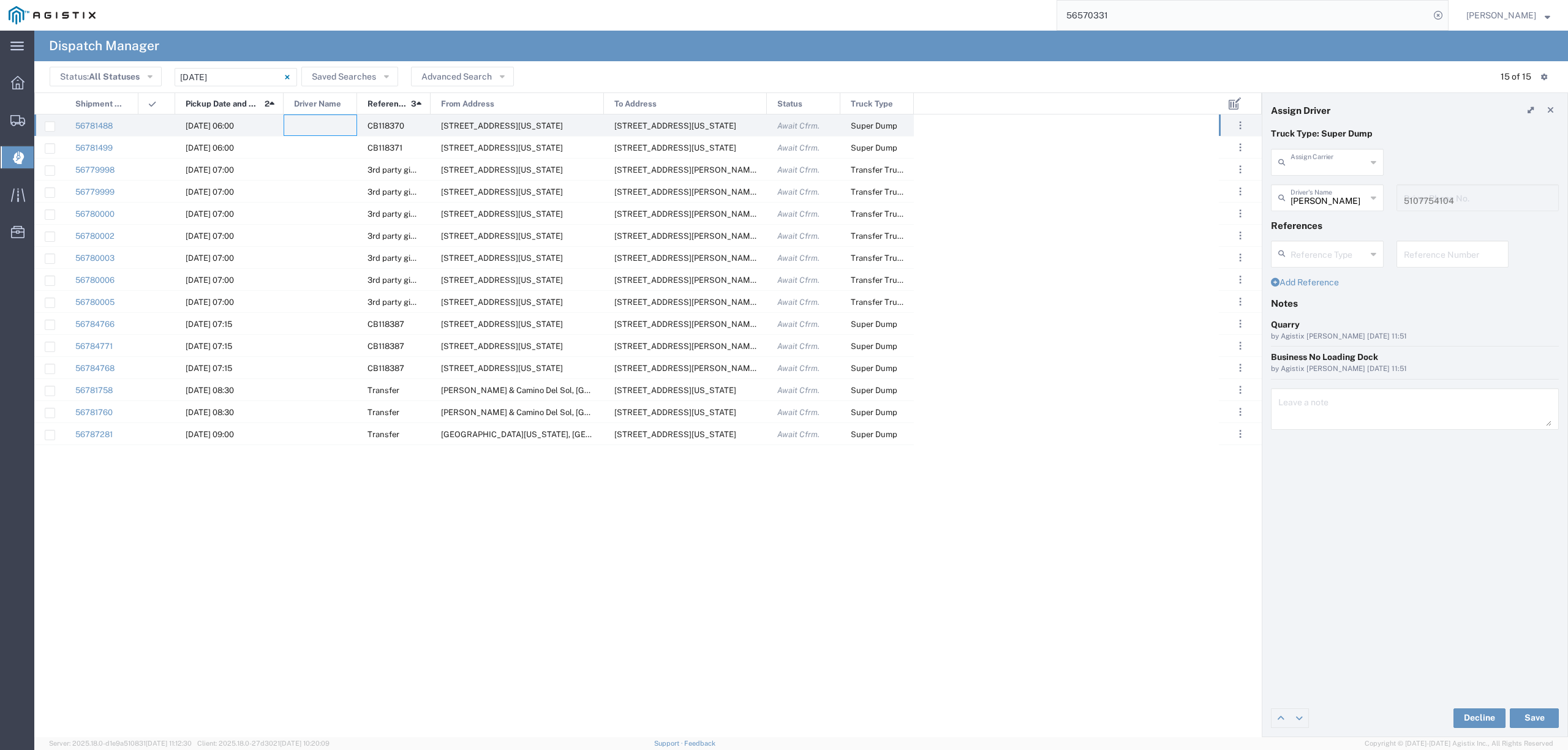
click at [1323, 157] on input "text" at bounding box center [1328, 161] width 76 height 22
click at [1328, 185] on span "DST Sand and Gravel" at bounding box center [1327, 189] width 109 height 19
type input "DST Sand and Gravel"
click at [1331, 196] on input "text" at bounding box center [1328, 197] width 77 height 22
click at [1551, 97] on header "Assign Driver" at bounding box center [1415, 110] width 305 height 35
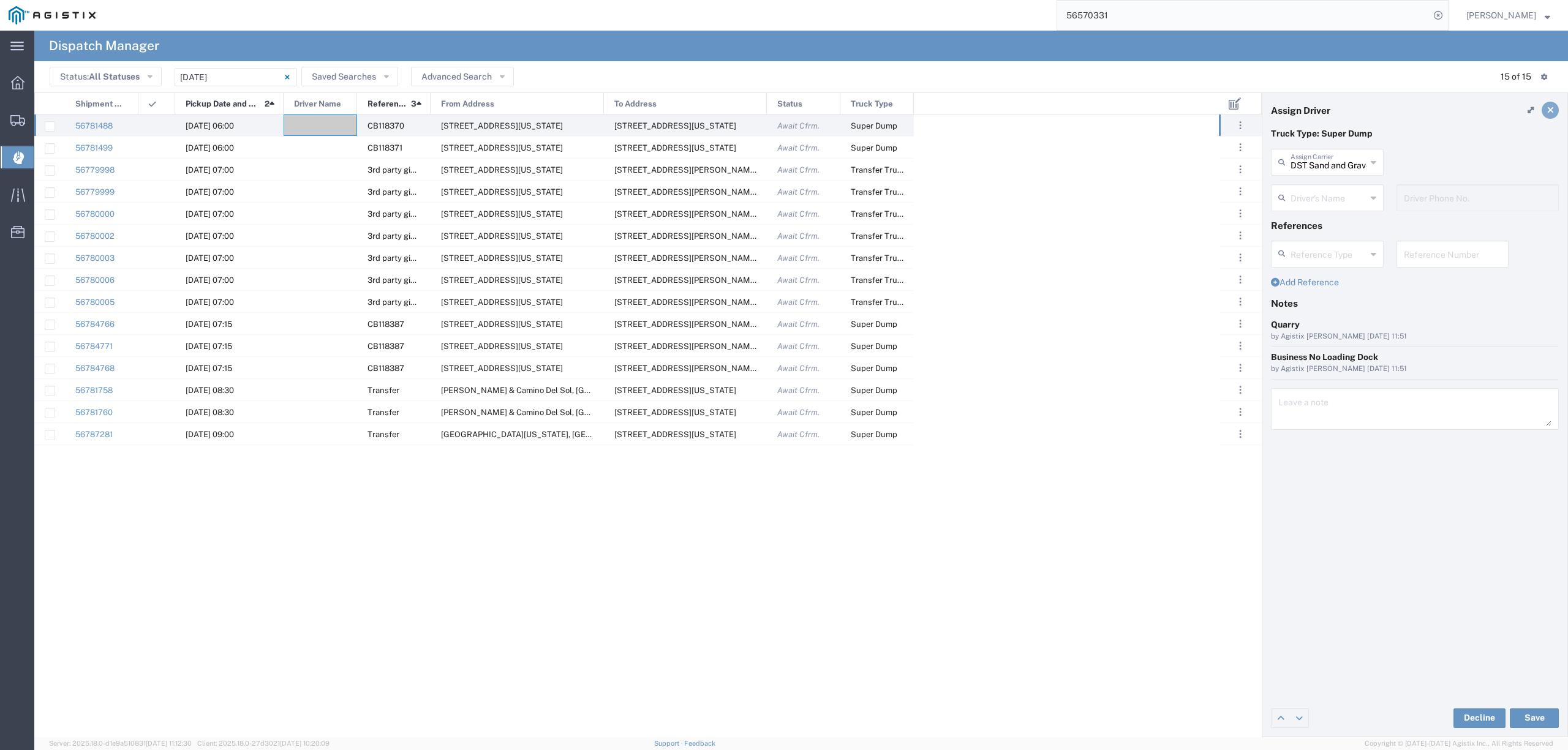
click at [1554, 103] on link at bounding box center [1550, 110] width 17 height 17
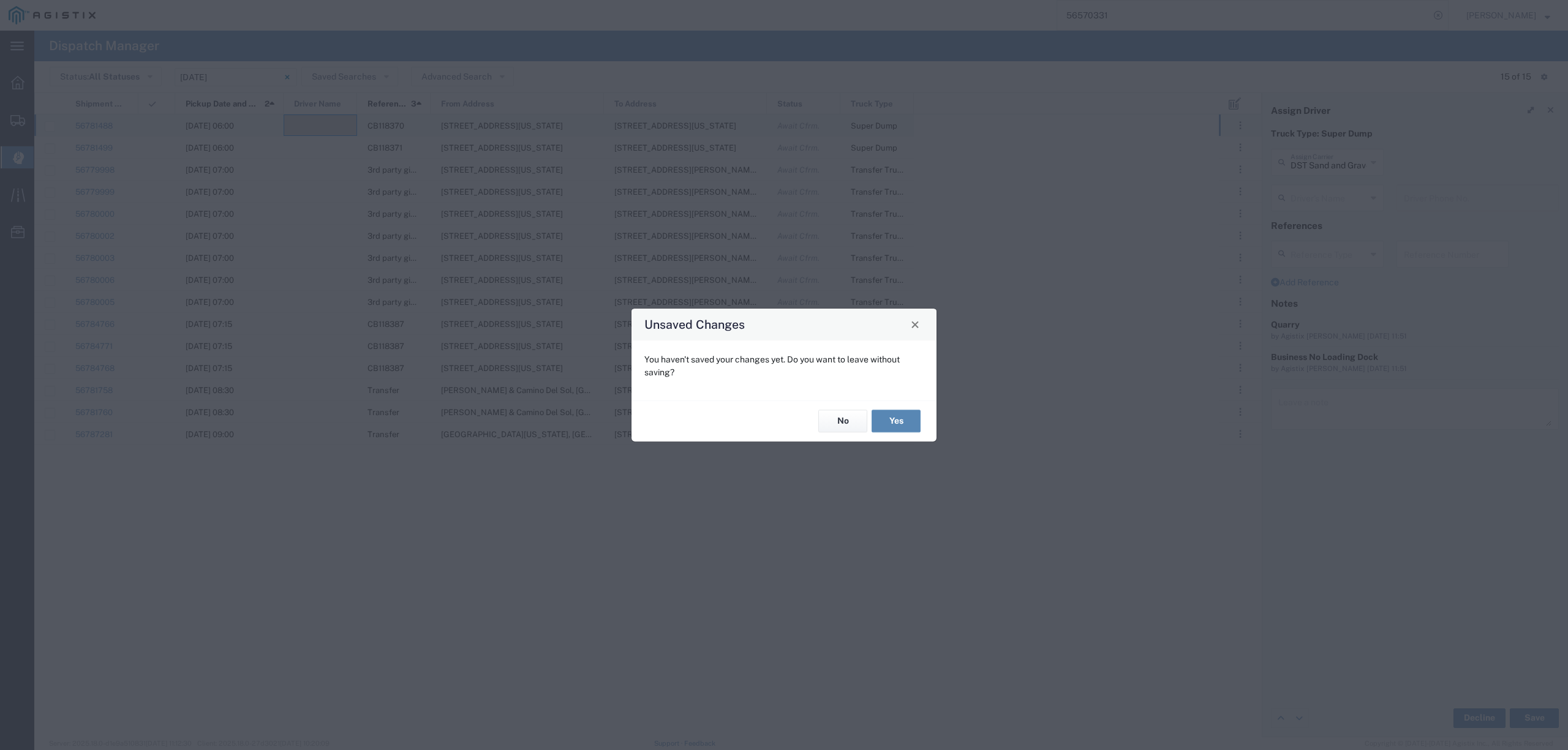
click at [906, 417] on button "Yes" at bounding box center [896, 422] width 49 height 23
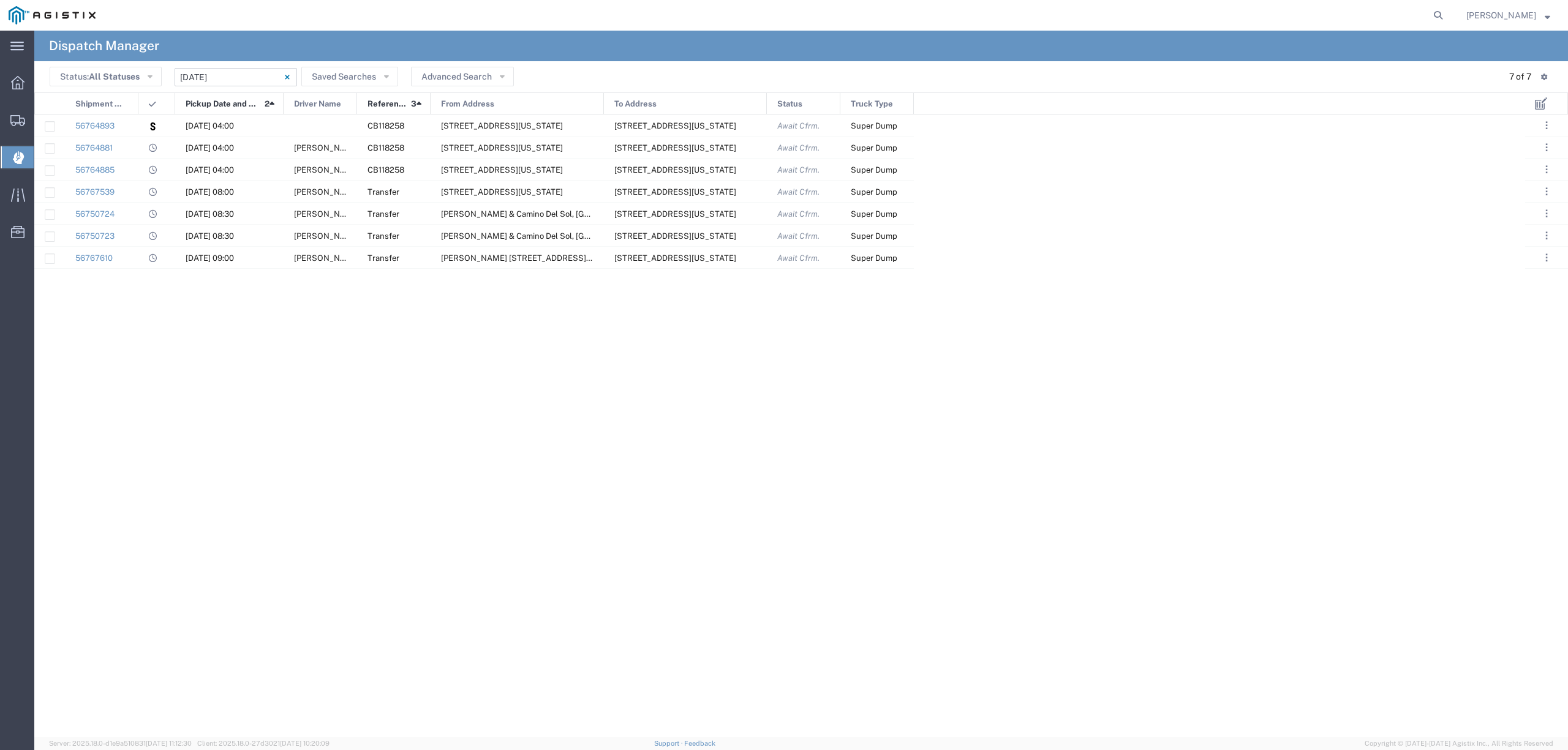
click at [197, 78] on input "09/10/2025 - 09/10/2025" at bounding box center [236, 78] width 122 height 19
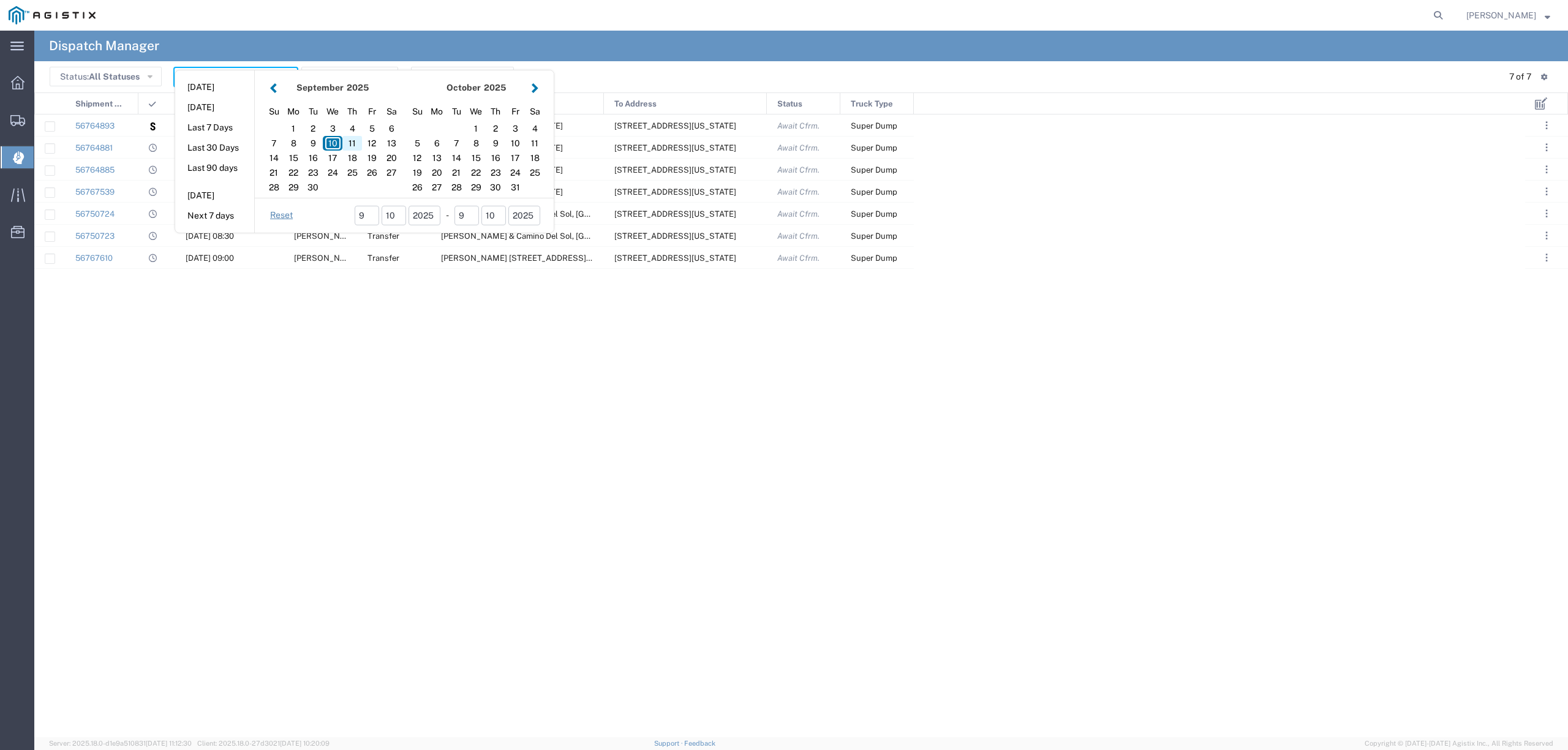
click at [357, 141] on div "11" at bounding box center [352, 143] width 19 height 14
type input "09/11/2025"
type input "09/11/2025 - 09/11/2025"
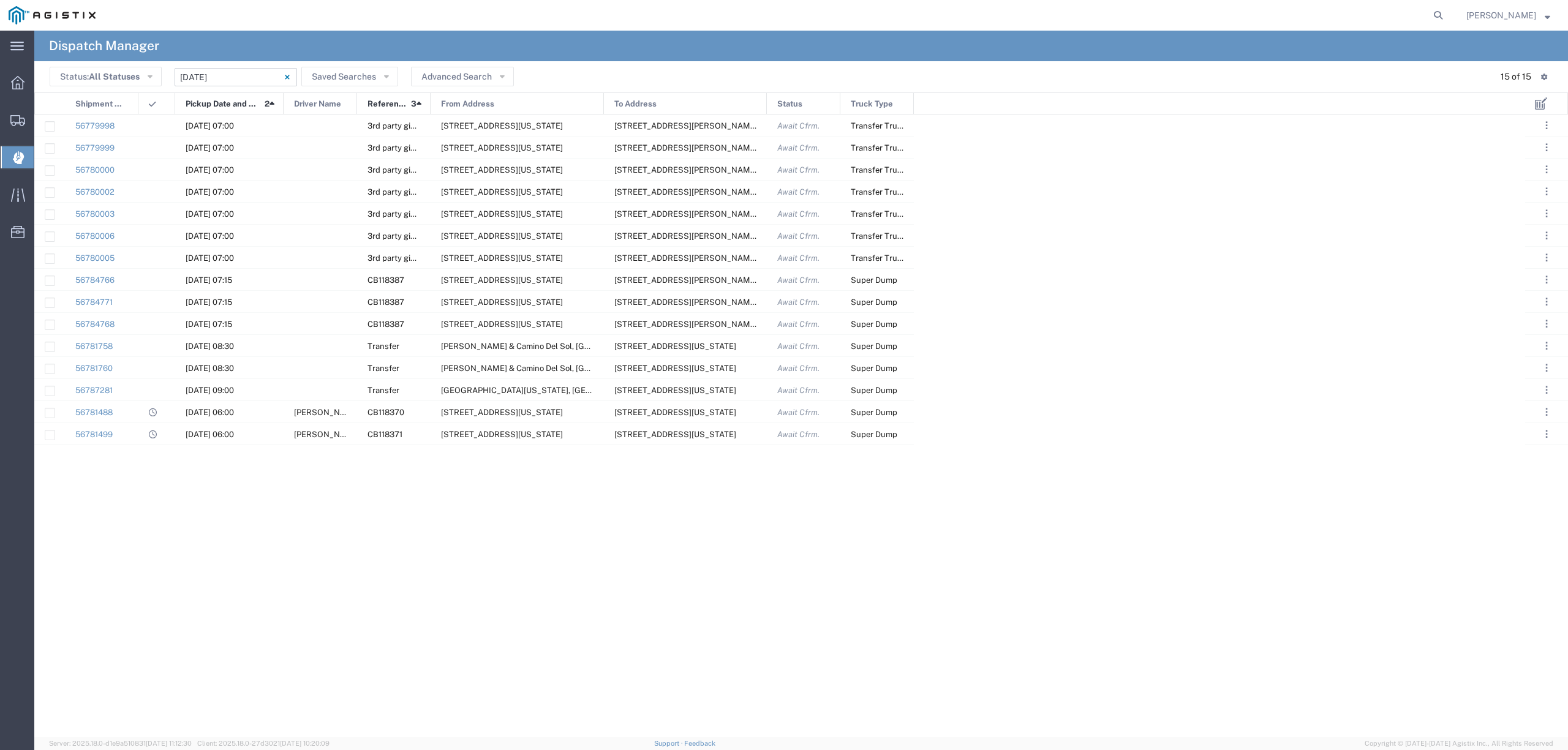
click at [214, 75] on input "09/11/2025 - 09/11/2025" at bounding box center [236, 78] width 122 height 19
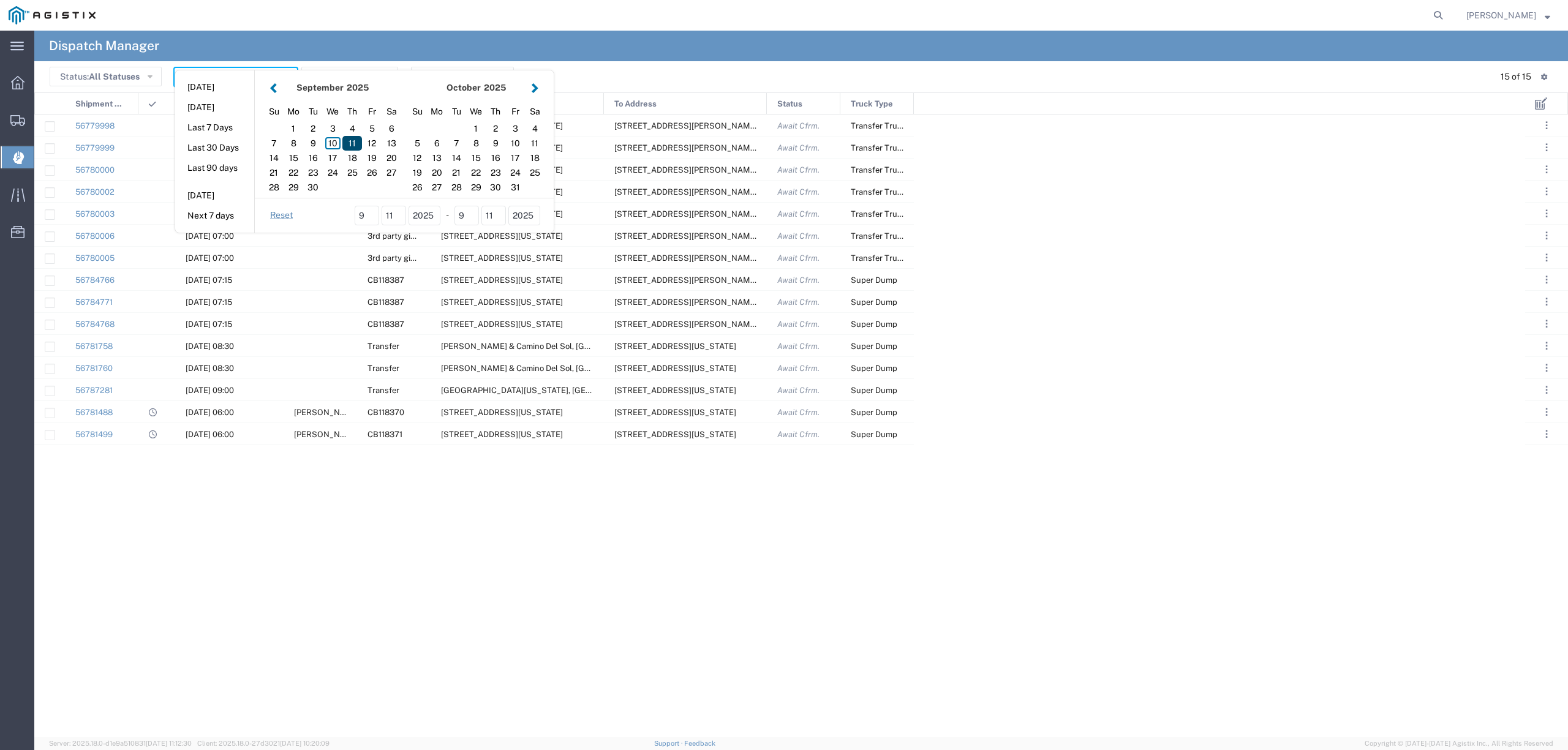
click at [349, 147] on div "11" at bounding box center [352, 143] width 19 height 14
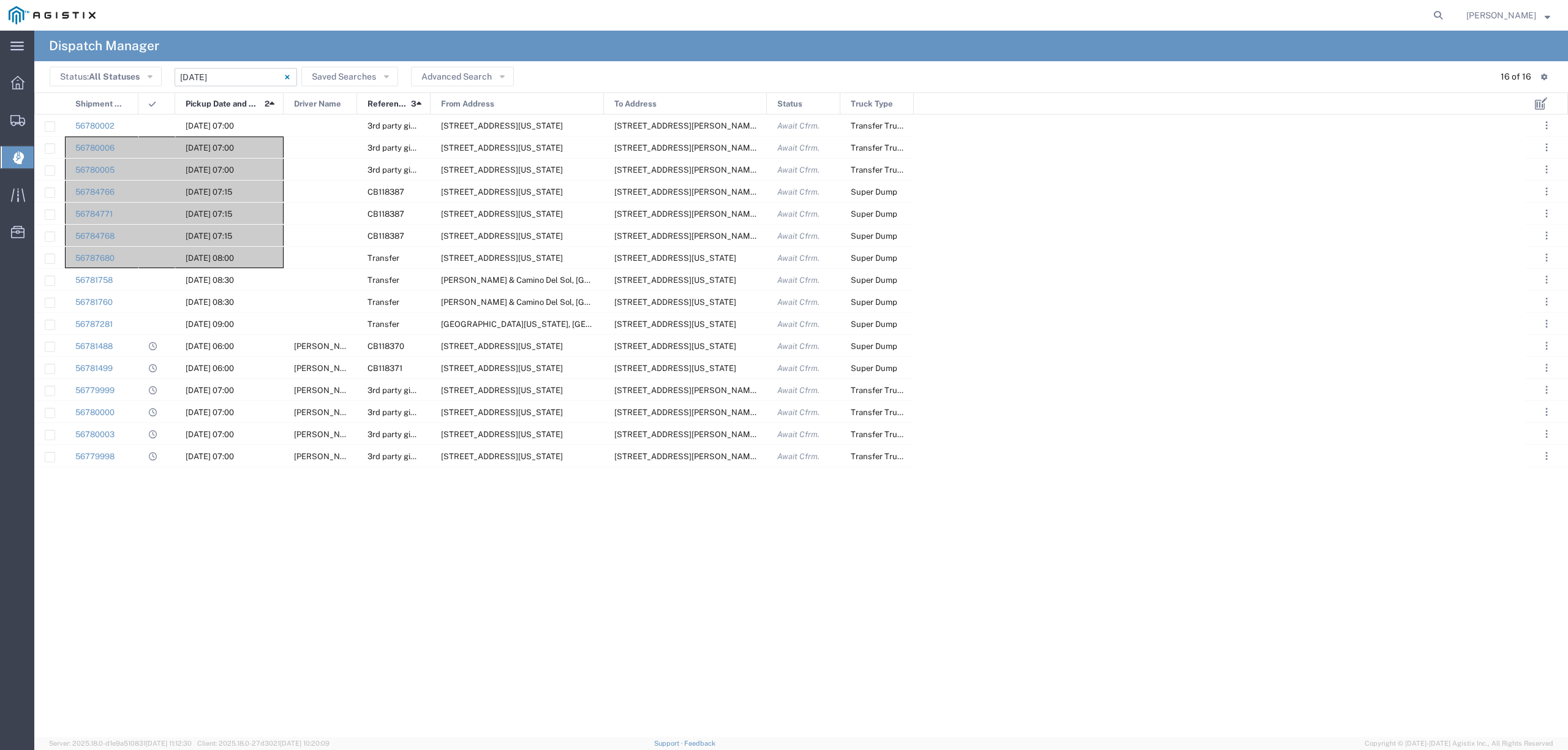
click at [219, 72] on input "09/11/2025 - 09/11/2025" at bounding box center [236, 78] width 122 height 19
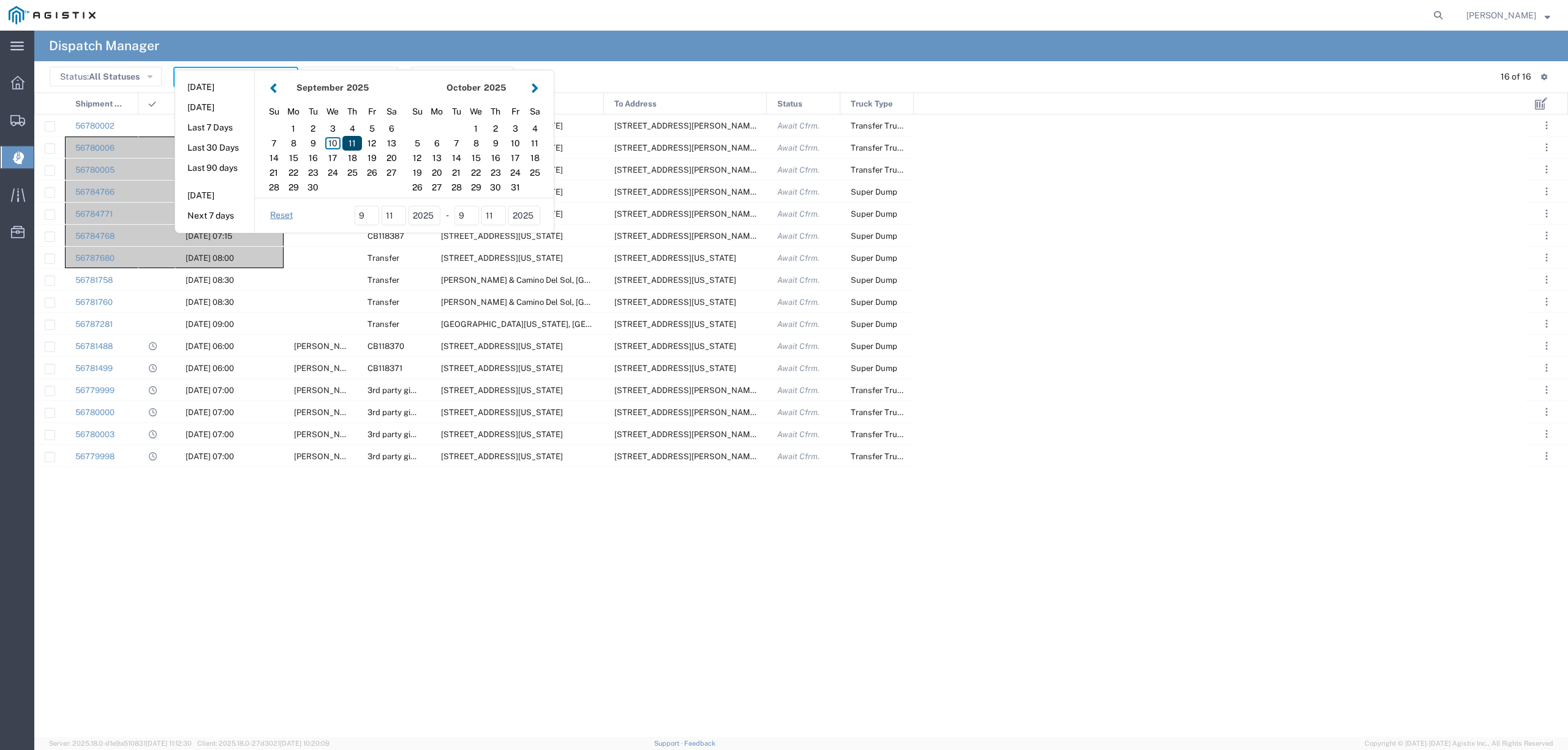
click at [353, 142] on div "11" at bounding box center [352, 143] width 19 height 14
